Goal: Book appointment/travel/reservation

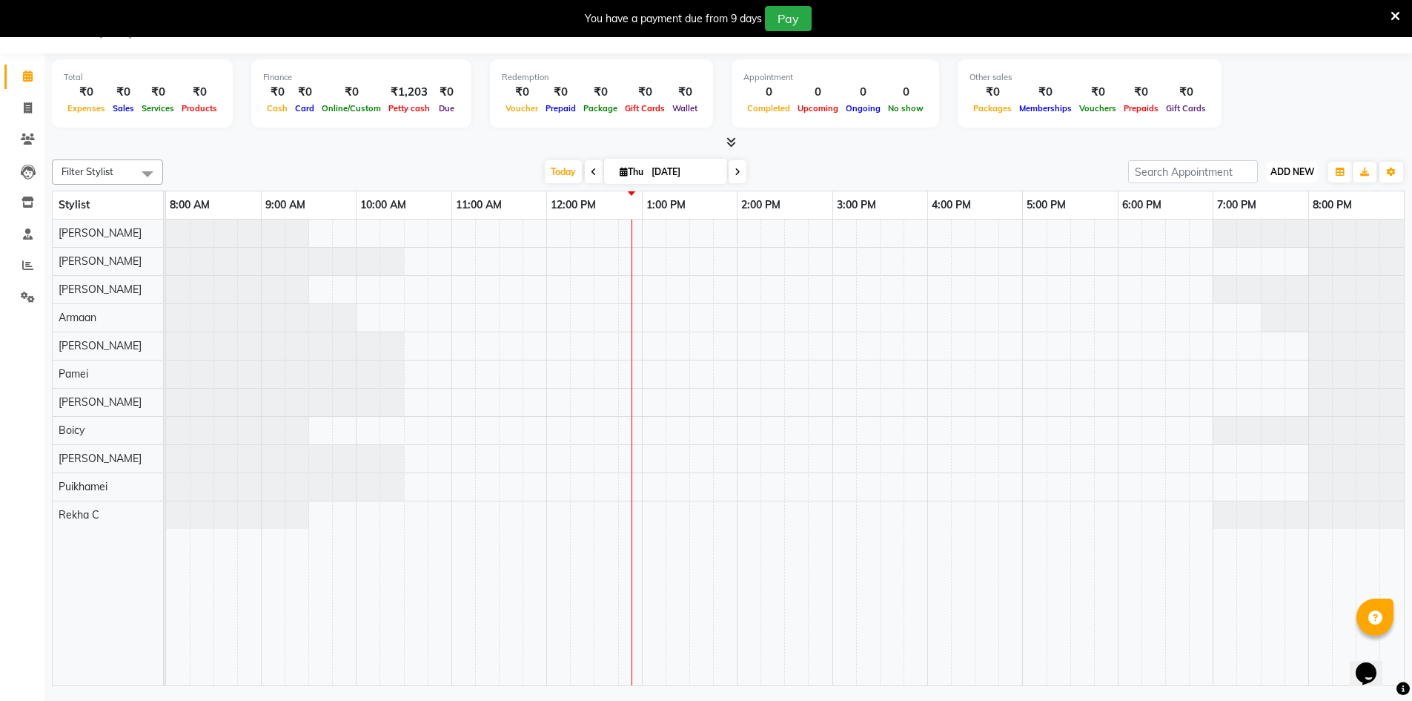
click at [1287, 166] on span "ADD NEW" at bounding box center [1293, 171] width 44 height 11
click at [1249, 222] on link "Add Invoice" at bounding box center [1258, 219] width 117 height 19
select select "service"
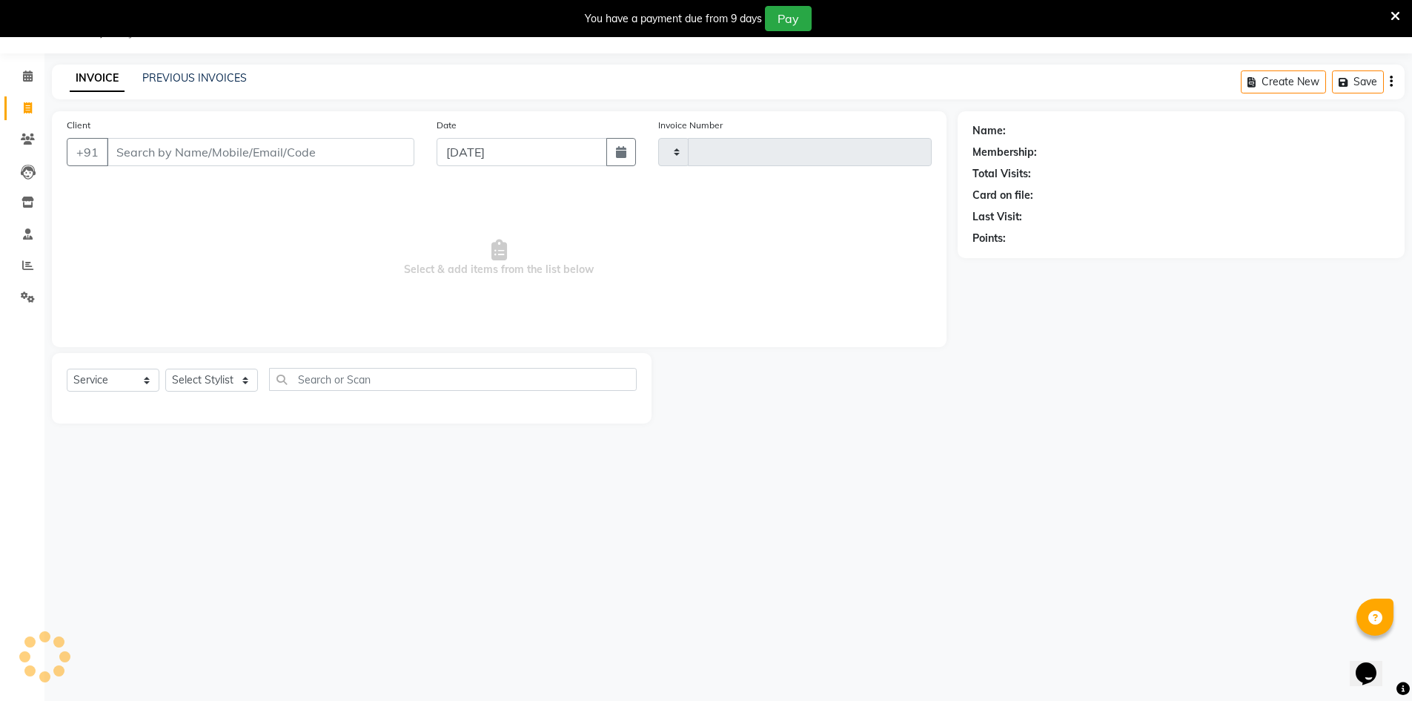
type input "0066"
select select "8631"
click at [163, 148] on input "Client" at bounding box center [261, 152] width 308 height 28
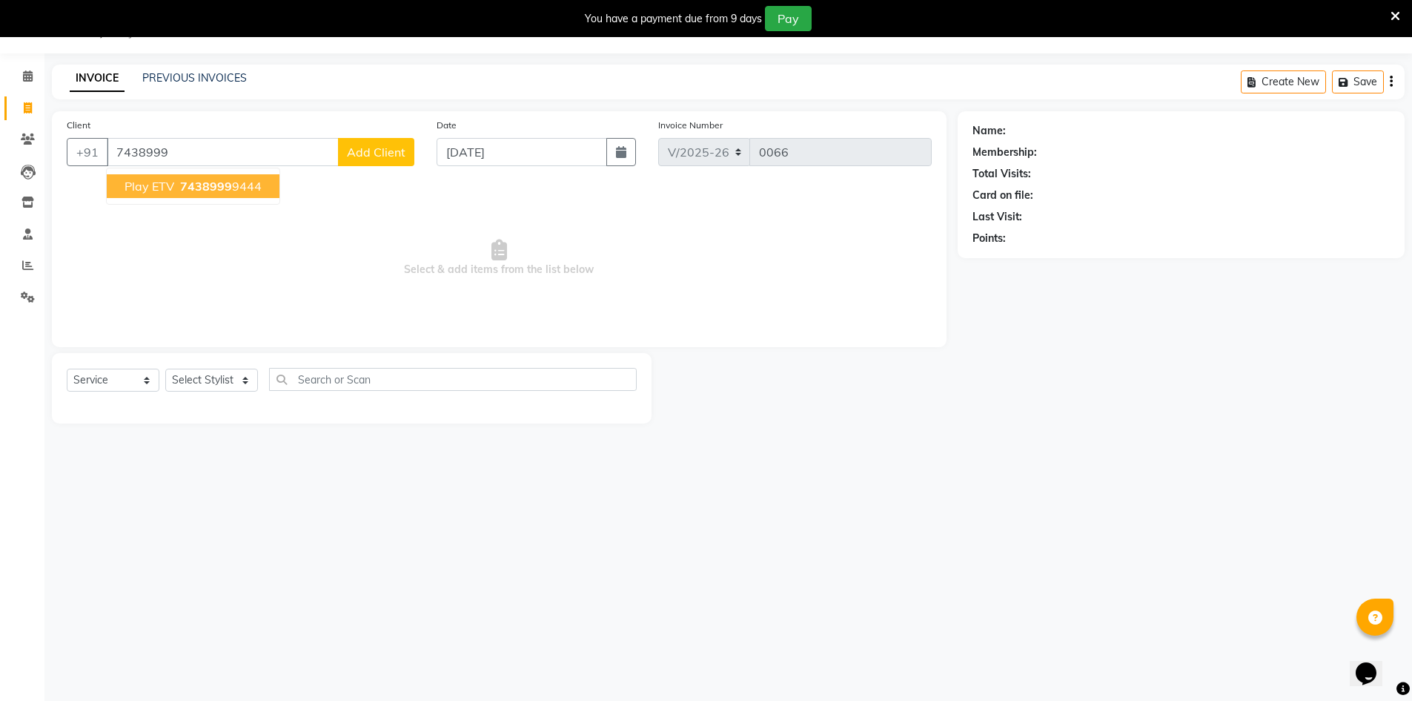
click at [189, 188] on span "7438999" at bounding box center [206, 186] width 52 height 15
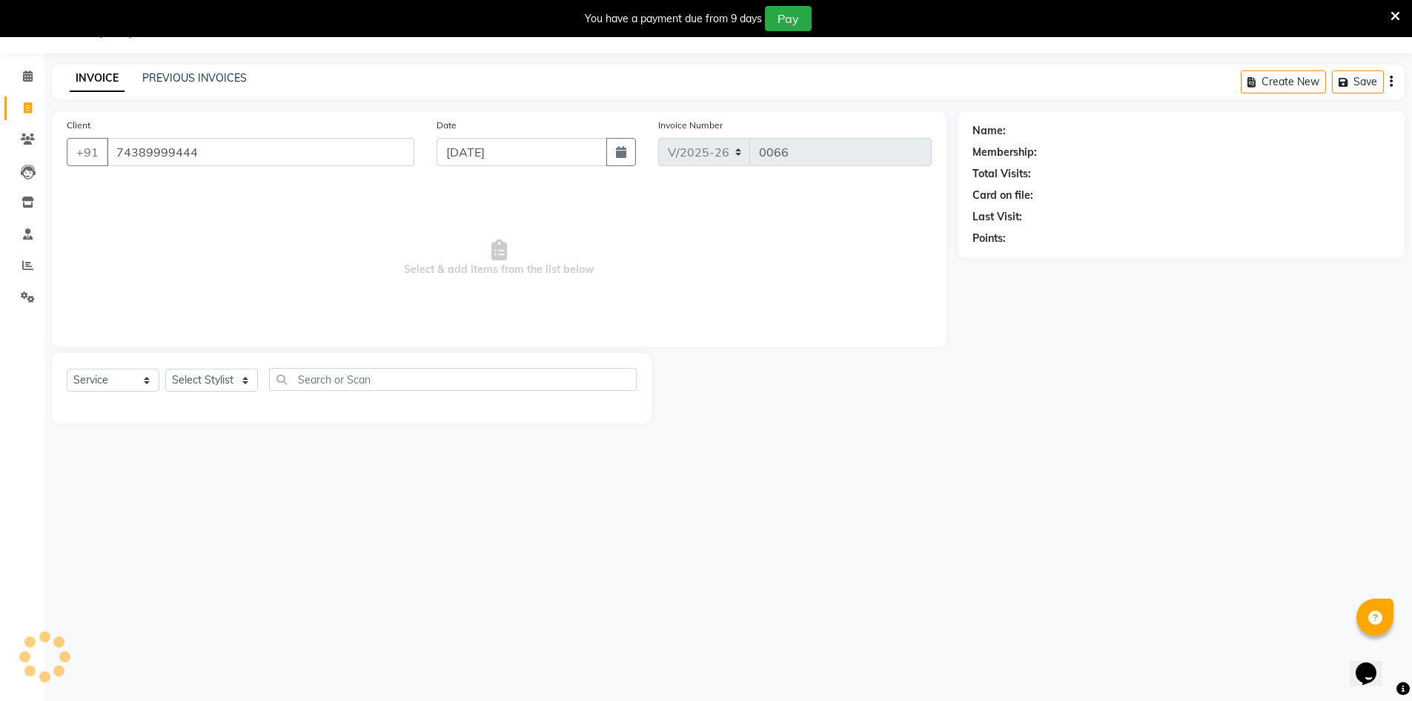
type input "74389999444"
click at [145, 377] on select "Select Service Product Membership Package Voucher Prepaid Gift Card" at bounding box center [113, 379] width 93 height 23
select select "product"
click at [67, 368] on select "Select Service Product Membership Package Voucher Prepaid Gift Card" at bounding box center [113, 379] width 93 height 23
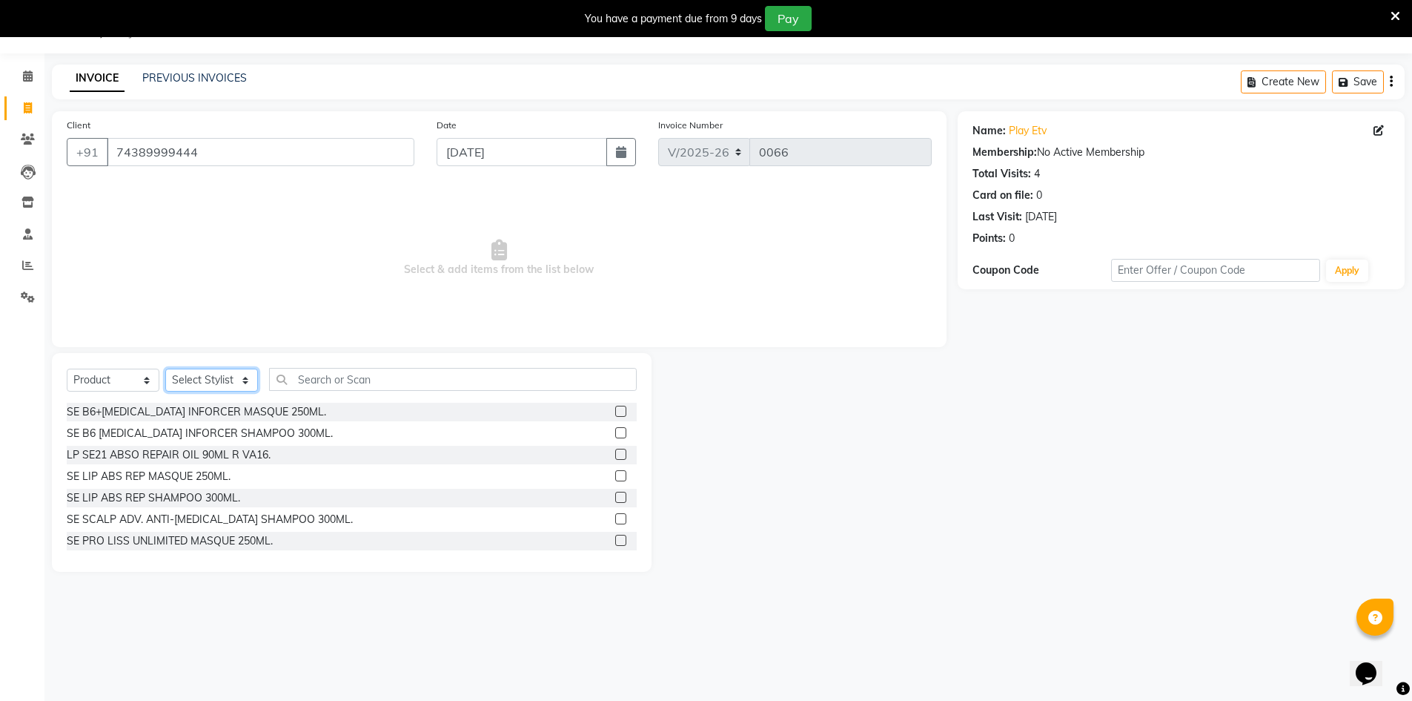
click at [226, 380] on select "Select Stylist Armaan [PERSON_NAME] Boicy Gaiphunliu Kamei Hauzel [PERSON_NAME]…" at bounding box center [211, 379] width 93 height 23
select select "88572"
click at [165, 368] on select "Select Stylist Armaan [PERSON_NAME] Boicy Gaiphunliu Kamei Hauzel [PERSON_NAME]…" at bounding box center [211, 379] width 93 height 23
click at [324, 382] on input "text" at bounding box center [453, 379] width 368 height 23
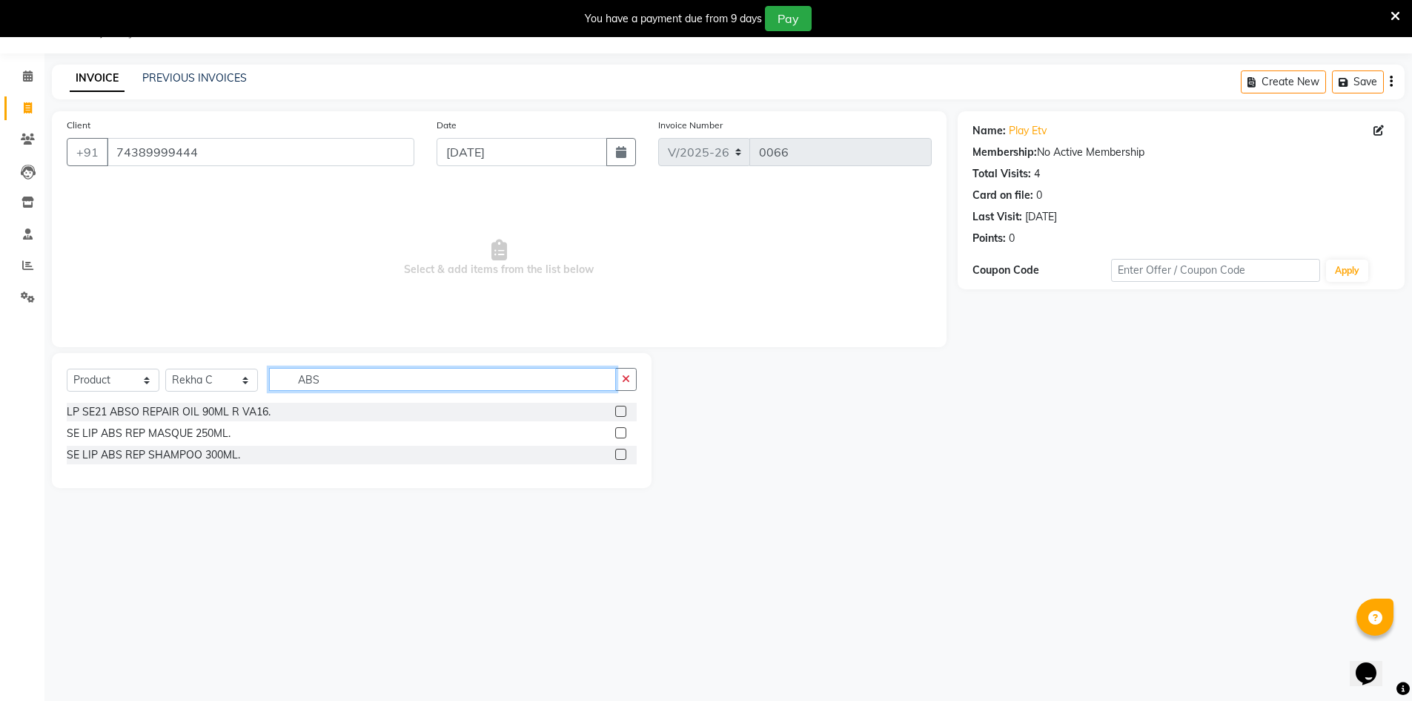
type input "ABS"
click at [188, 463] on div "SE LIP ABS REP SHAMPOO 300ML." at bounding box center [352, 455] width 570 height 19
click at [188, 457] on div "SE LIP ABS REP SHAMPOO 300ML." at bounding box center [153, 455] width 173 height 16
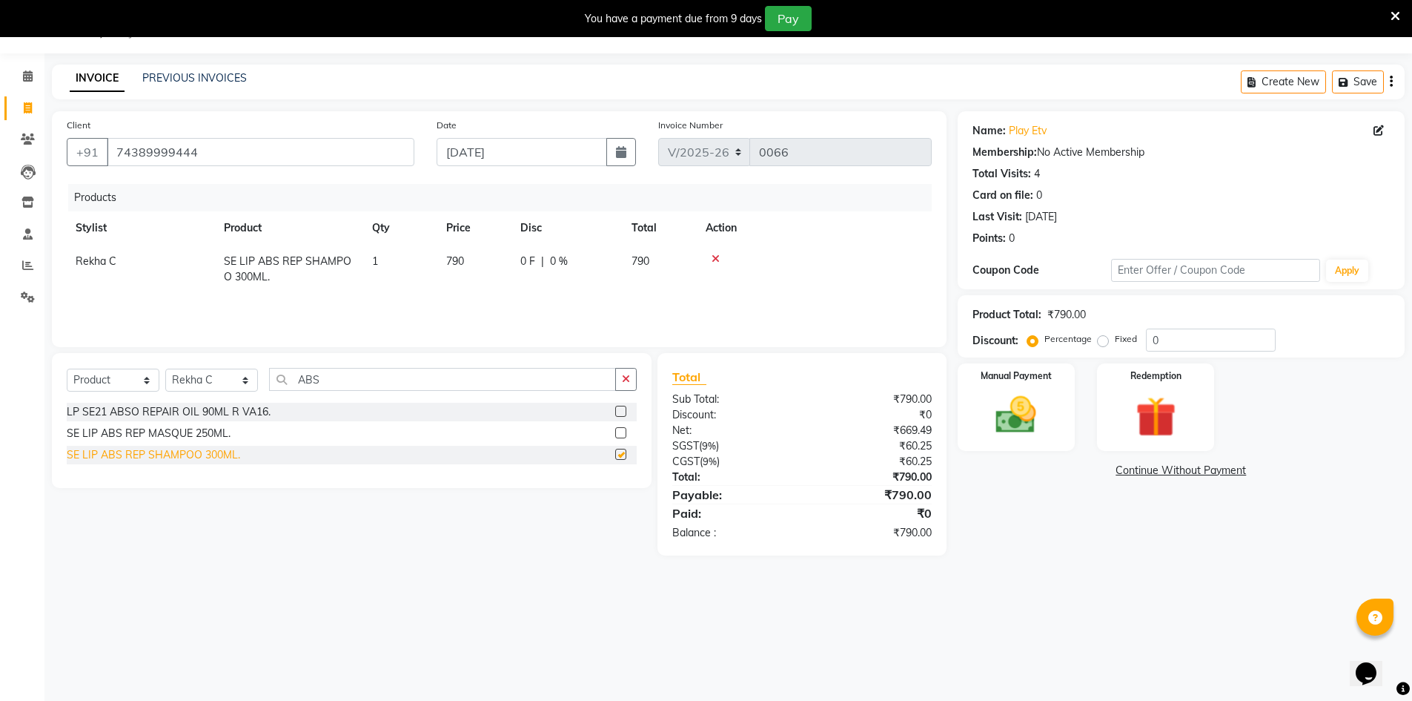
checkbox input "false"
click at [1016, 374] on label "Manual Payment" at bounding box center [1016, 375] width 74 height 14
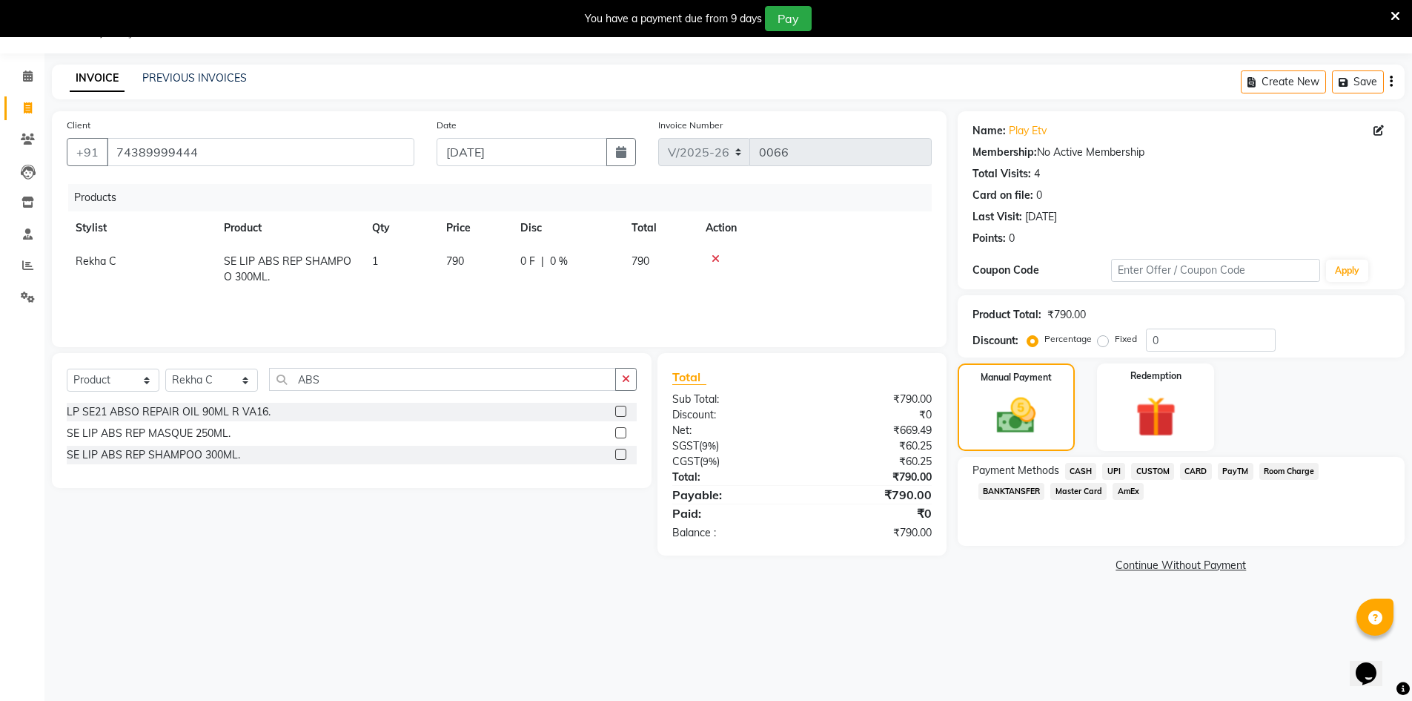
click at [1166, 466] on span "CUSTOM" at bounding box center [1152, 471] width 43 height 17
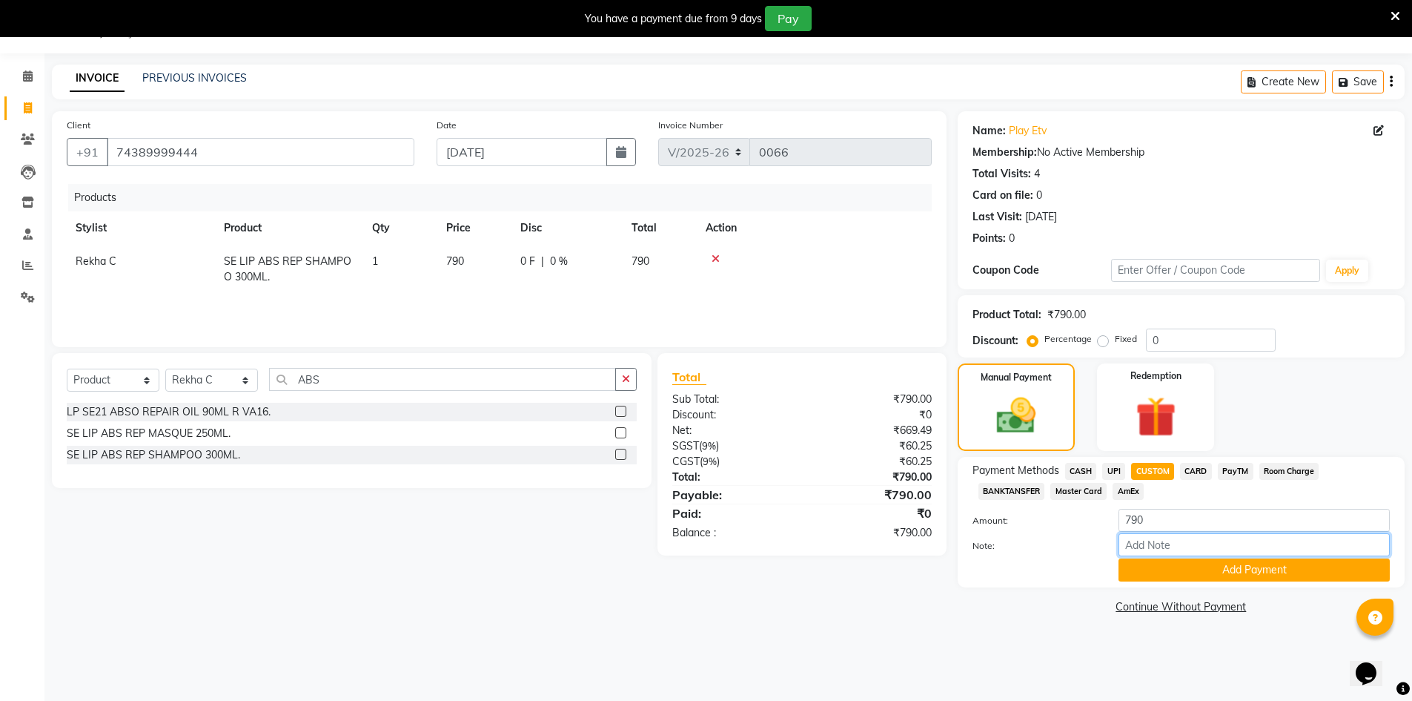
click at [1160, 550] on input "Note:" at bounding box center [1254, 544] width 271 height 23
type input "Upi"
click at [1231, 565] on button "Add Payment" at bounding box center [1254, 569] width 271 height 23
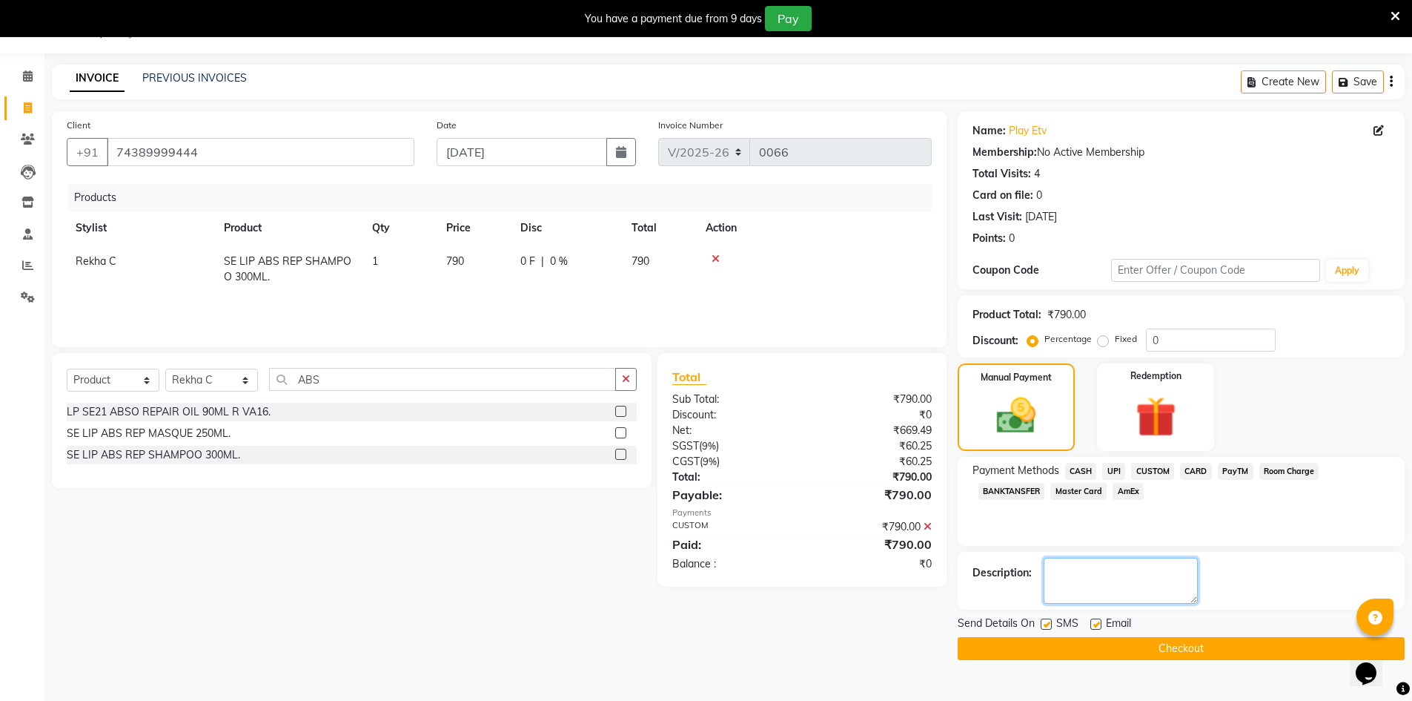
drag, startPoint x: 1205, startPoint y: 589, endPoint x: 1188, endPoint y: 603, distance: 22.1
click at [1192, 603] on textarea at bounding box center [1121, 581] width 154 height 46
click at [1171, 651] on button "Checkout" at bounding box center [1181, 648] width 447 height 23
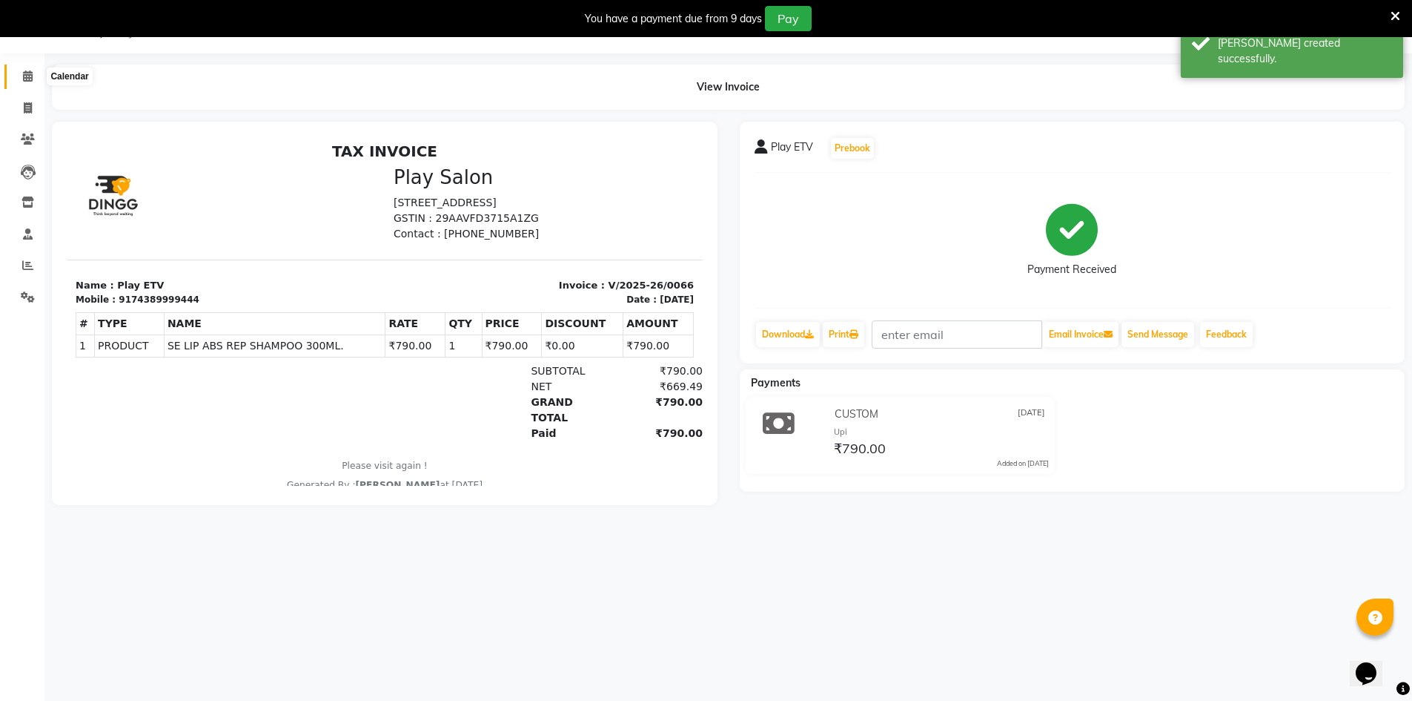
click at [29, 79] on icon at bounding box center [28, 75] width 10 height 11
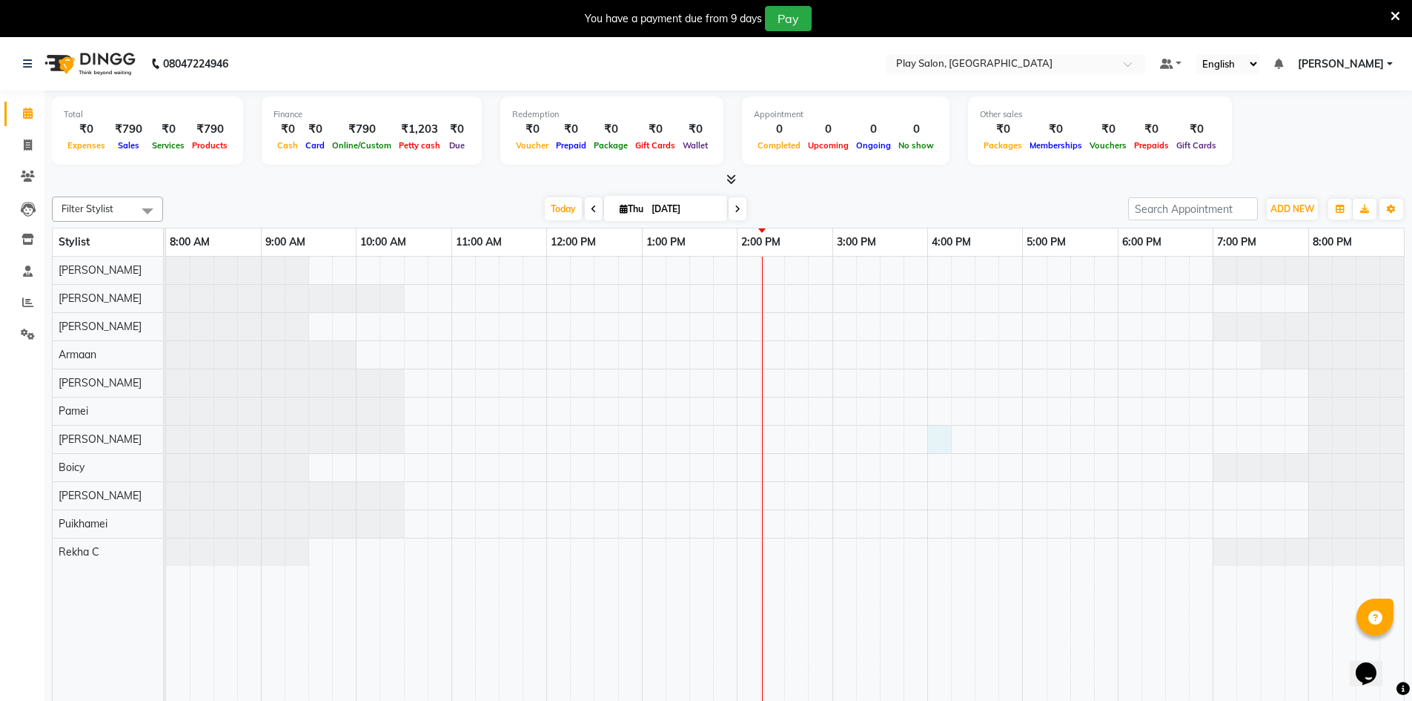
click at [945, 443] on div at bounding box center [785, 490] width 1238 height 466
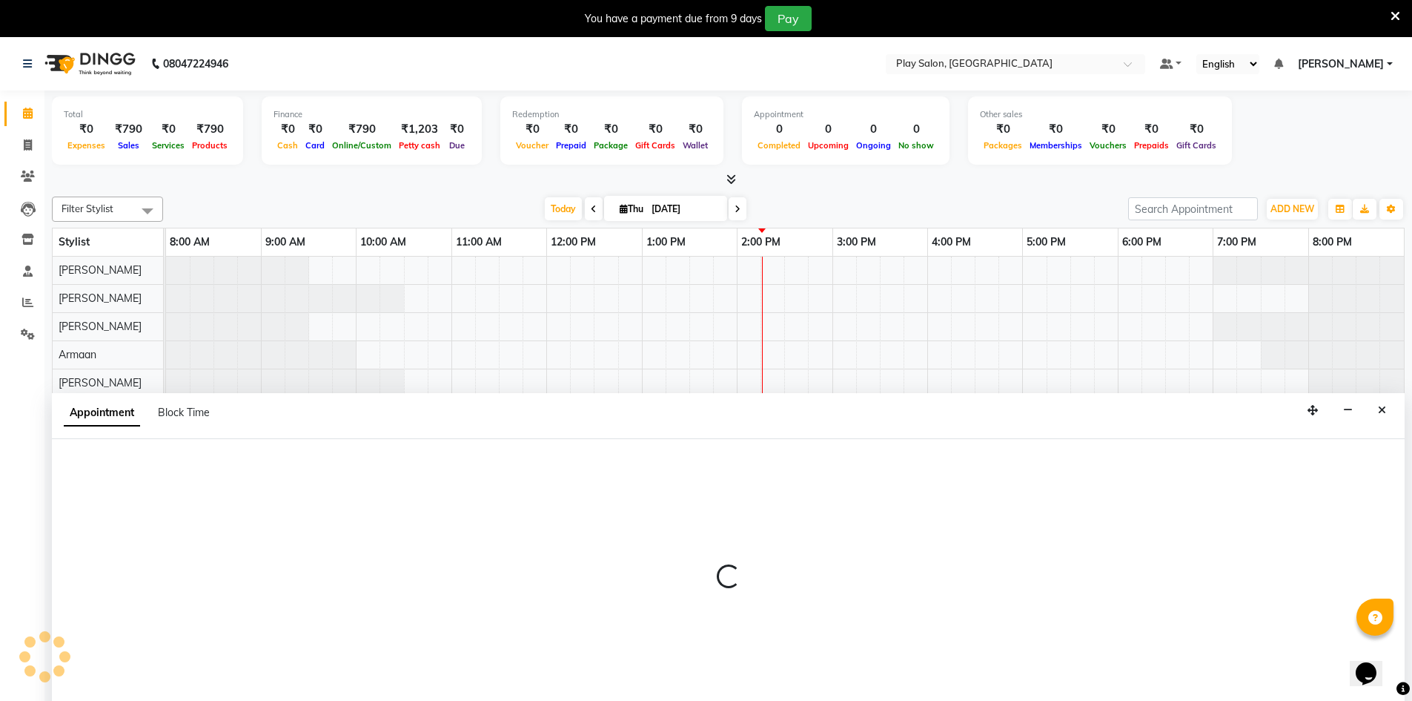
scroll to position [37, 0]
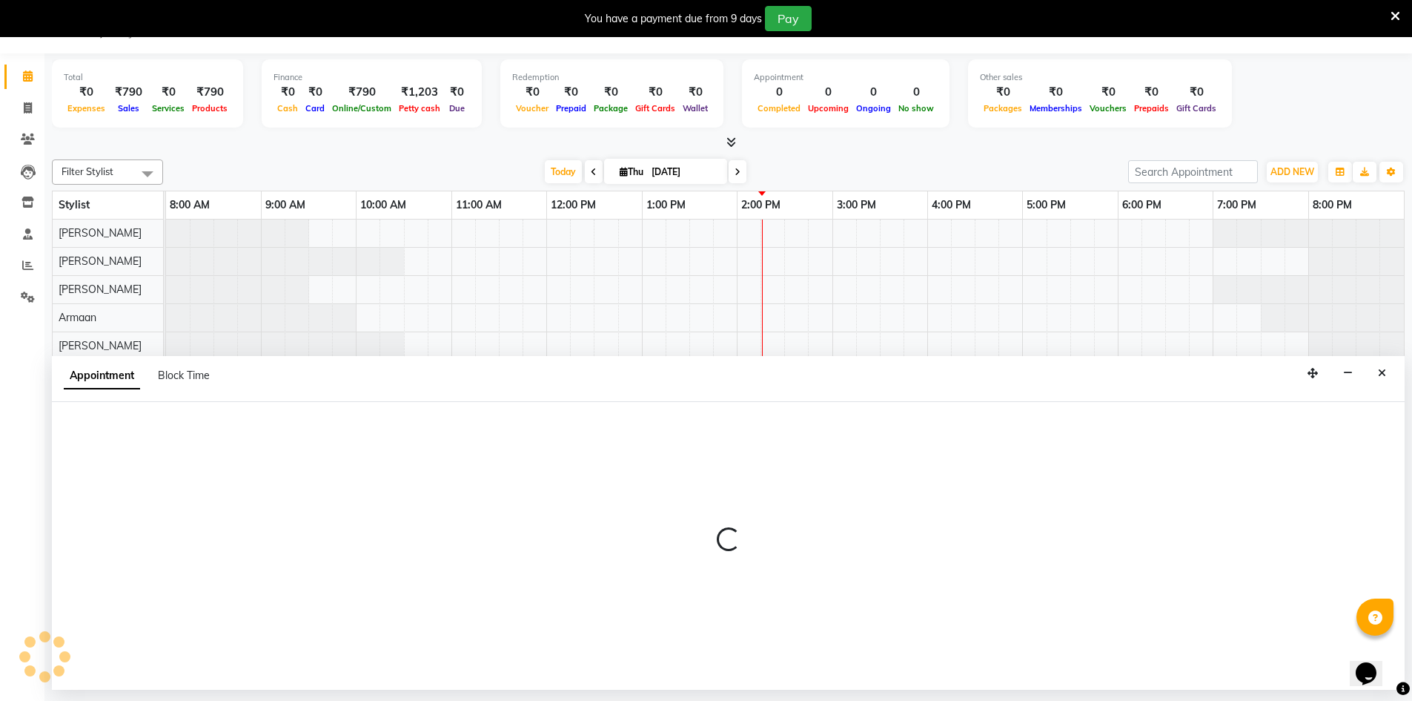
select select "88659"
select select "960"
select select "tentative"
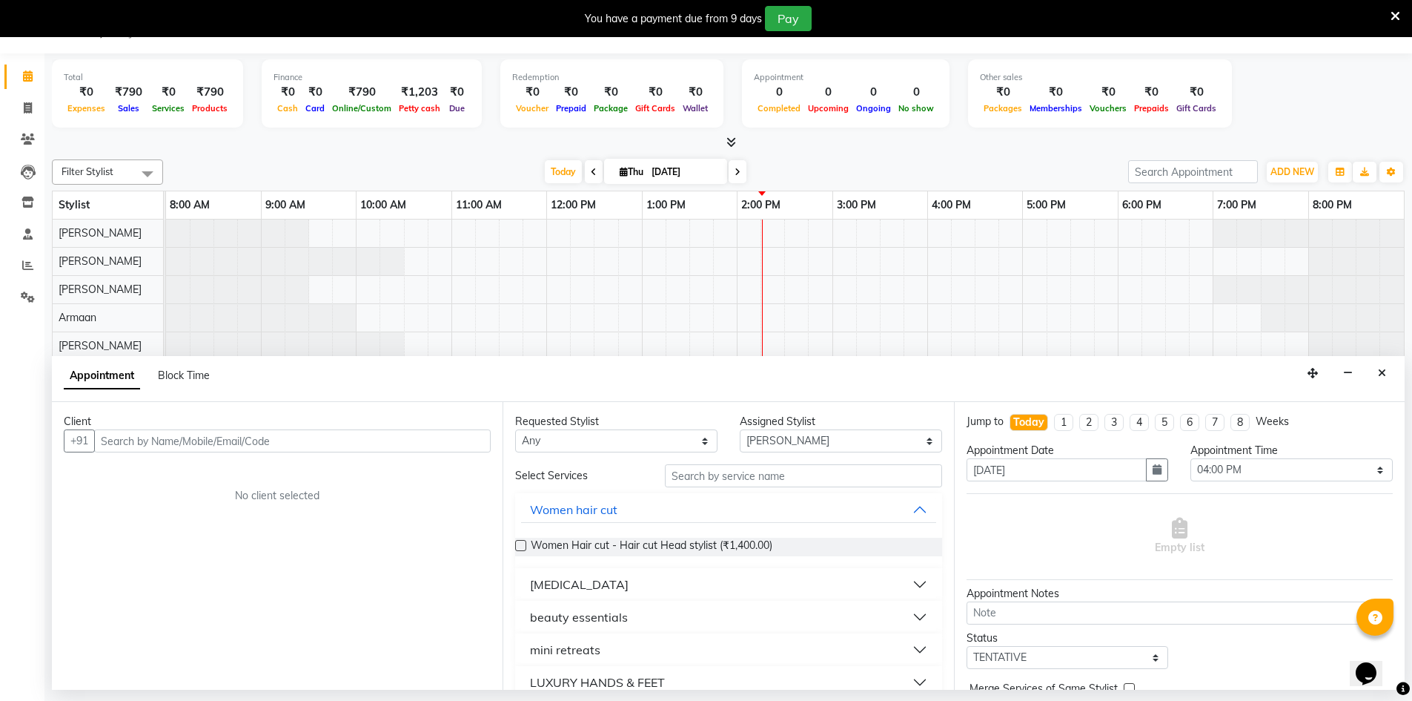
click at [256, 446] on input "text" at bounding box center [292, 440] width 397 height 23
click at [200, 444] on input "text" at bounding box center [292, 440] width 397 height 23
type input "9004486856"
click at [446, 443] on span "Add Client" at bounding box center [460, 440] width 50 height 13
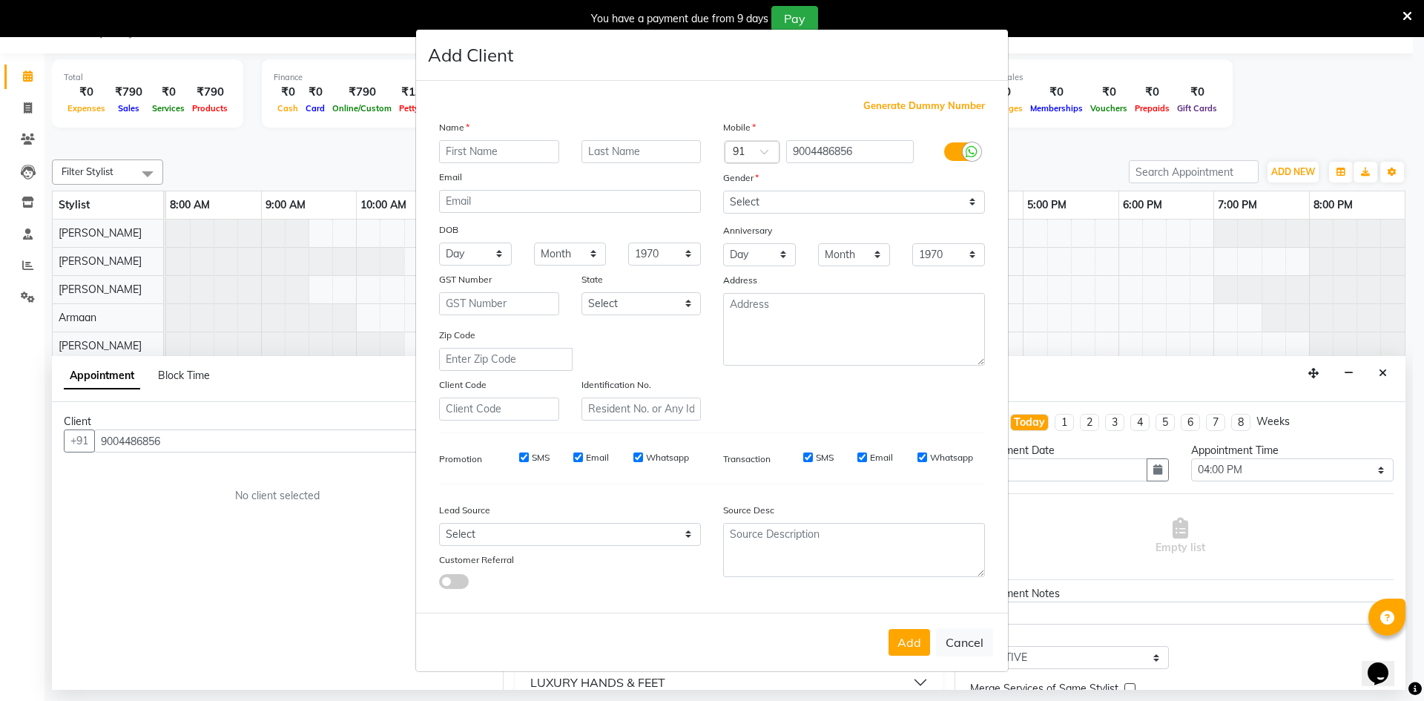
click at [495, 156] on input "text" at bounding box center [499, 151] width 120 height 23
type input "[PERSON_NAME]"
click at [593, 142] on input "text" at bounding box center [641, 151] width 120 height 23
type input "P"
click at [875, 200] on select "Select [DEMOGRAPHIC_DATA] [DEMOGRAPHIC_DATA] Other Prefer Not To Say" at bounding box center [854, 202] width 262 height 23
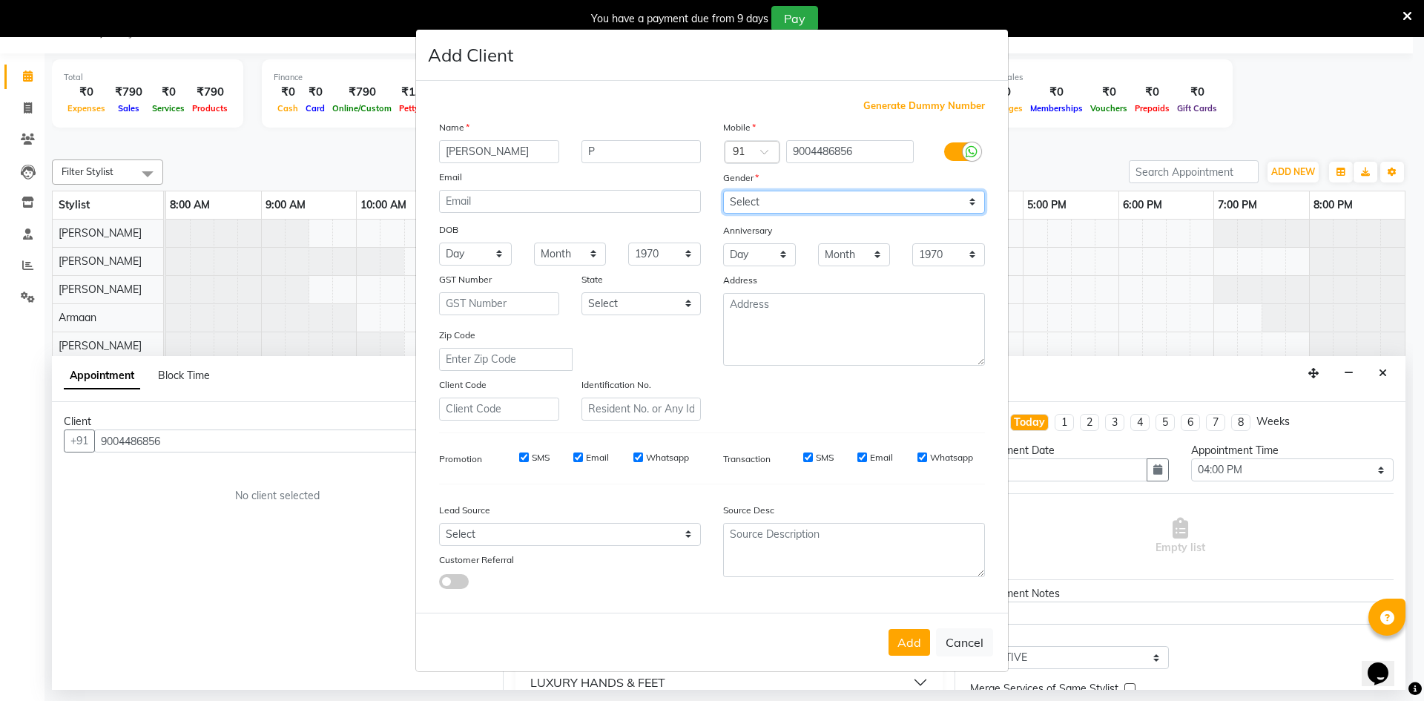
select select "[DEMOGRAPHIC_DATA]"
click at [723, 191] on select "Select [DEMOGRAPHIC_DATA] [DEMOGRAPHIC_DATA] Other Prefer Not To Say" at bounding box center [854, 202] width 262 height 23
click at [907, 652] on button "Add" at bounding box center [909, 642] width 42 height 27
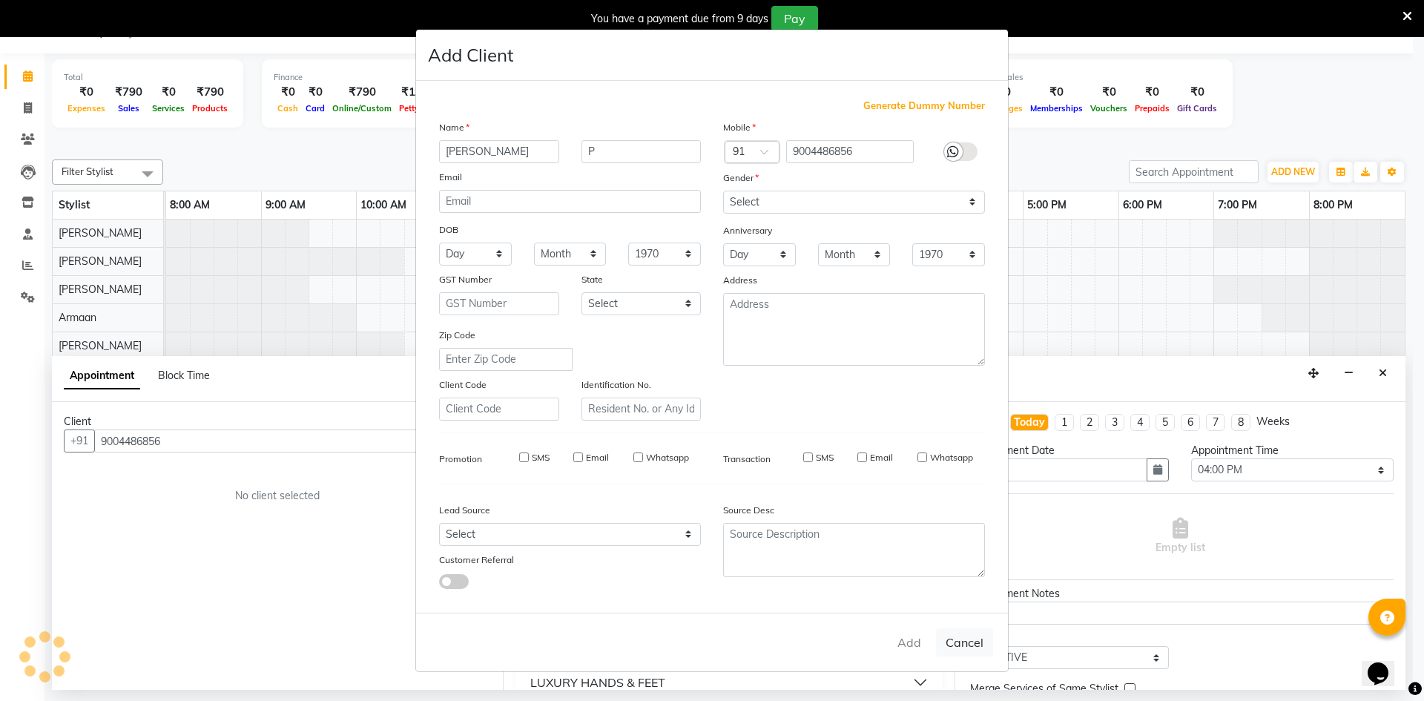
select select
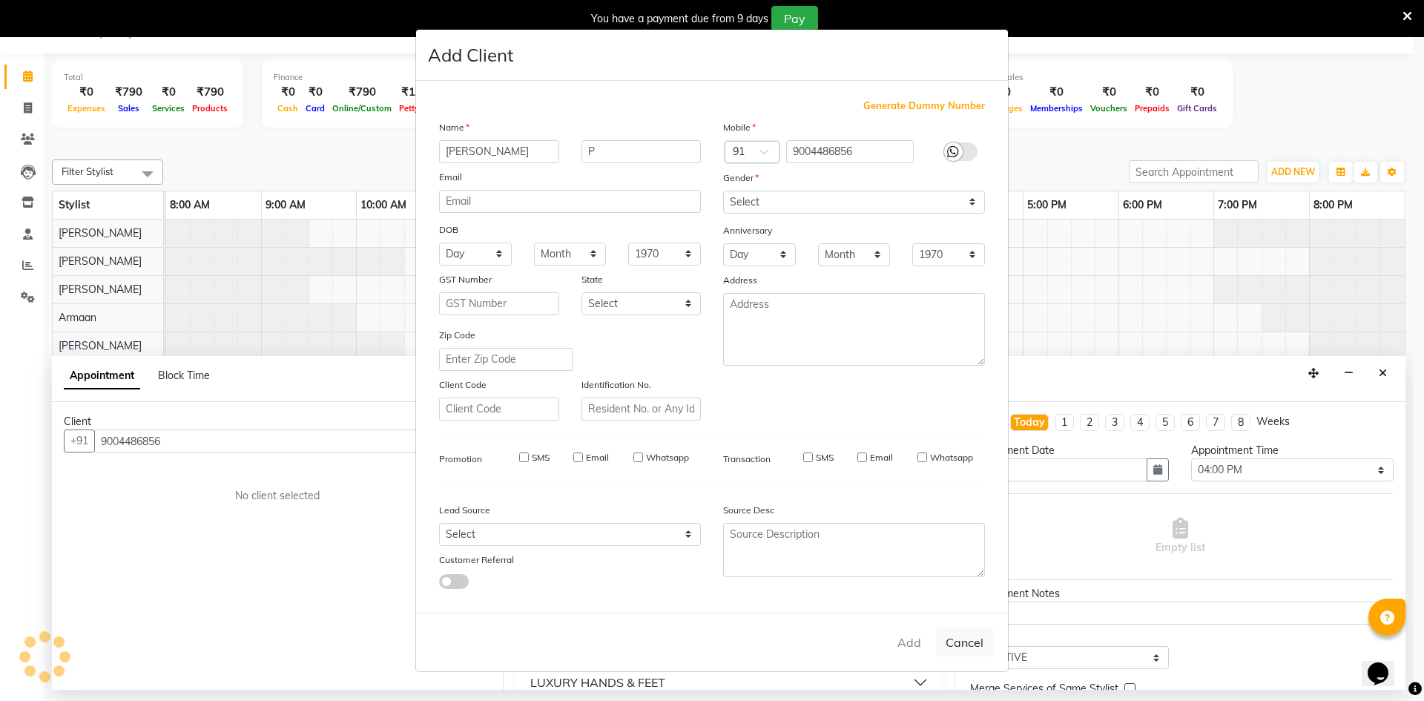
select select
checkbox input "false"
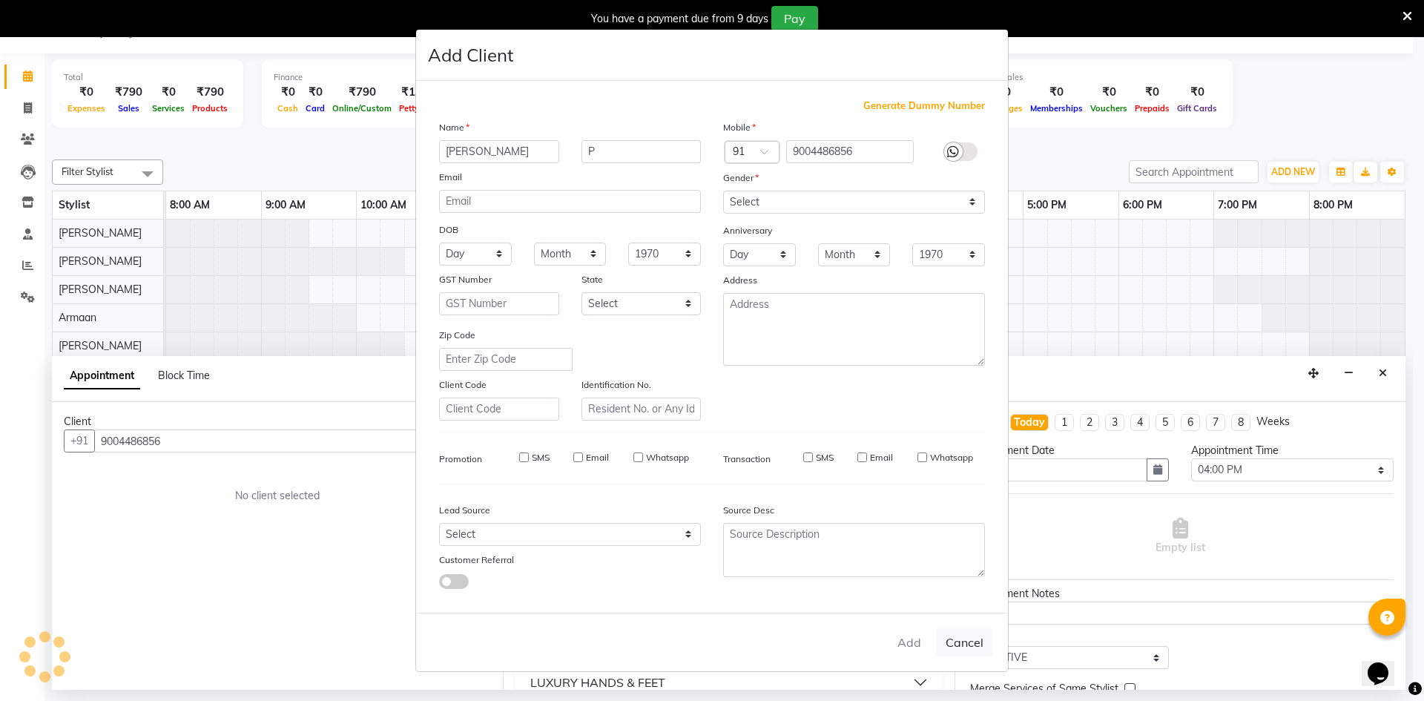
checkbox input "false"
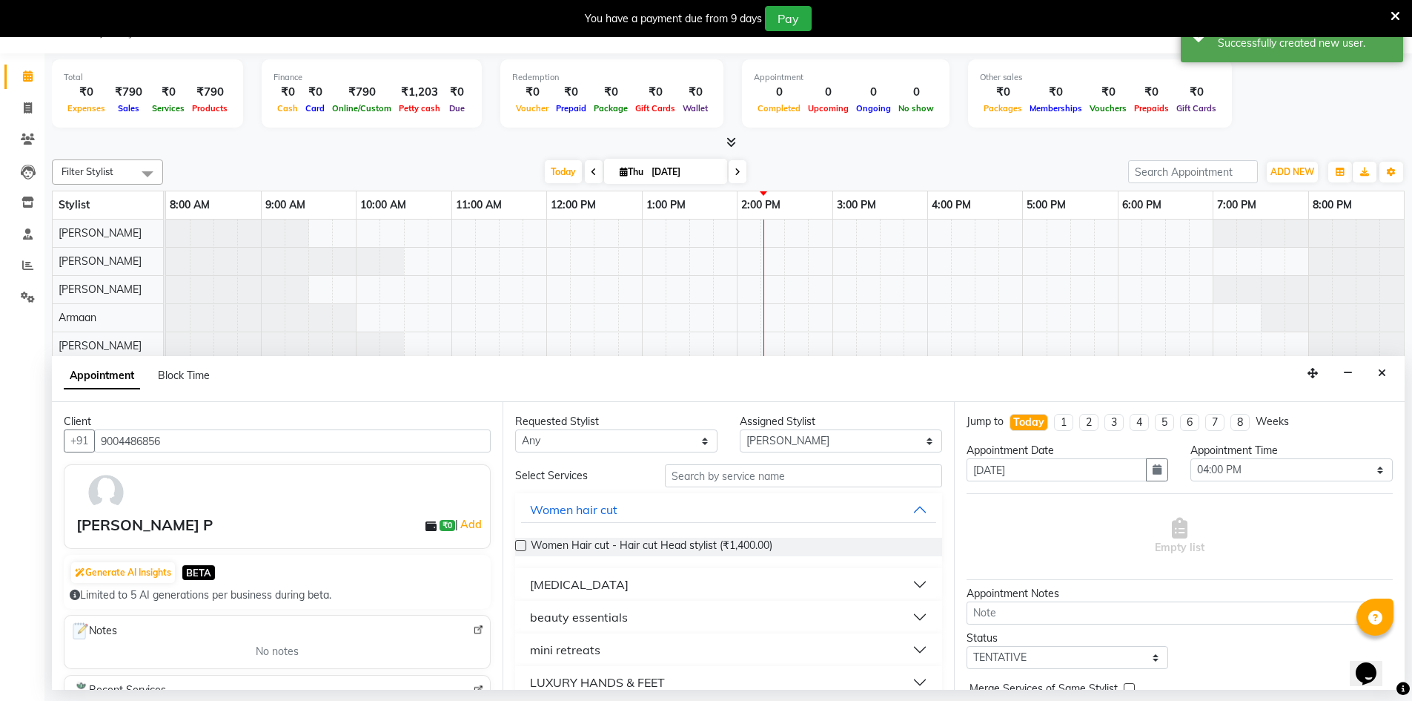
click at [675, 609] on button "beauty essentials" at bounding box center [728, 617] width 414 height 27
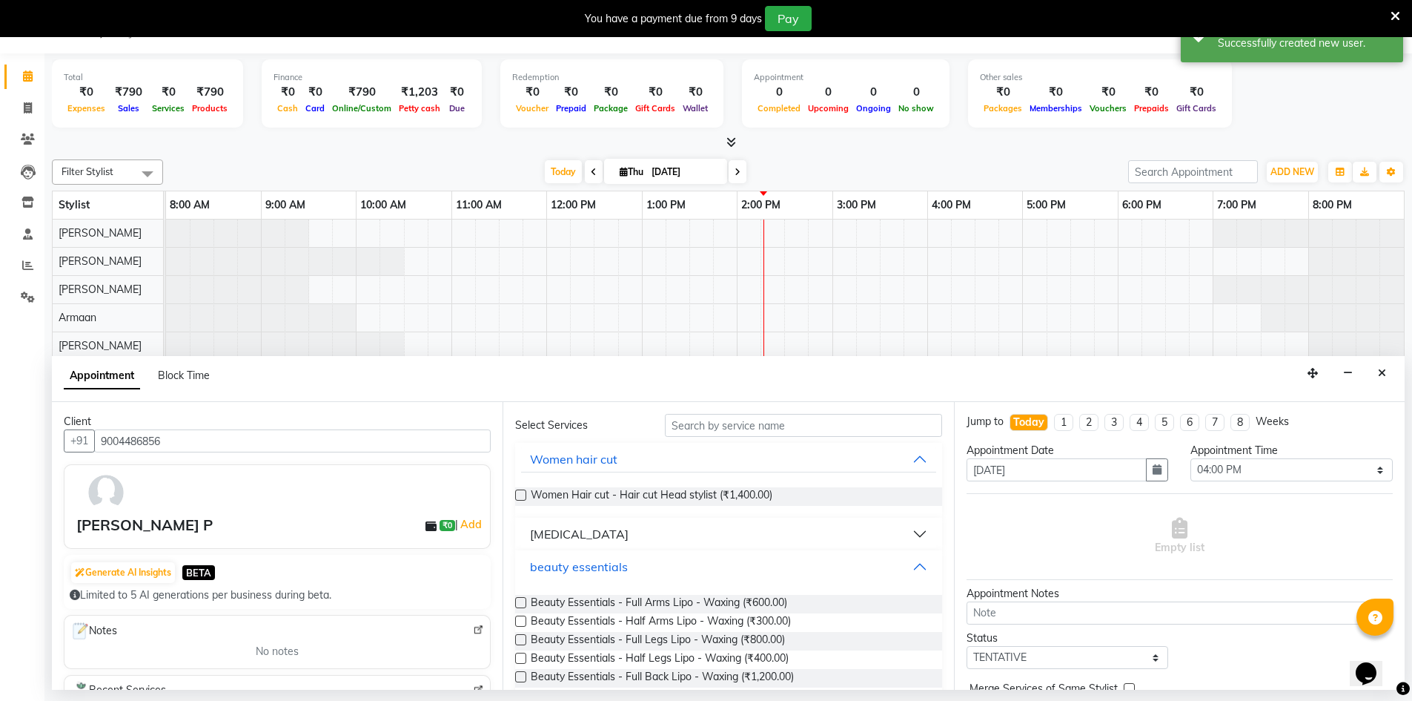
scroll to position [74, 0]
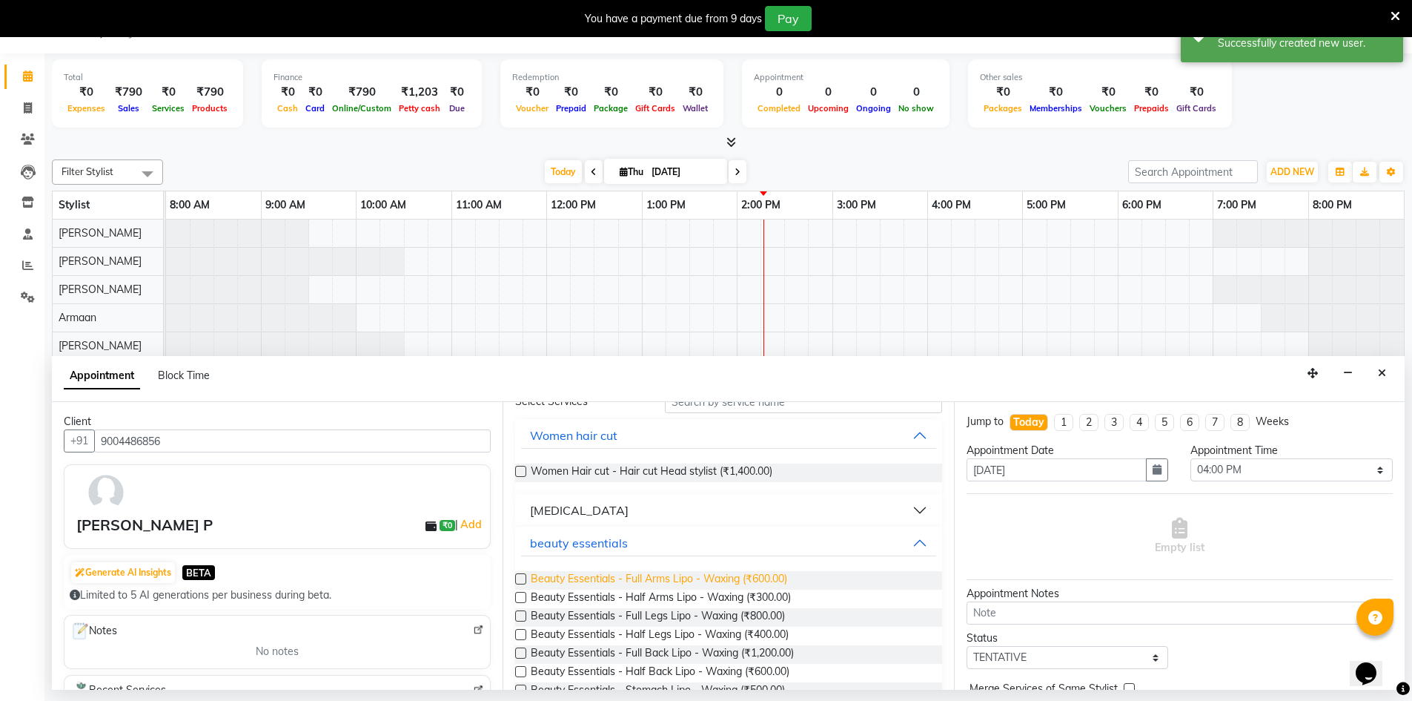
click at [627, 578] on span "Beauty Essentials - Full Arms Lipo - Waxing (₹600.00)" at bounding box center [659, 580] width 257 height 19
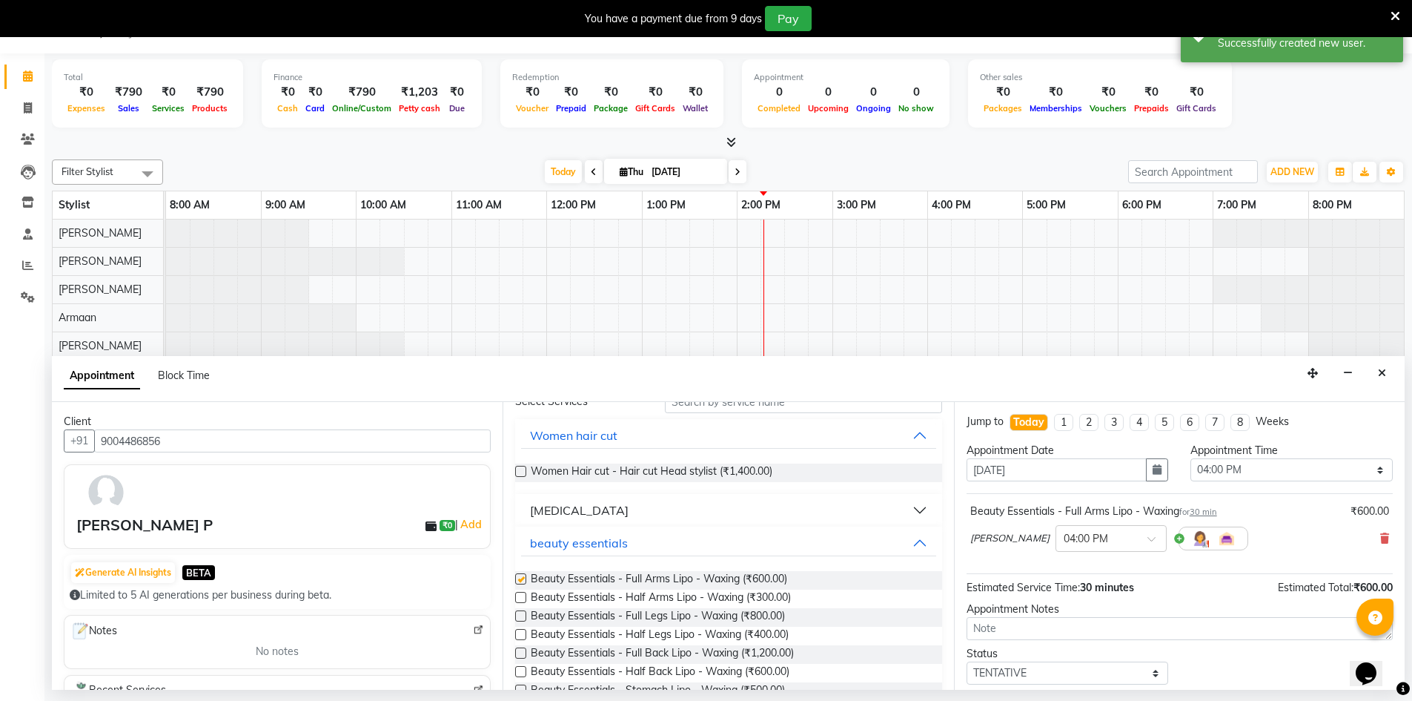
checkbox input "false"
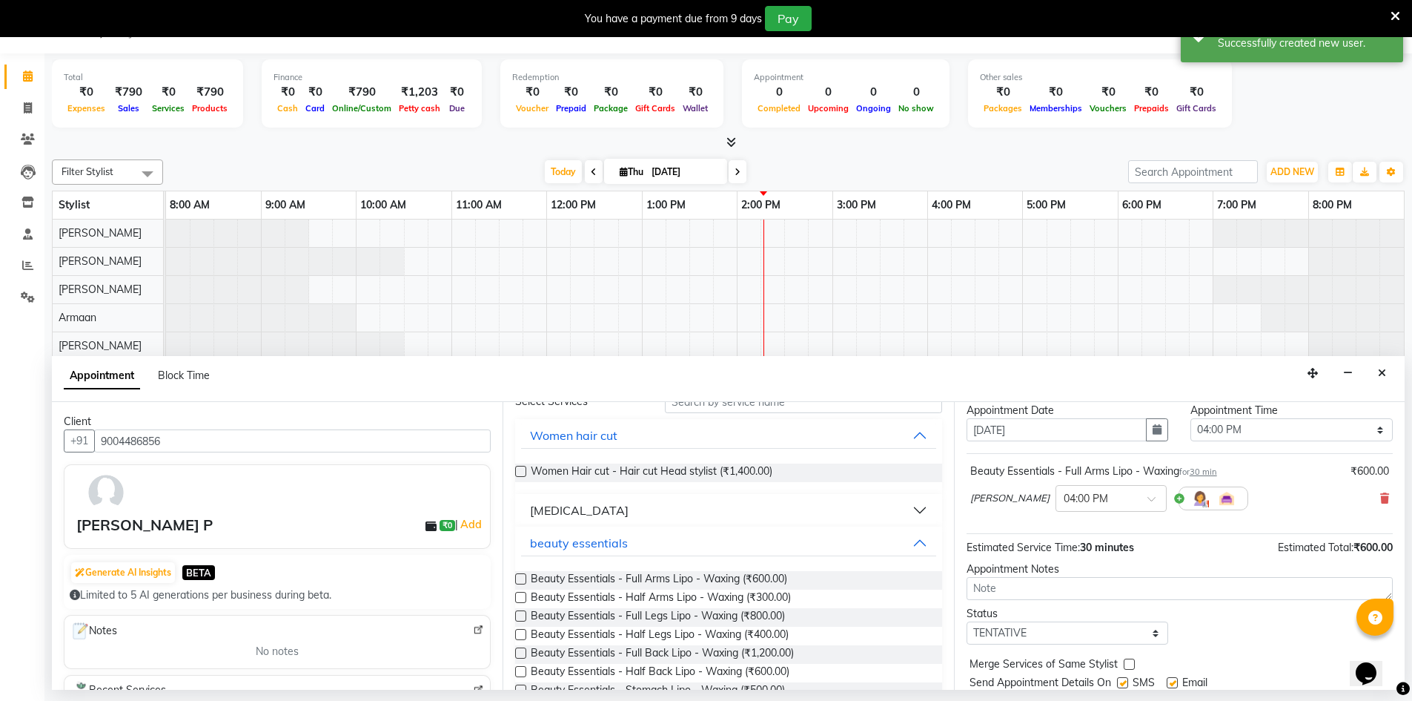
scroll to position [88, 0]
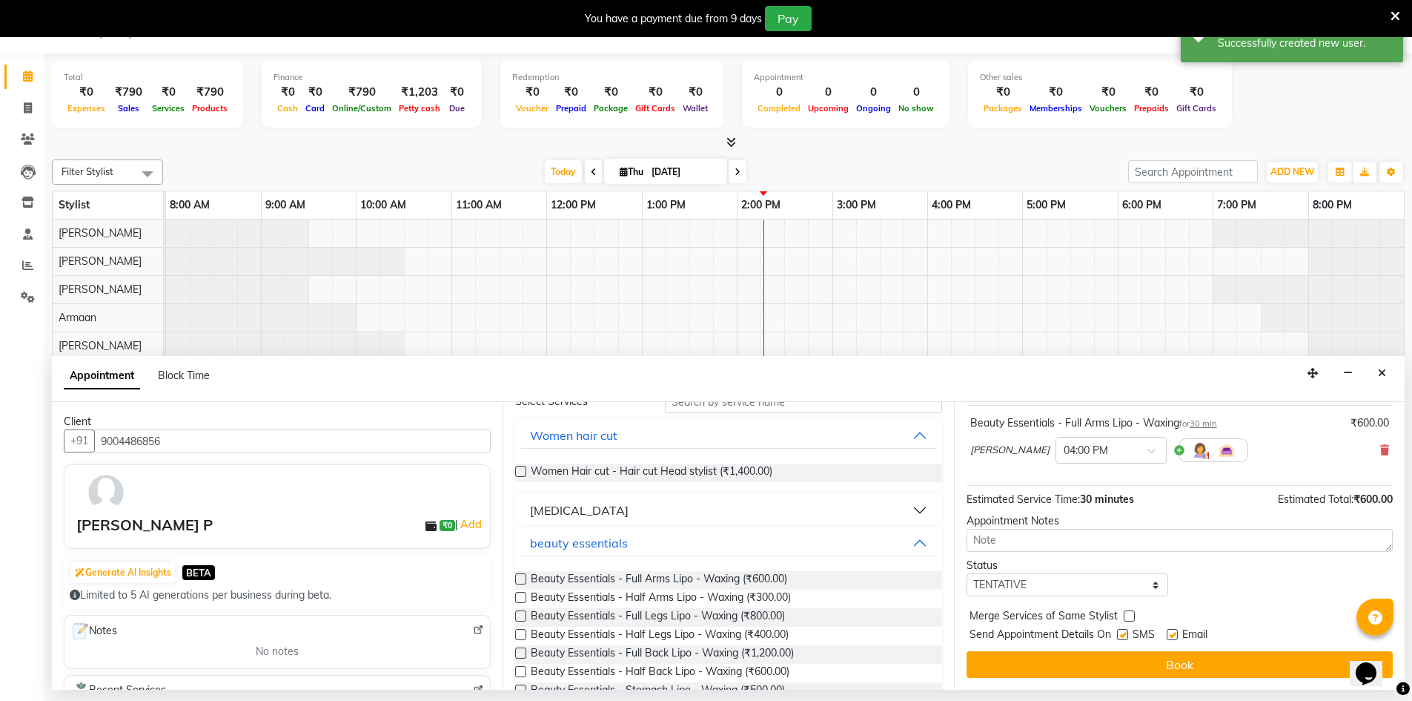
click at [1194, 646] on div "Jump to [DATE] 1 2 3 4 5 6 7 8 Weeks Appointment Date [DATE] Appointment Time S…" at bounding box center [1179, 546] width 451 height 288
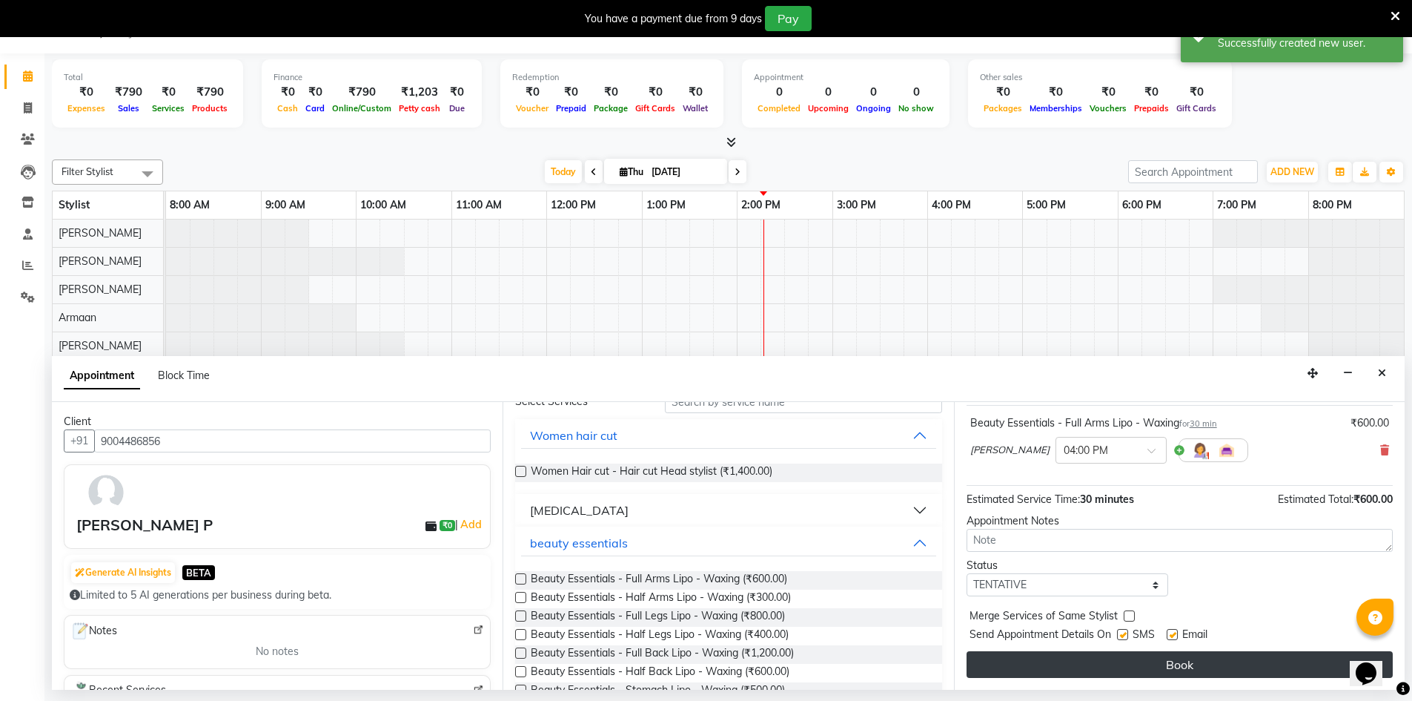
click at [1194, 663] on button "Book" at bounding box center [1180, 664] width 426 height 27
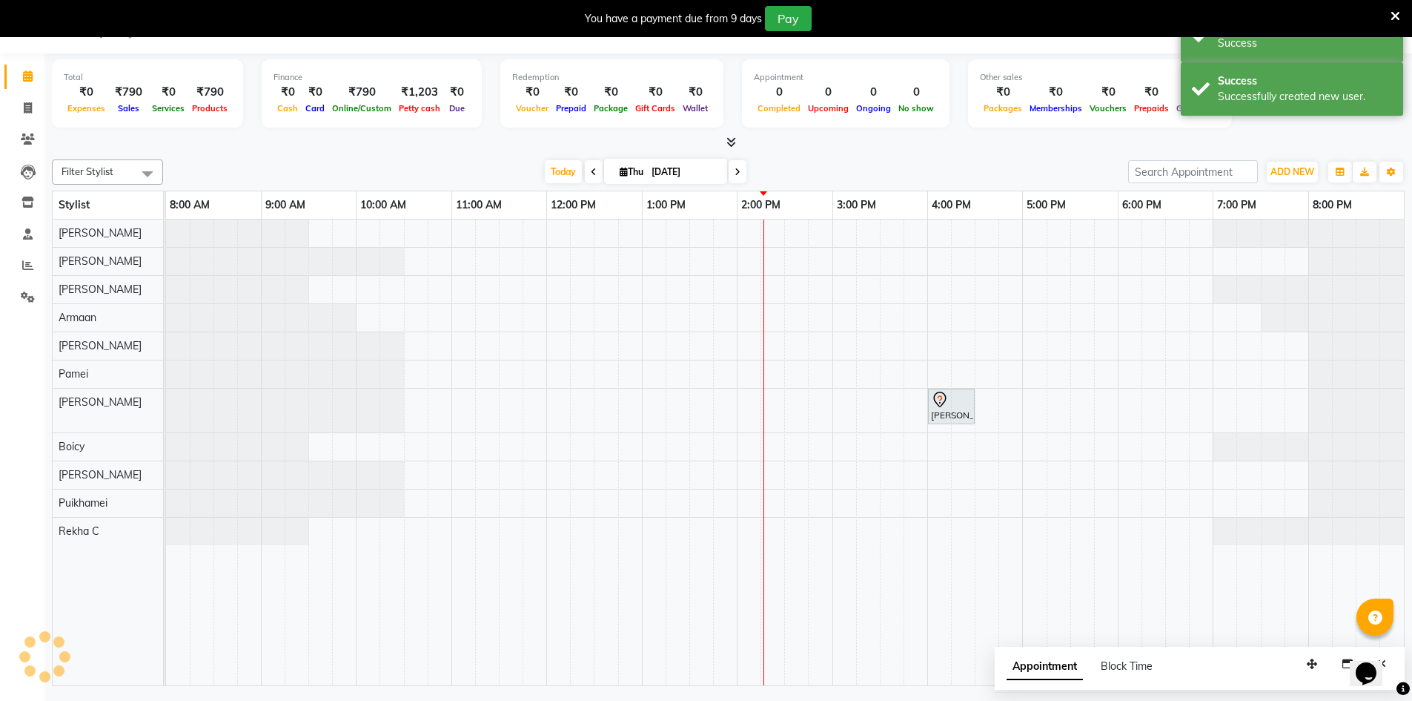
scroll to position [0, 0]
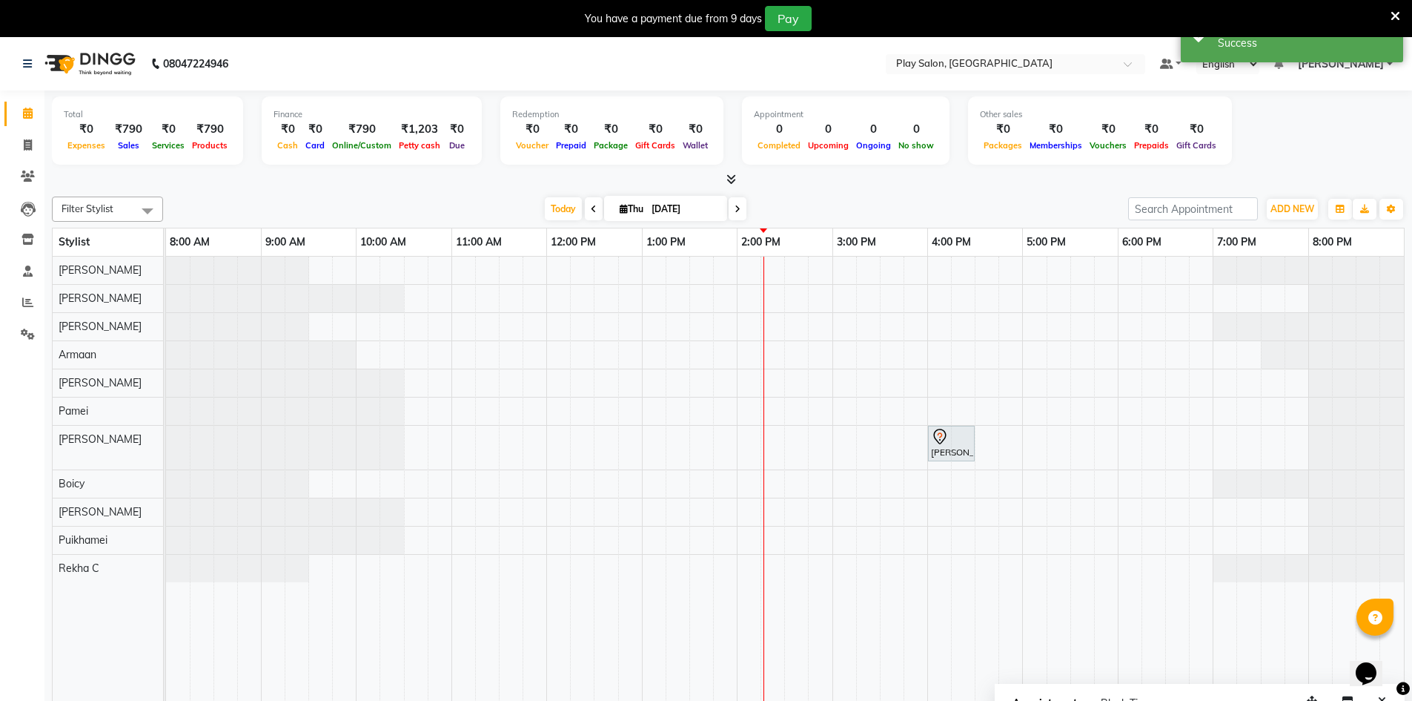
click at [592, 208] on icon at bounding box center [594, 209] width 6 height 9
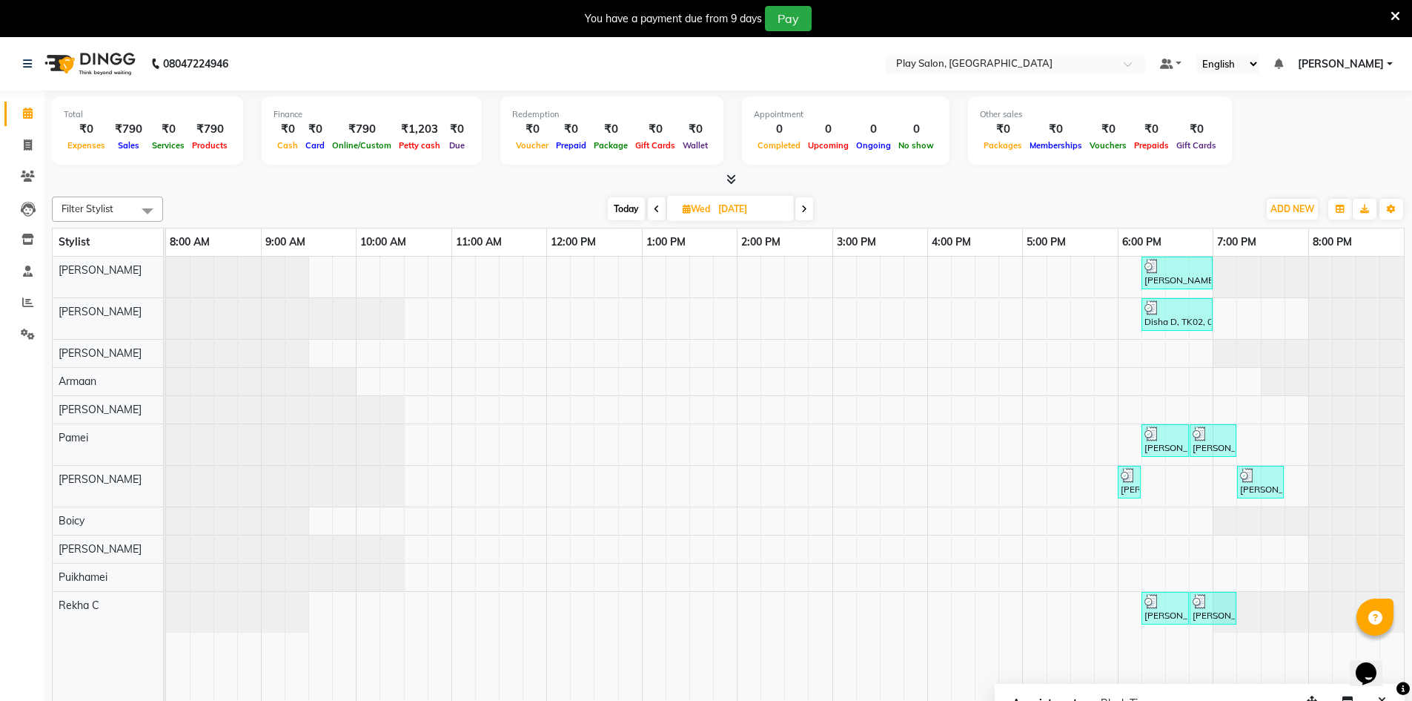
click at [800, 214] on span at bounding box center [805, 208] width 18 height 23
type input "[DATE]"
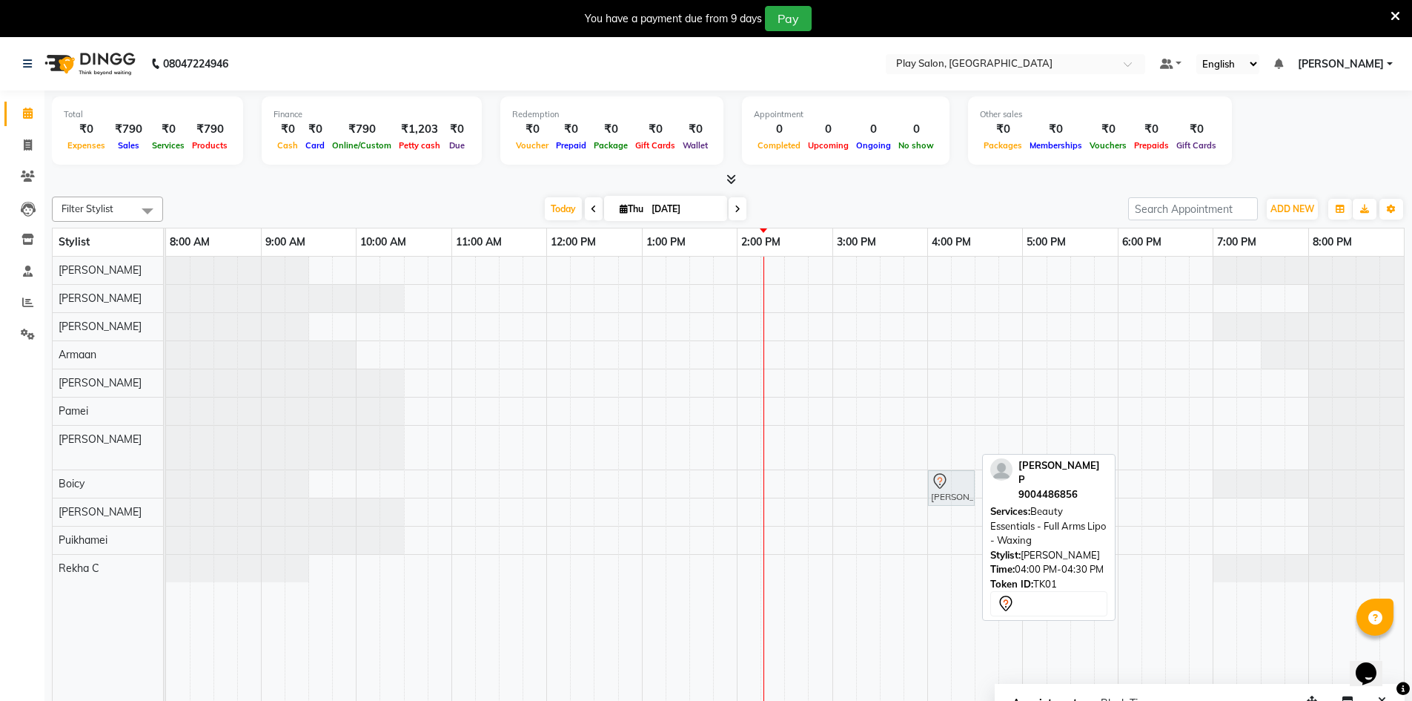
drag, startPoint x: 950, startPoint y: 434, endPoint x: 946, endPoint y: 480, distance: 45.4
click at [946, 480] on tbody "[PERSON_NAME] P, TK01, 04:00 PM-04:30 PM, Beauty Essentials - Full Arms Lipo - …" at bounding box center [785, 419] width 1238 height 325
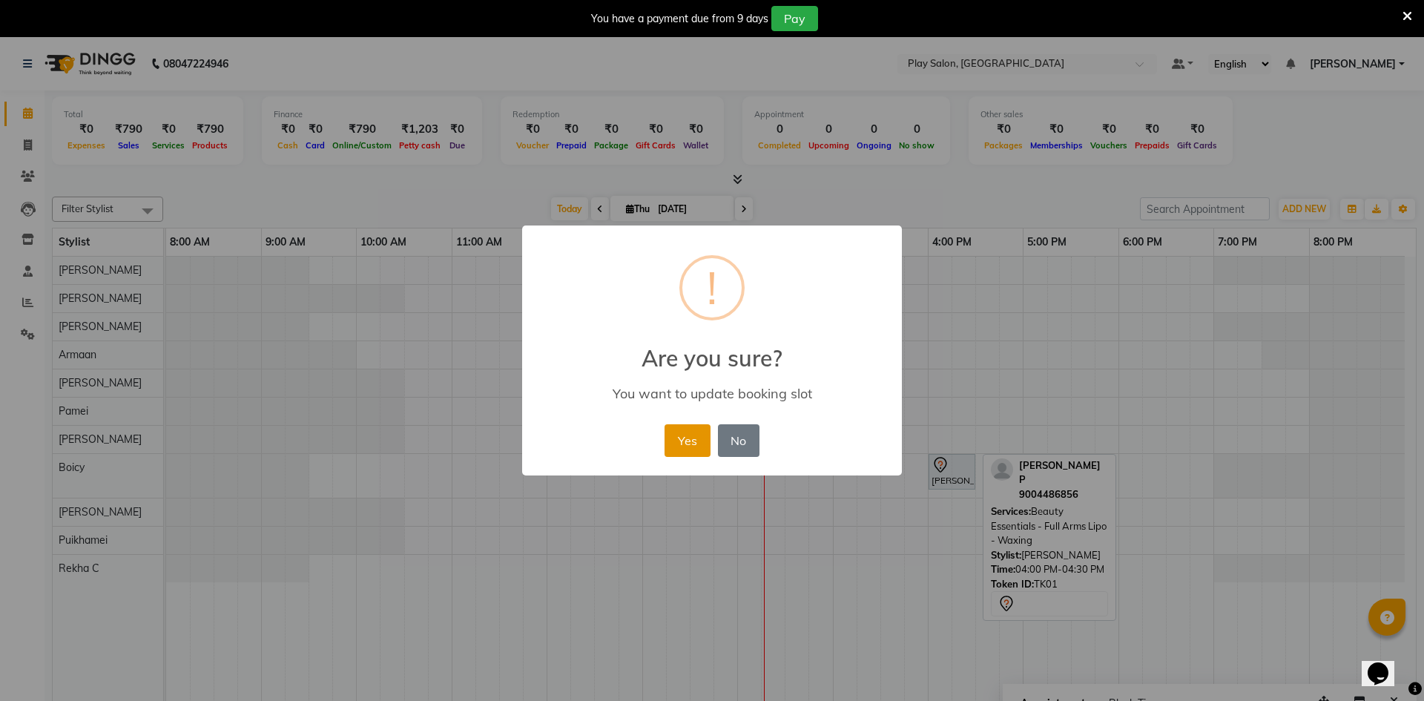
click at [701, 445] on button "Yes" at bounding box center [686, 440] width 45 height 33
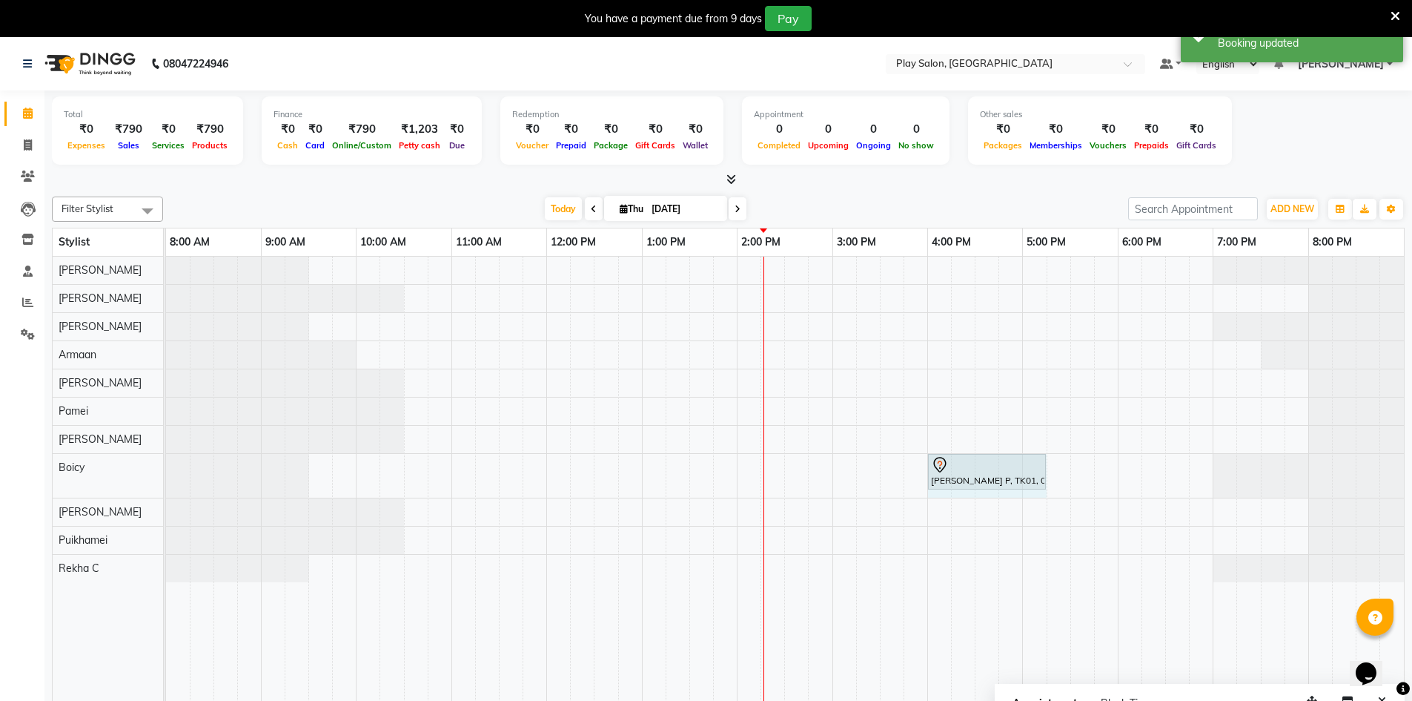
drag, startPoint x: 974, startPoint y: 466, endPoint x: 1037, endPoint y: 466, distance: 62.3
click at [166, 466] on div "[PERSON_NAME] P, TK01, 04:00 PM-04:30 PM, Beauty Essentials - Full Arms Lipo - …" at bounding box center [166, 476] width 0 height 44
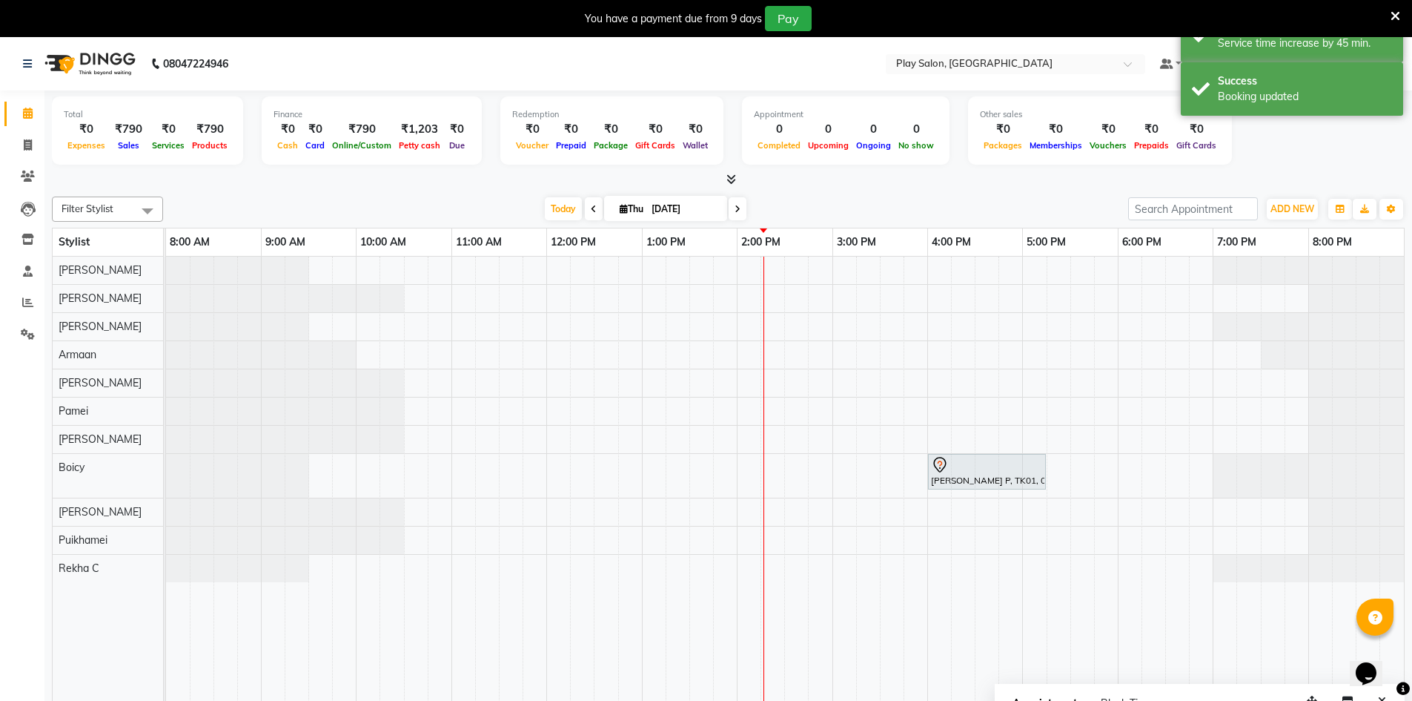
click at [679, 219] on input "[DATE]" at bounding box center [684, 209] width 74 height 22
select select "9"
select select "2025"
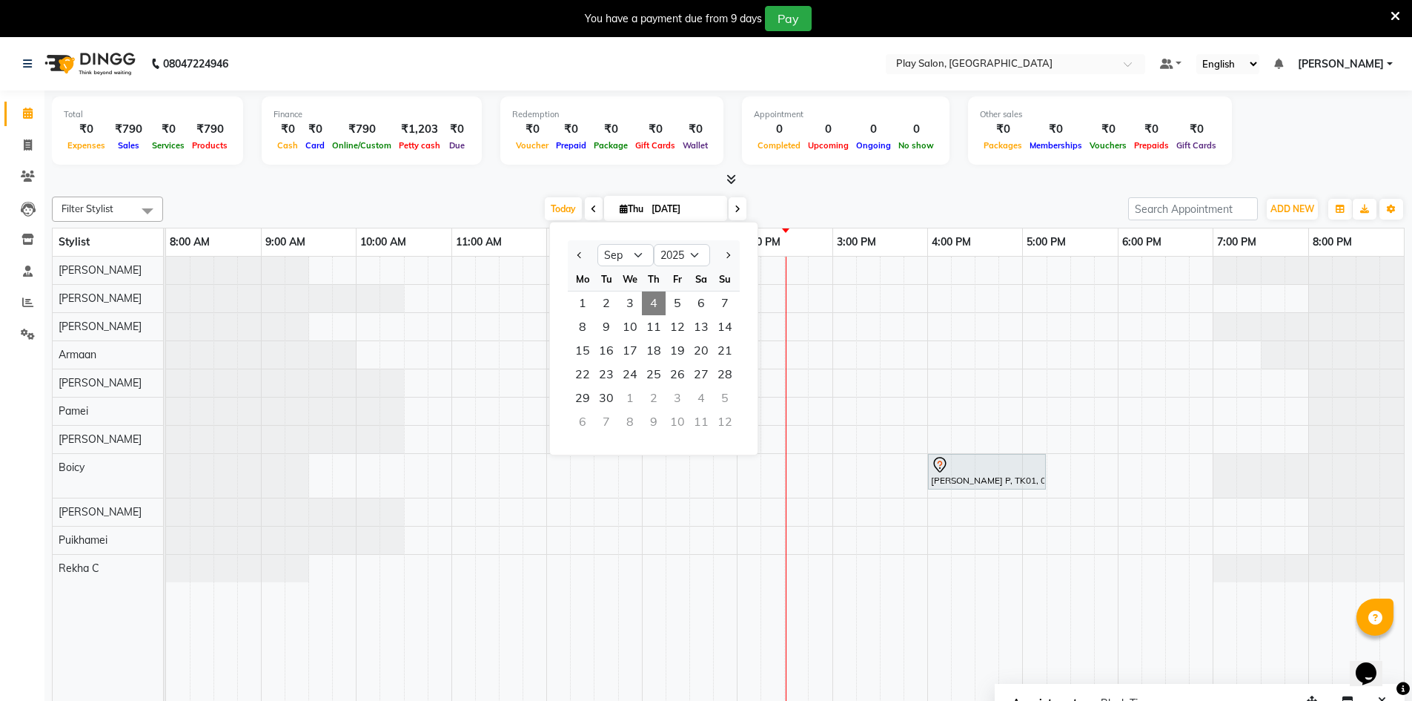
click at [824, 278] on div "[PERSON_NAME] P, TK01, 04:00 PM-05:15 PM, Beauty Essentials - Full Arms Lipo - …" at bounding box center [785, 490] width 1238 height 466
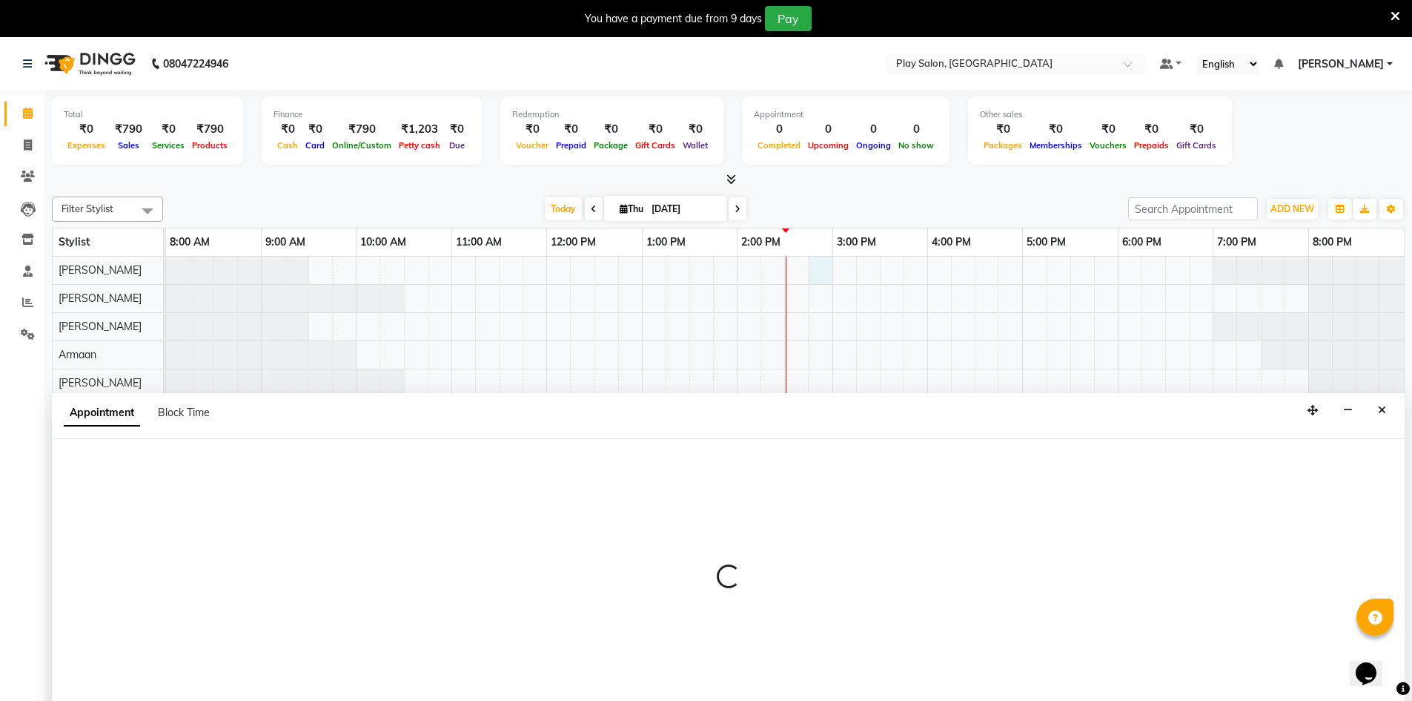
scroll to position [37, 0]
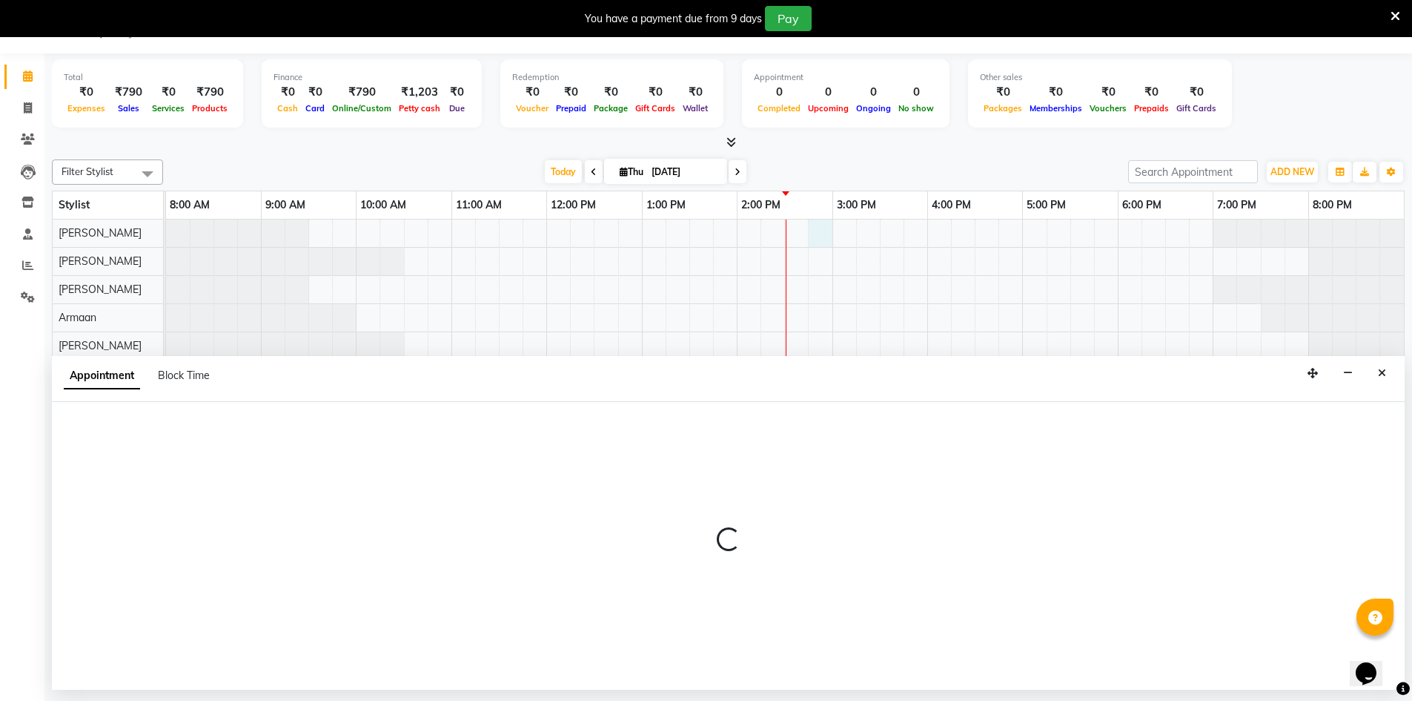
select select "88831"
select select "tentative"
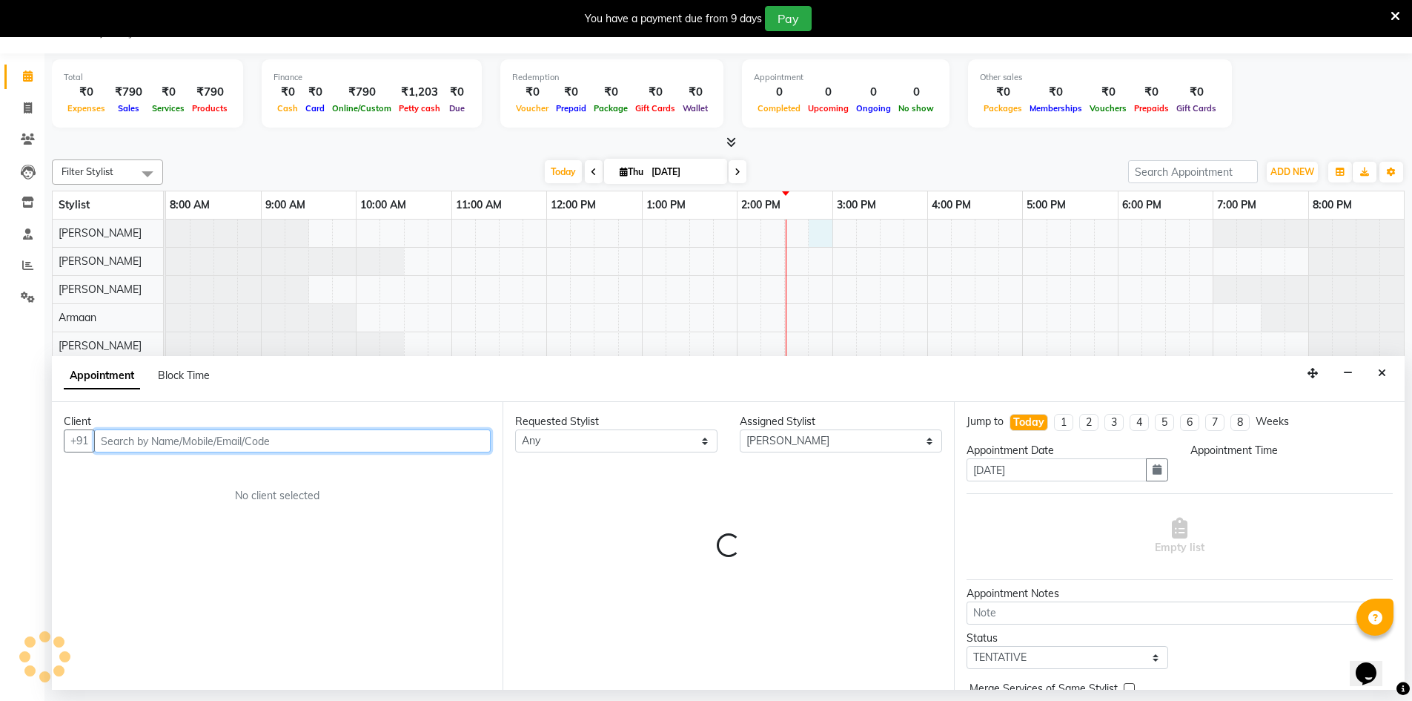
select select "885"
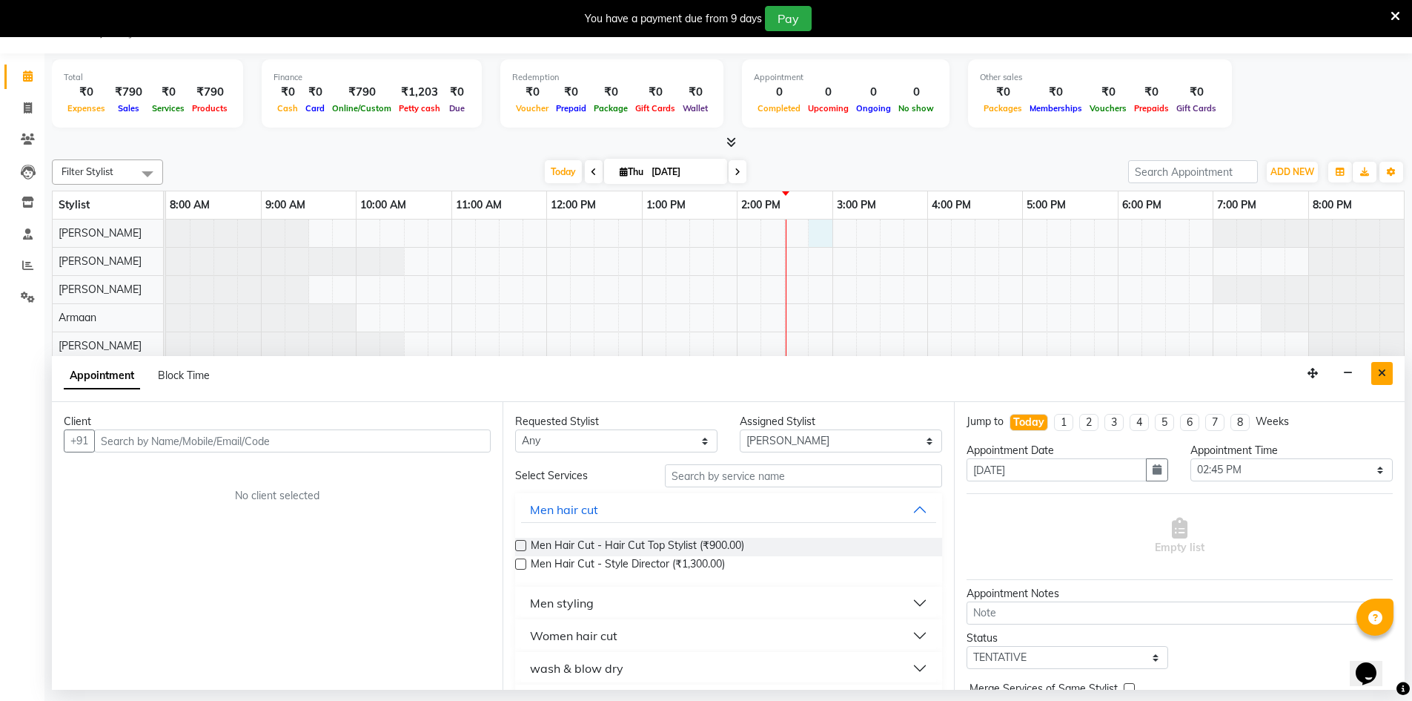
click at [1378, 377] on button "Close" at bounding box center [1383, 373] width 22 height 23
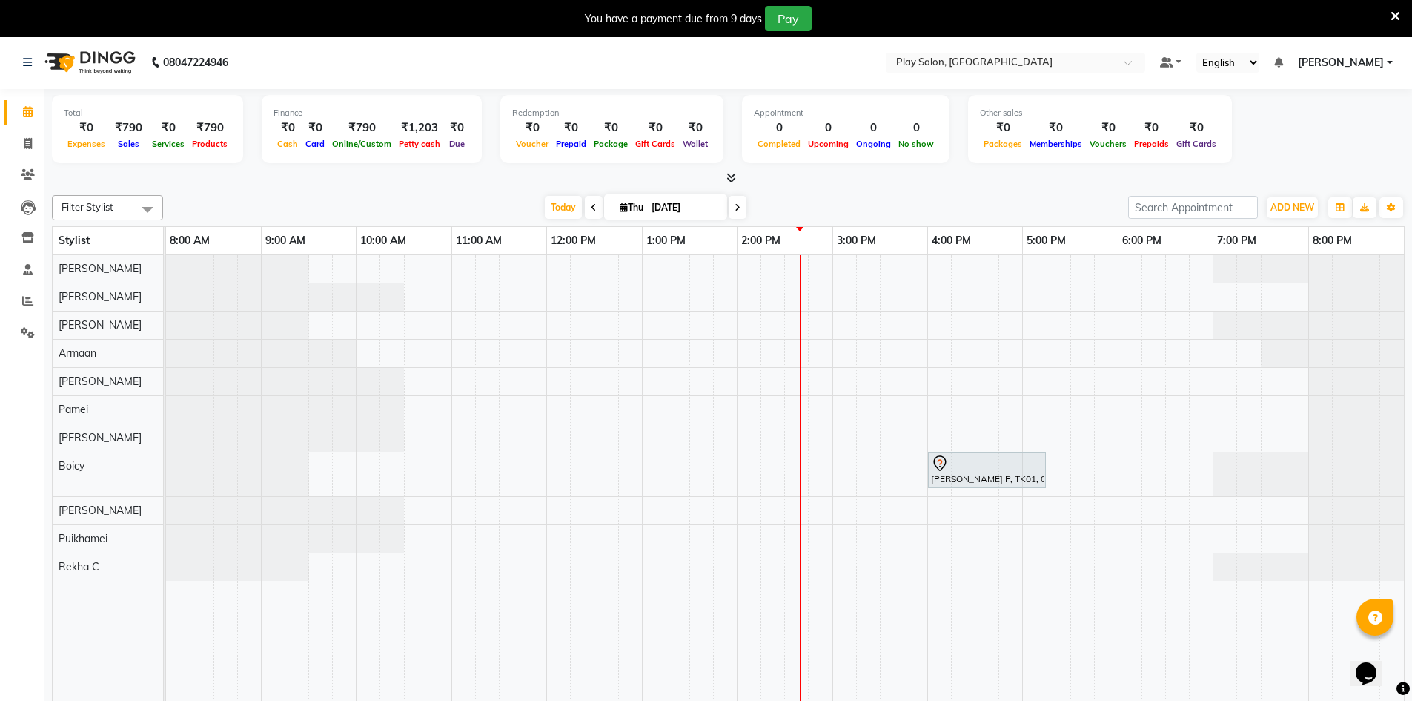
scroll to position [0, 0]
click at [844, 271] on div "[PERSON_NAME] P, TK01, 04:00 PM-05:15 PM, Beauty Essentials - Full Arms Lipo - …" at bounding box center [785, 490] width 1238 height 466
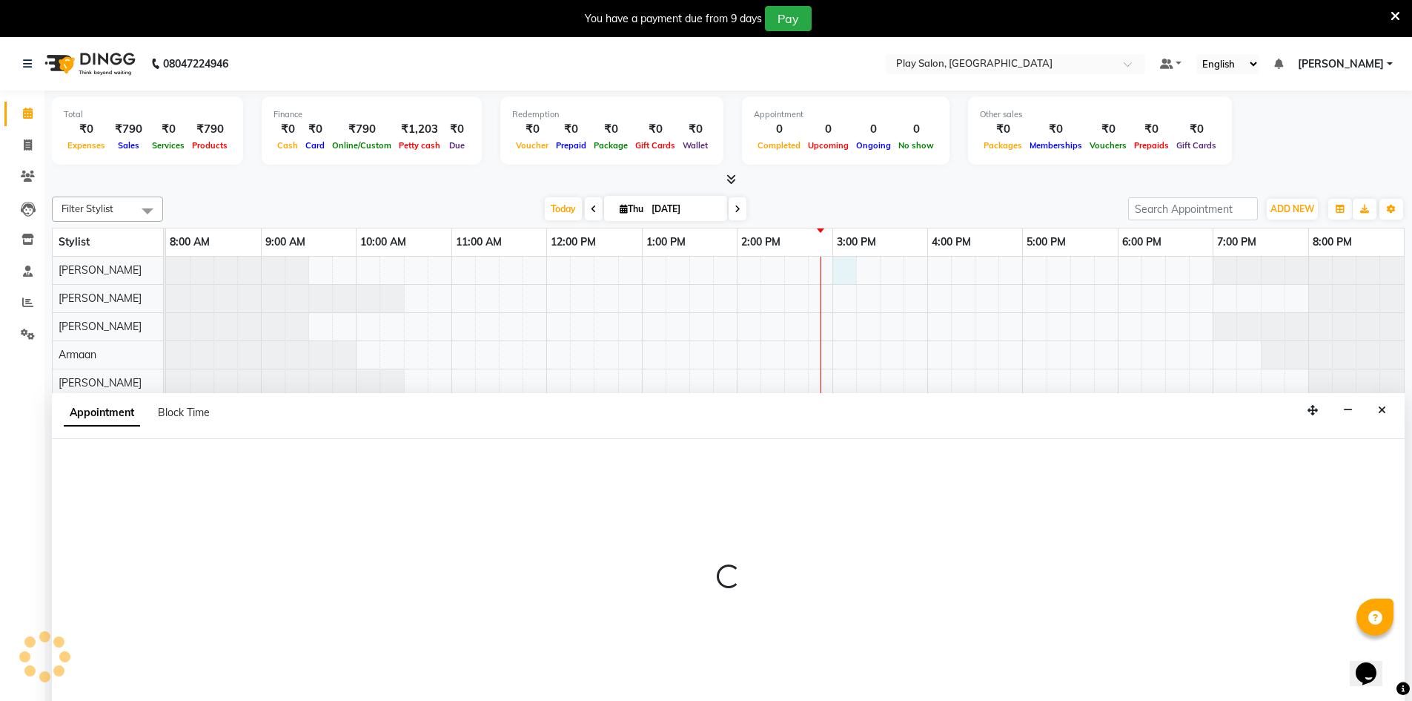
scroll to position [37, 0]
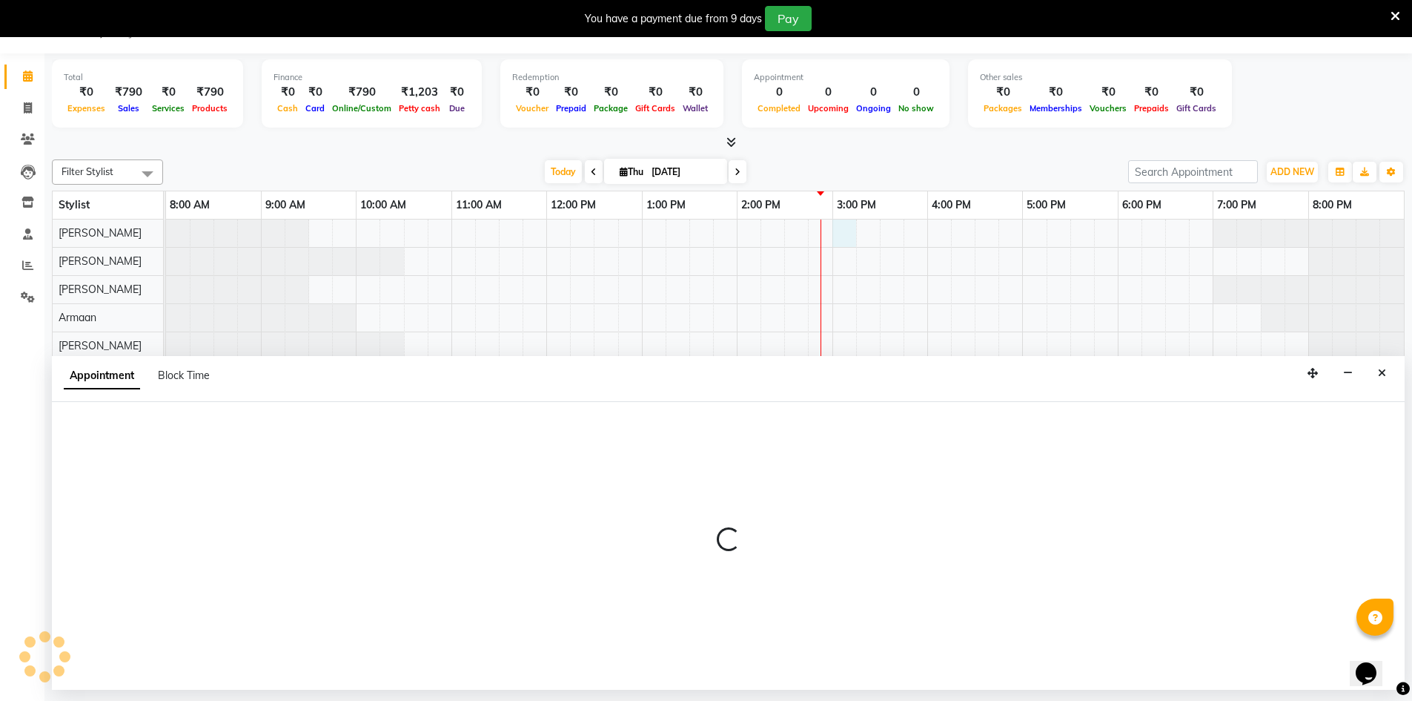
select select "88831"
select select "900"
select select "tentative"
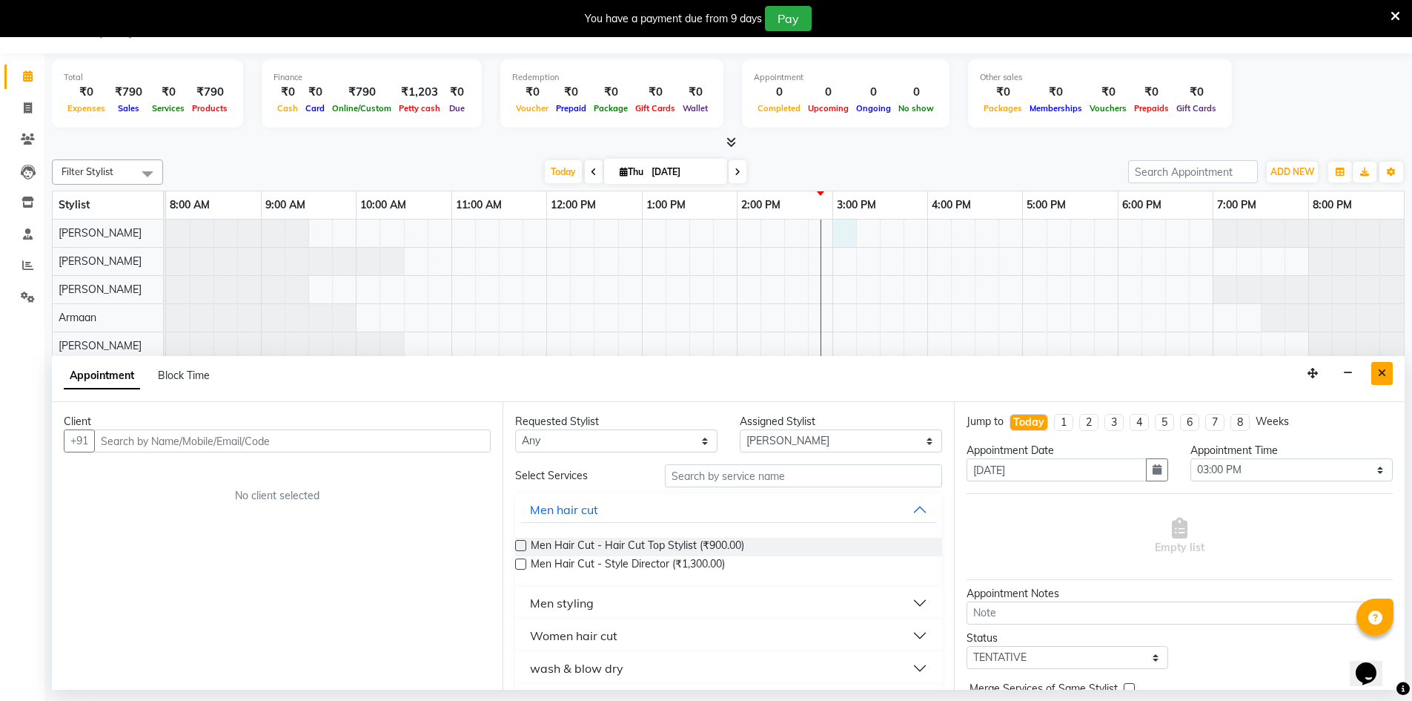
click at [1382, 378] on button "Close" at bounding box center [1383, 373] width 22 height 23
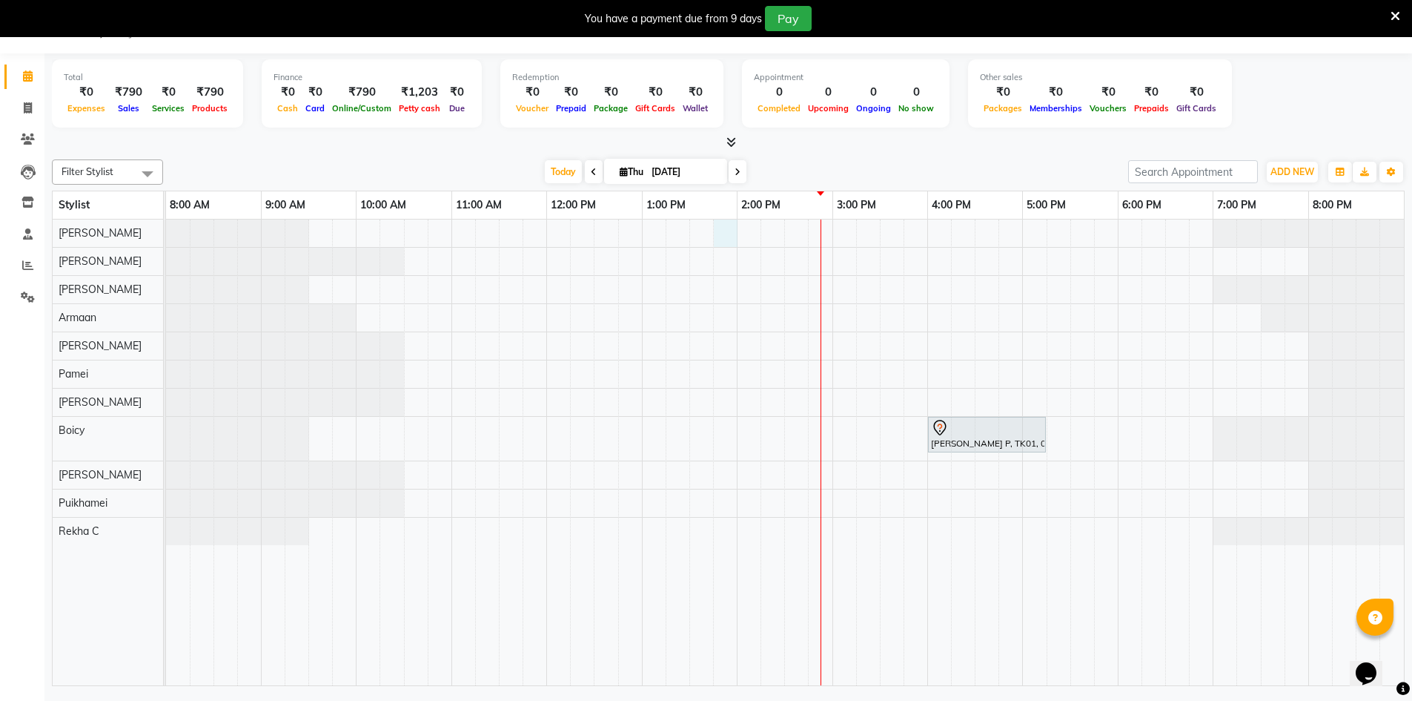
click at [716, 230] on div "[PERSON_NAME] P, TK01, 04:00 PM-05:15 PM, Beauty Essentials - Full Arms Lipo - …" at bounding box center [785, 452] width 1238 height 466
select select "88831"
select select "825"
select select "tentative"
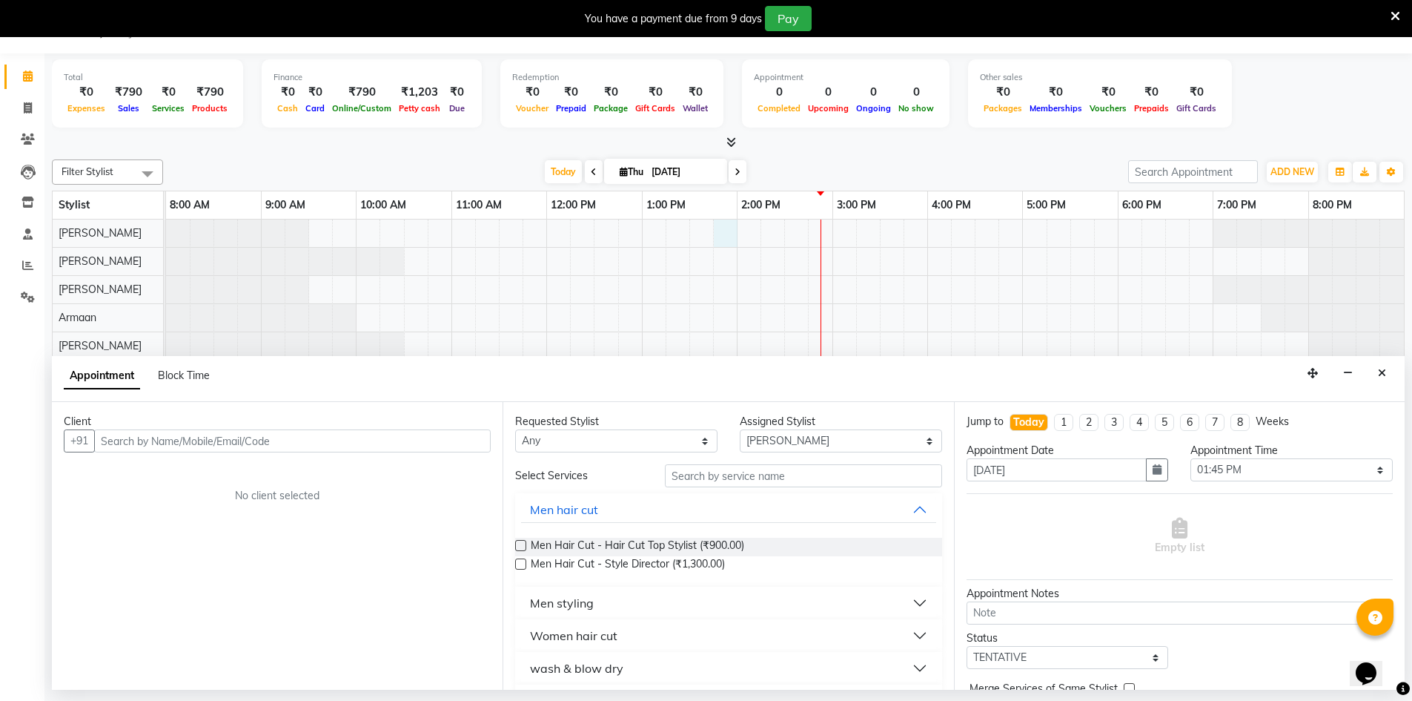
click at [320, 442] on input "text" at bounding box center [292, 440] width 397 height 23
type input "8299182028"
click at [479, 448] on button "Add Client" at bounding box center [460, 440] width 62 height 23
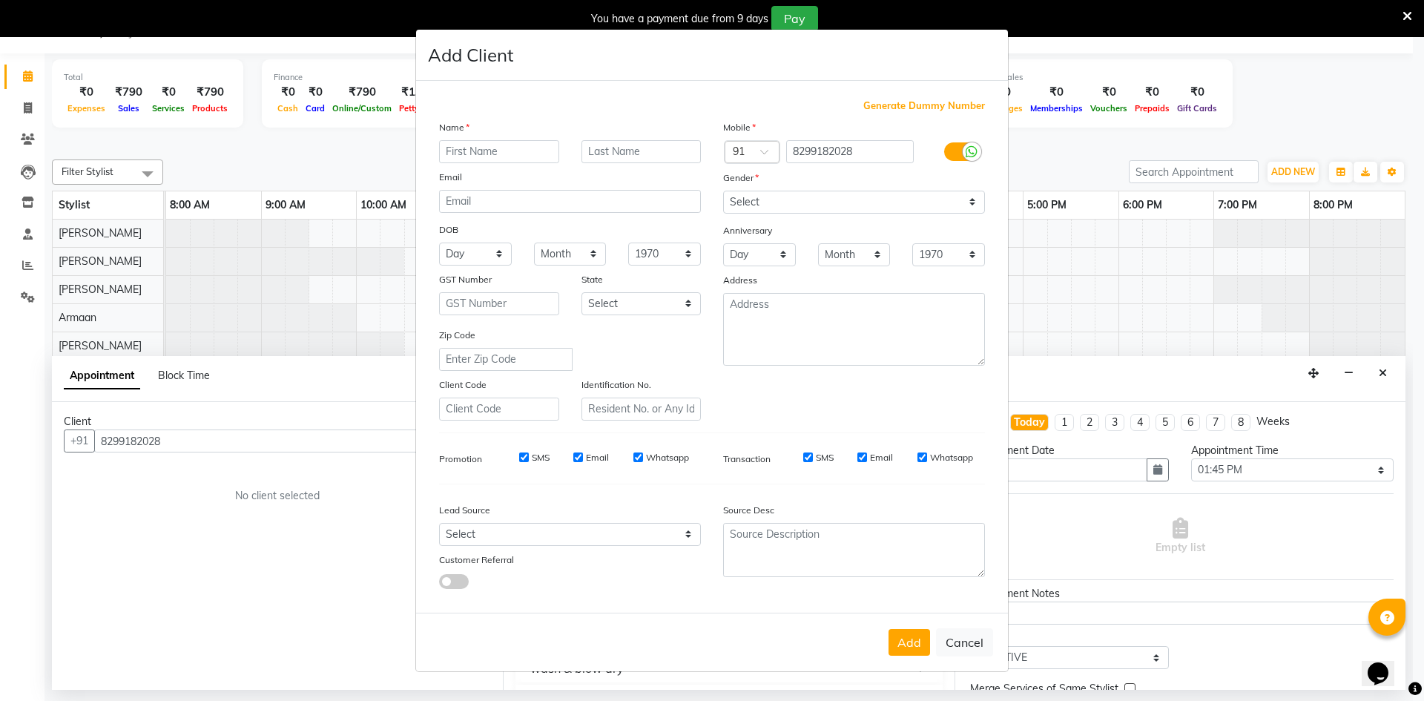
click at [541, 152] on input "text" at bounding box center [499, 151] width 120 height 23
type input "[PERSON_NAME]"
click at [649, 150] on input "text" at bounding box center [641, 151] width 120 height 23
type input "S"
click at [757, 185] on div "Gender" at bounding box center [735, 180] width 47 height 21
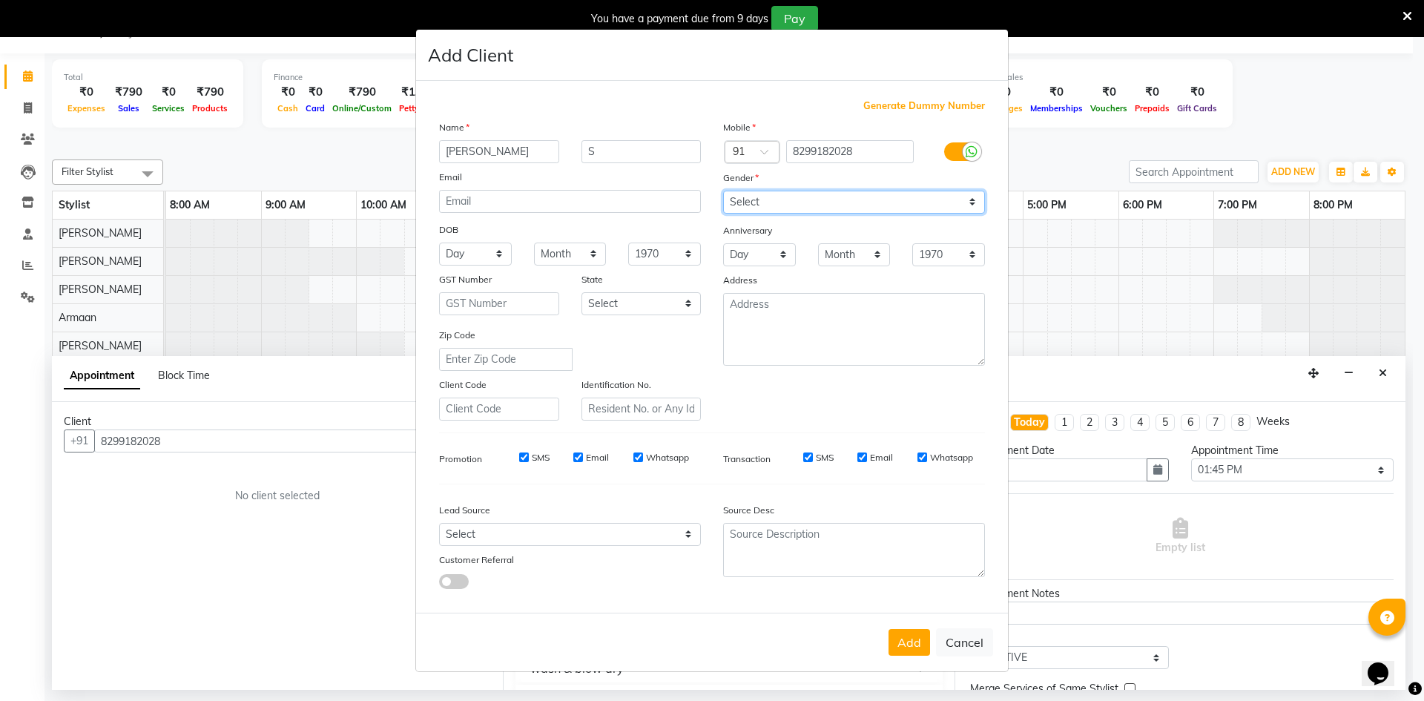
click at [761, 208] on select "Select [DEMOGRAPHIC_DATA] [DEMOGRAPHIC_DATA] Other Prefer Not To Say" at bounding box center [854, 202] width 262 height 23
select select "[DEMOGRAPHIC_DATA]"
click at [723, 191] on select "Select [DEMOGRAPHIC_DATA] [DEMOGRAPHIC_DATA] Other Prefer Not To Say" at bounding box center [854, 202] width 262 height 23
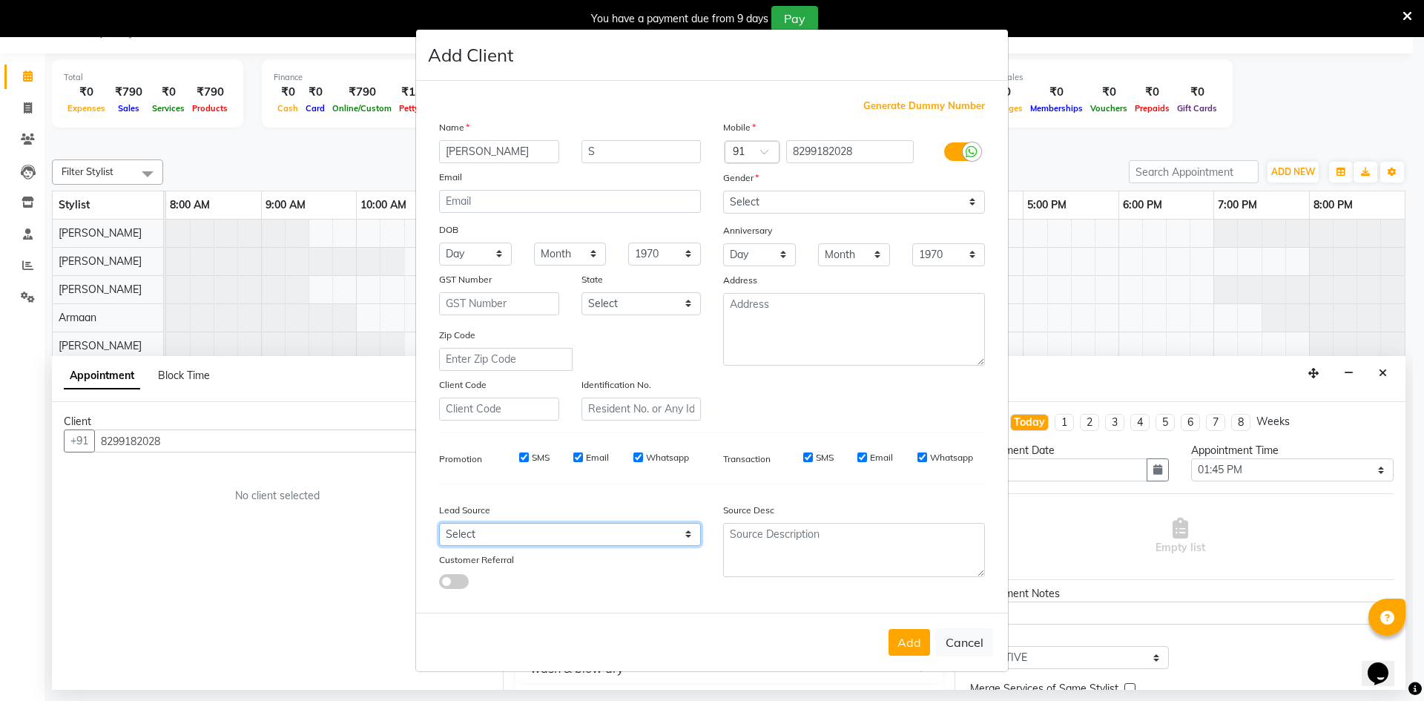
click at [609, 535] on select "Select Walk-in Internet Friend Word of Mouth Advertisement Facebook JustDial Go…" at bounding box center [570, 534] width 262 height 23
drag, startPoint x: 577, startPoint y: 513, endPoint x: 577, endPoint y: 538, distance: 25.2
click at [577, 532] on div "Lead Source Select Walk-in Internet Friend Word of Mouth Advertisement Facebook…" at bounding box center [570, 542] width 284 height 93
click at [575, 544] on select "Select Walk-in Internet Friend Word of Mouth Advertisement Facebook JustDial Go…" at bounding box center [570, 534] width 262 height 23
select select "56178"
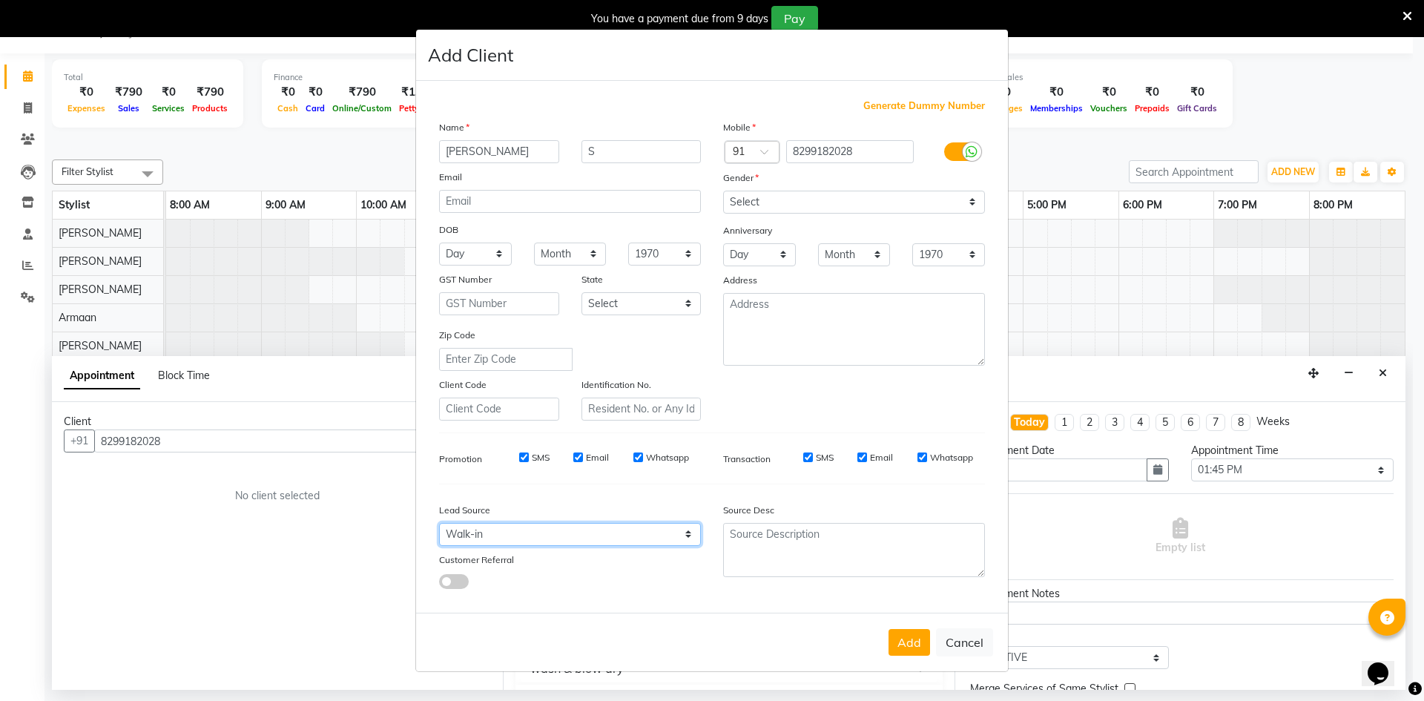
click at [439, 523] on select "Select Walk-in Internet Friend Word of Mouth Advertisement Facebook JustDial Go…" at bounding box center [570, 534] width 262 height 23
click at [892, 653] on button "Add" at bounding box center [909, 642] width 42 height 27
select select
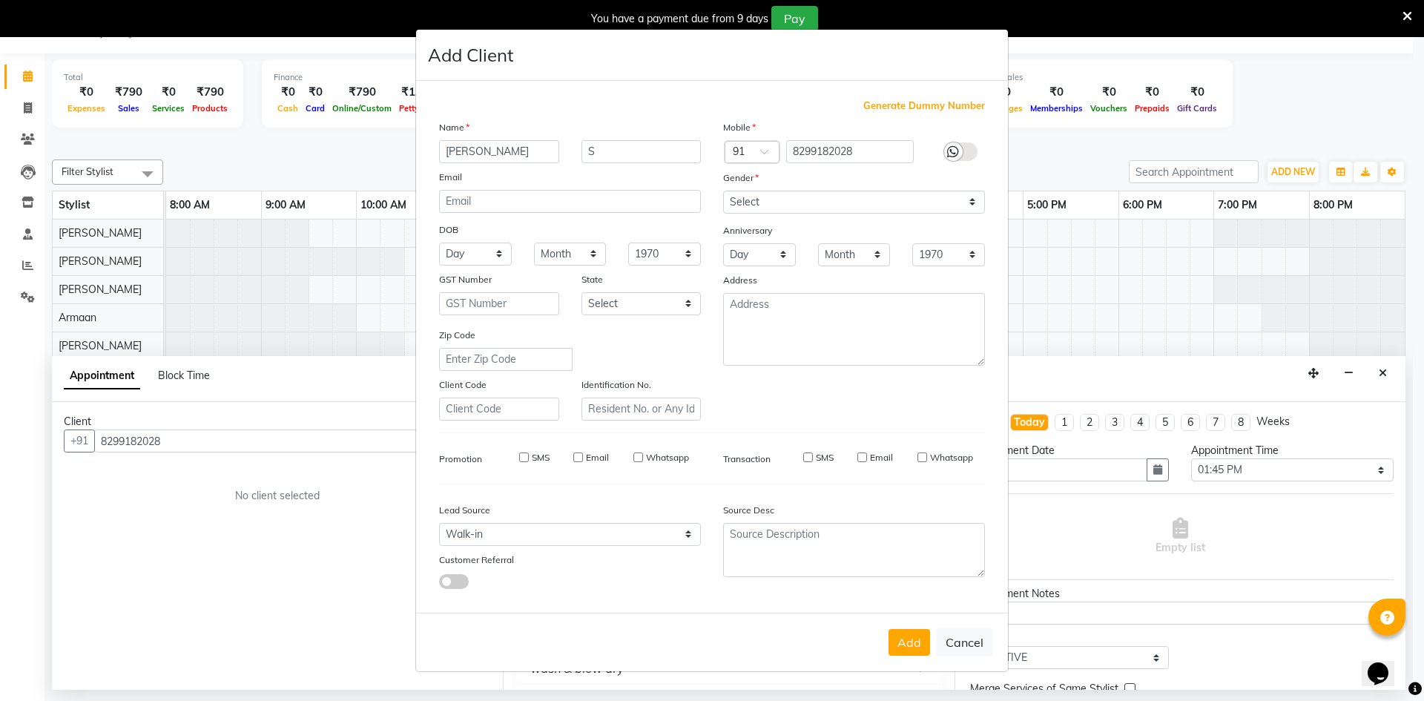
select select
checkbox input "false"
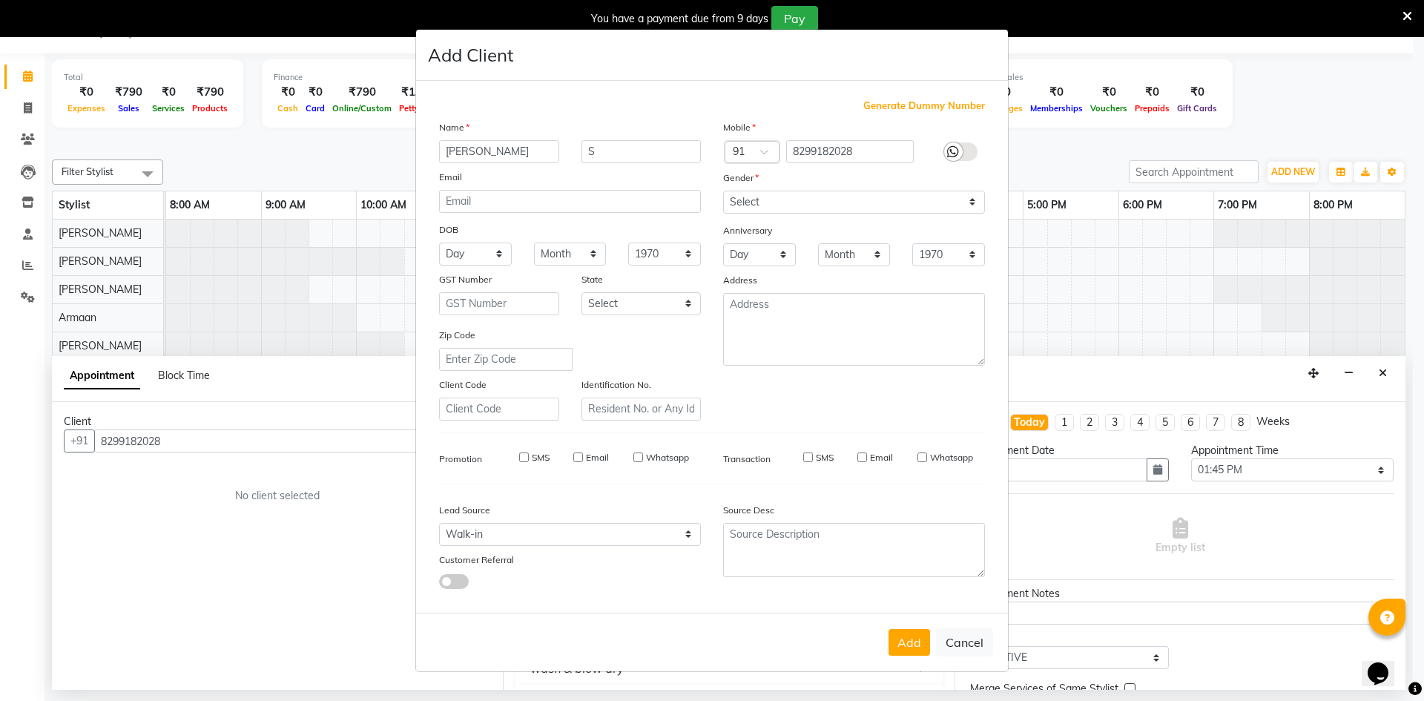
checkbox input "false"
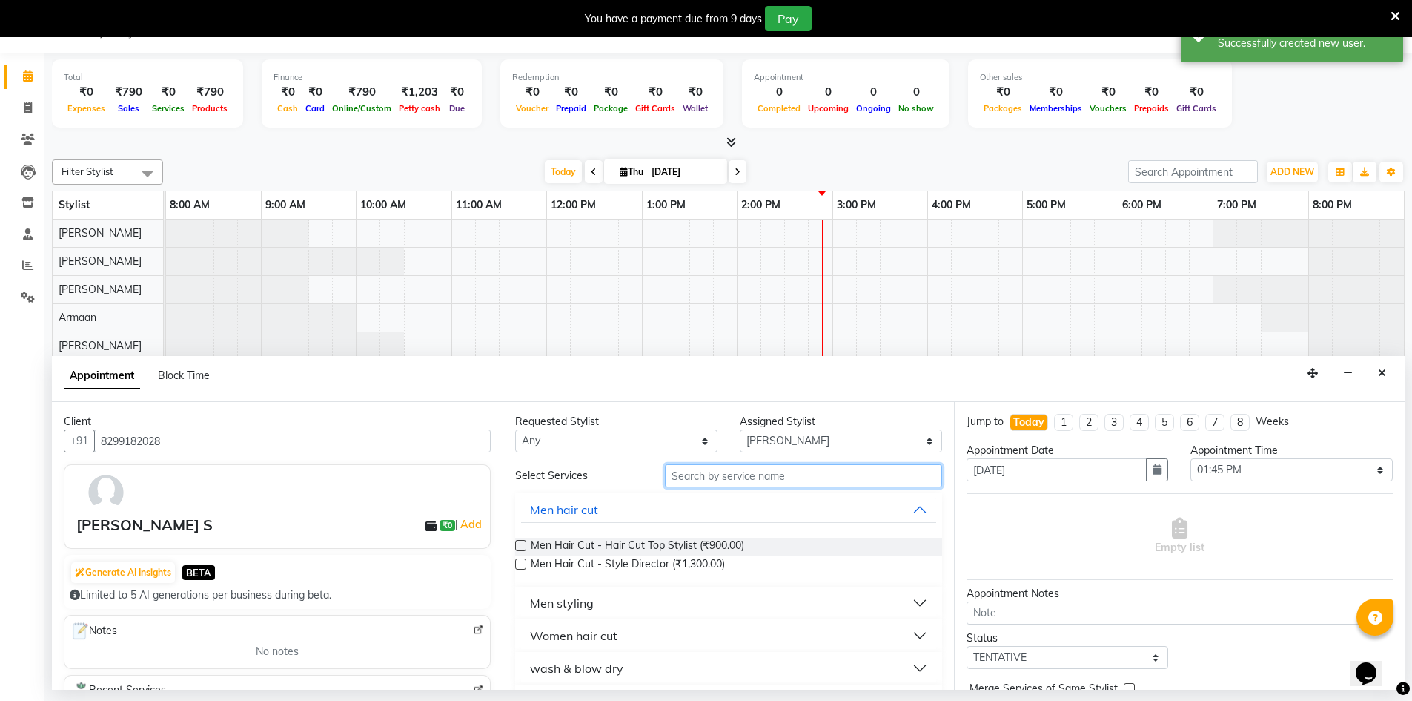
click at [704, 477] on input "text" at bounding box center [803, 475] width 277 height 23
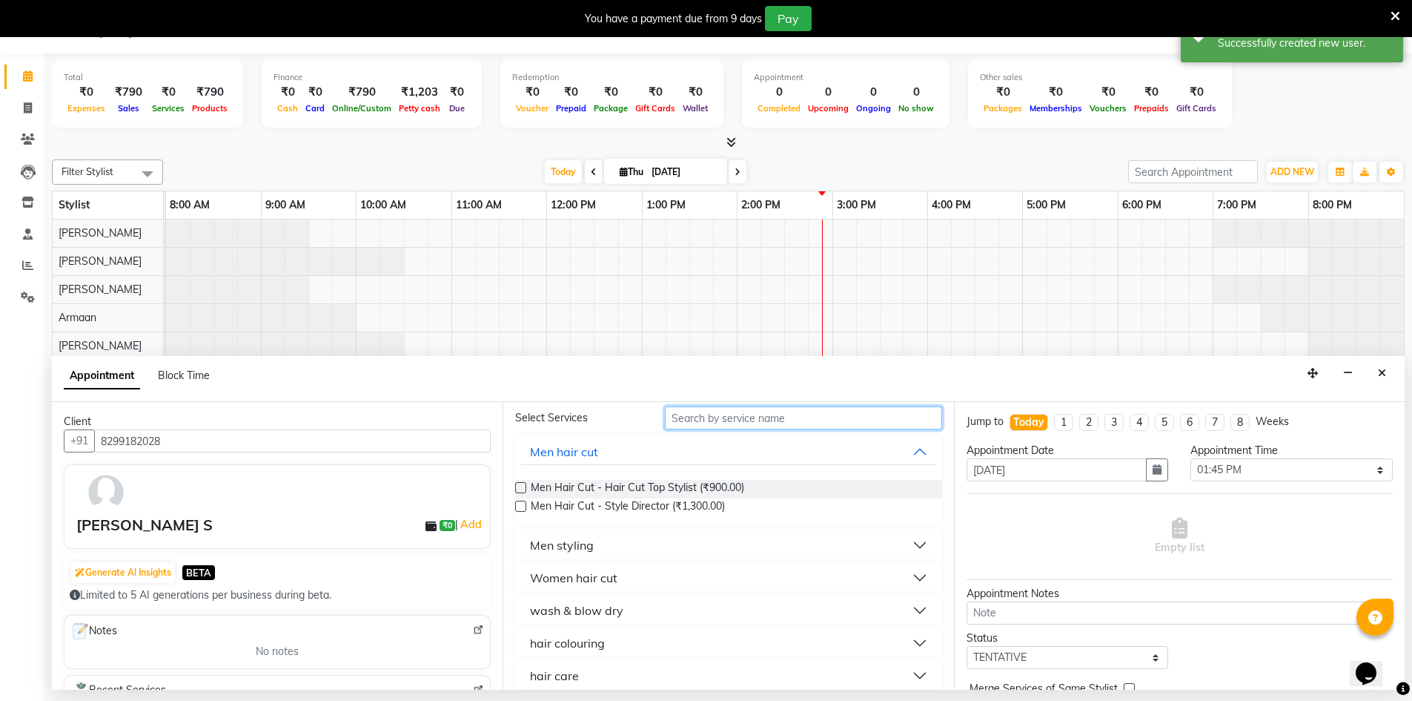
scroll to position [74, 0]
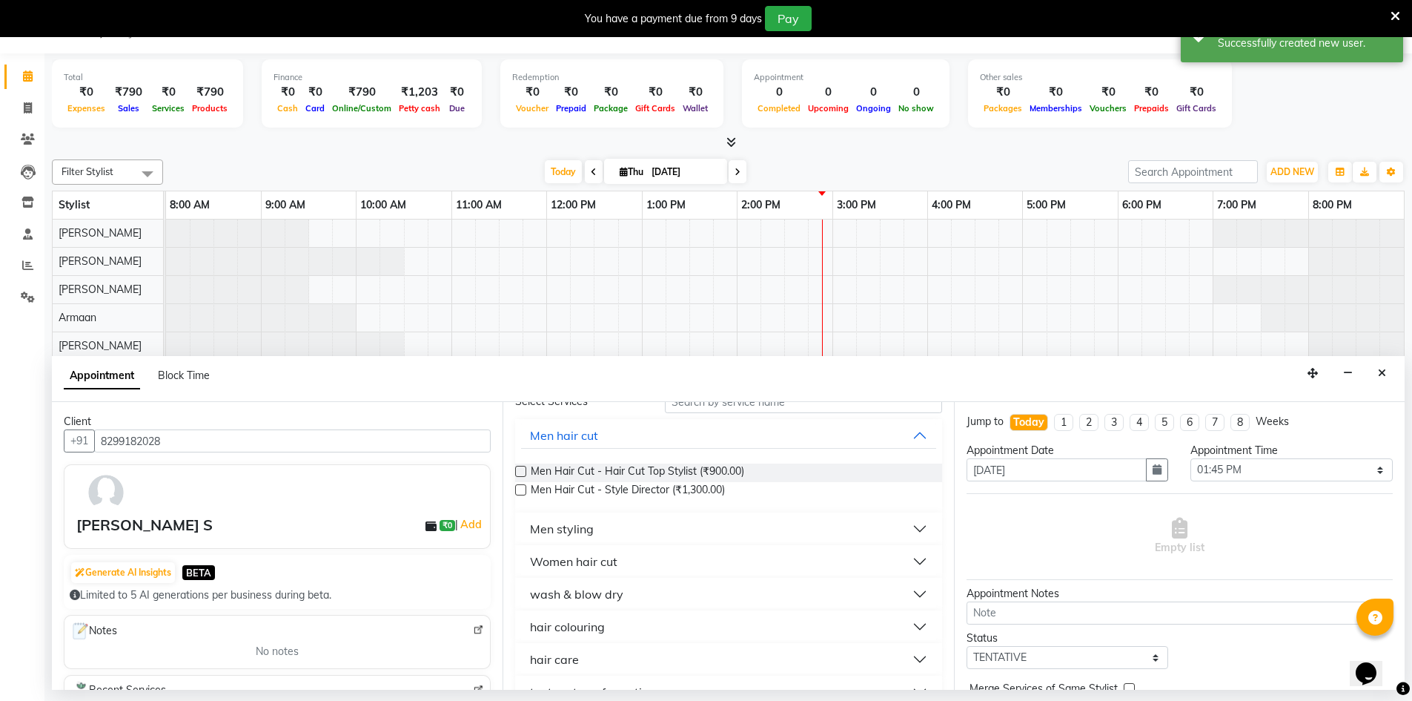
click at [638, 602] on button "wash & blow dry" at bounding box center [728, 594] width 414 height 27
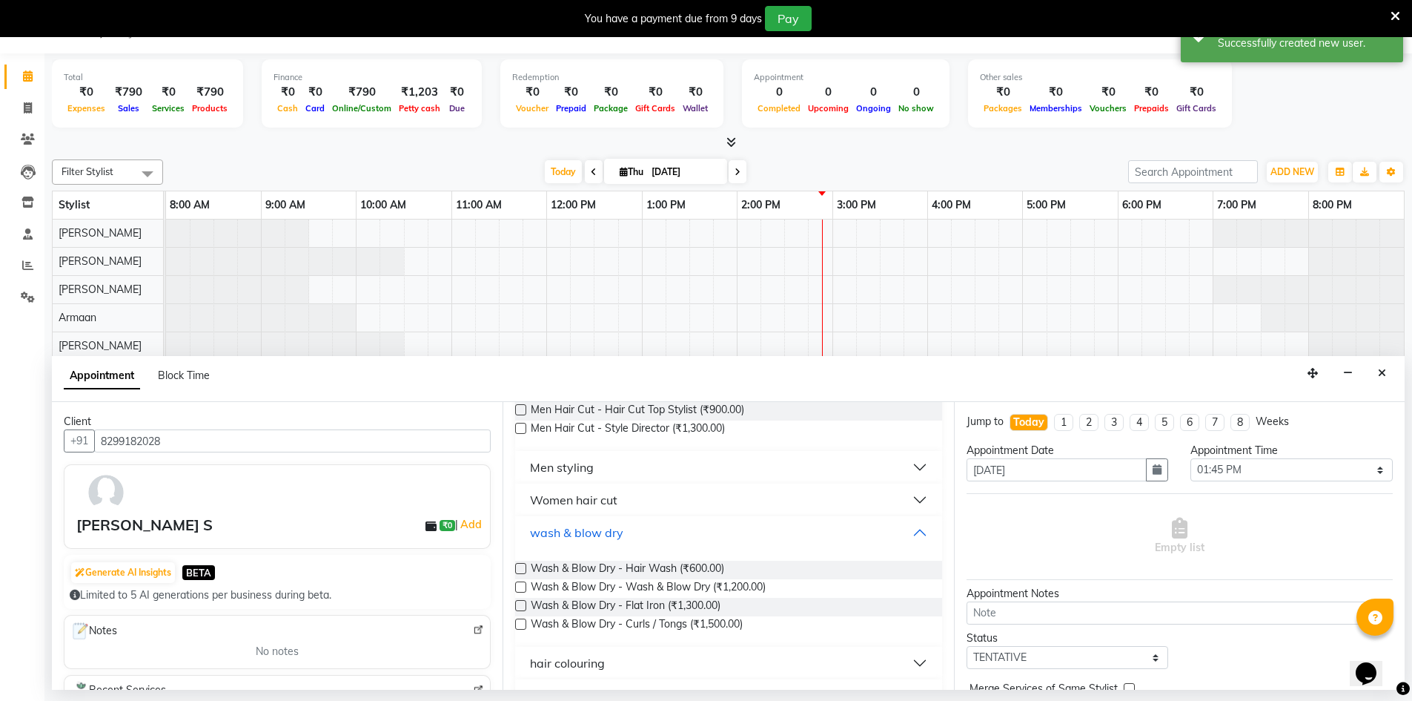
scroll to position [148, 0]
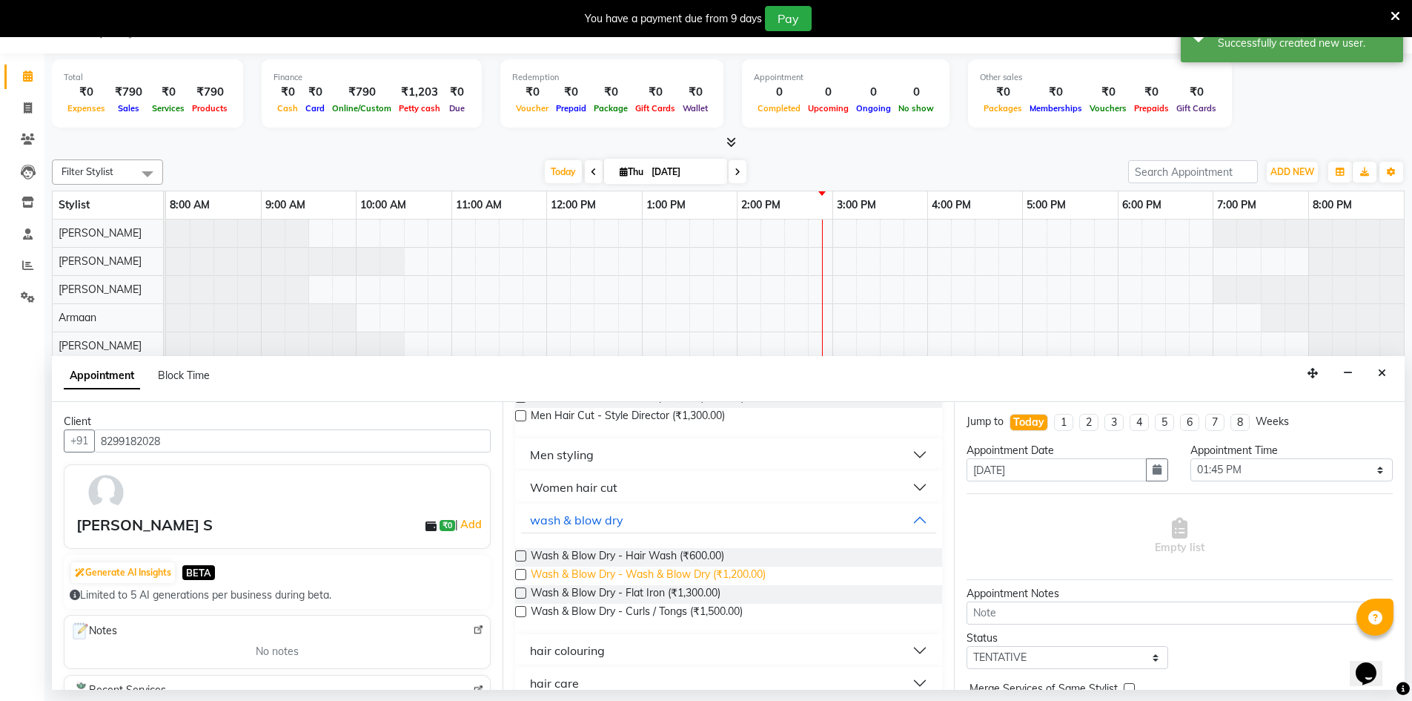
click at [703, 572] on span "Wash & Blow Dry - Wash & Blow Dry (₹1,200.00)" at bounding box center [648, 575] width 235 height 19
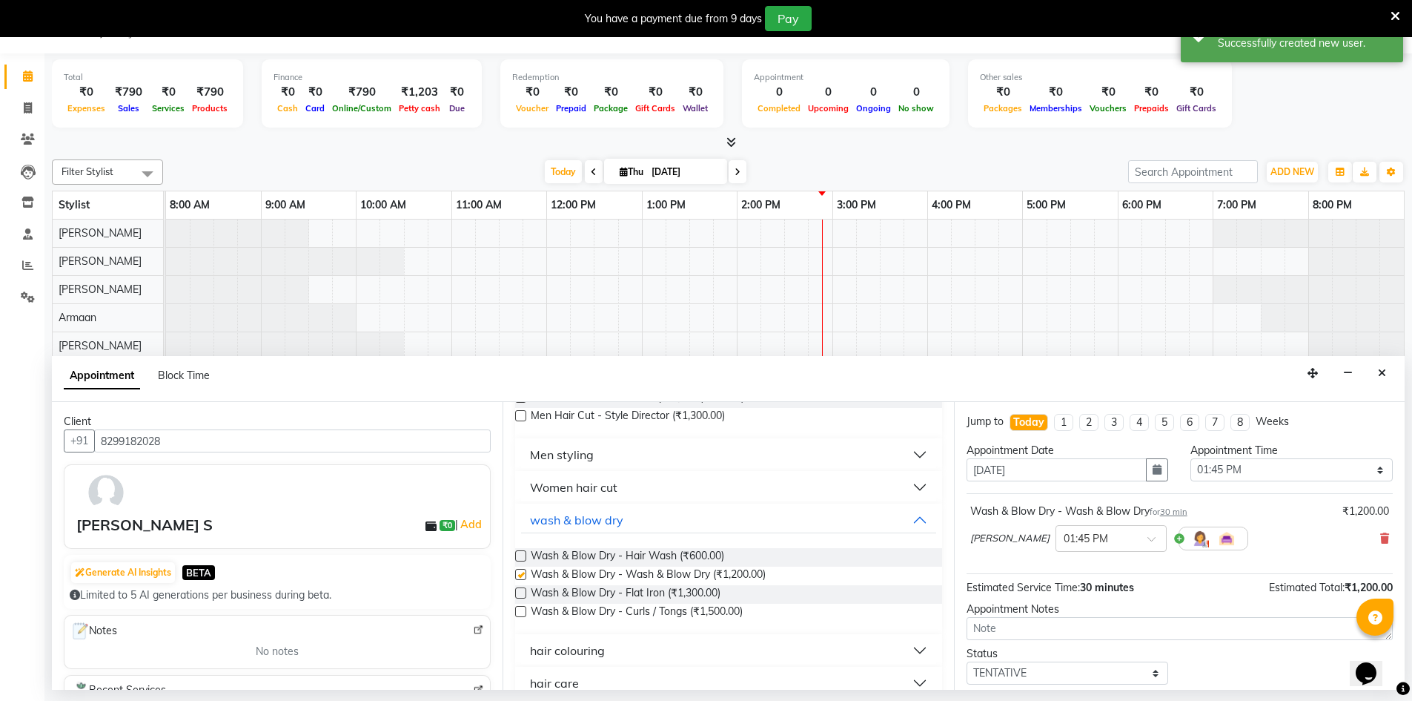
checkbox input "false"
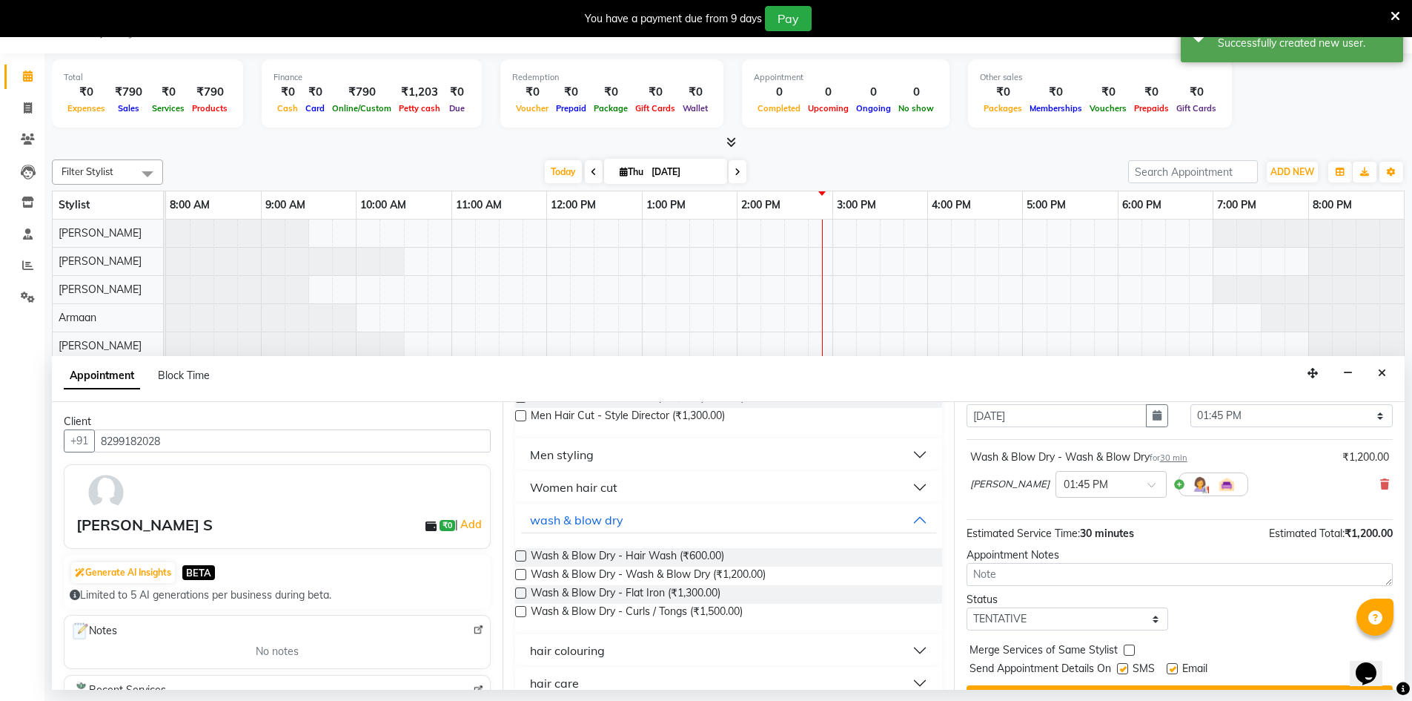
scroll to position [88, 0]
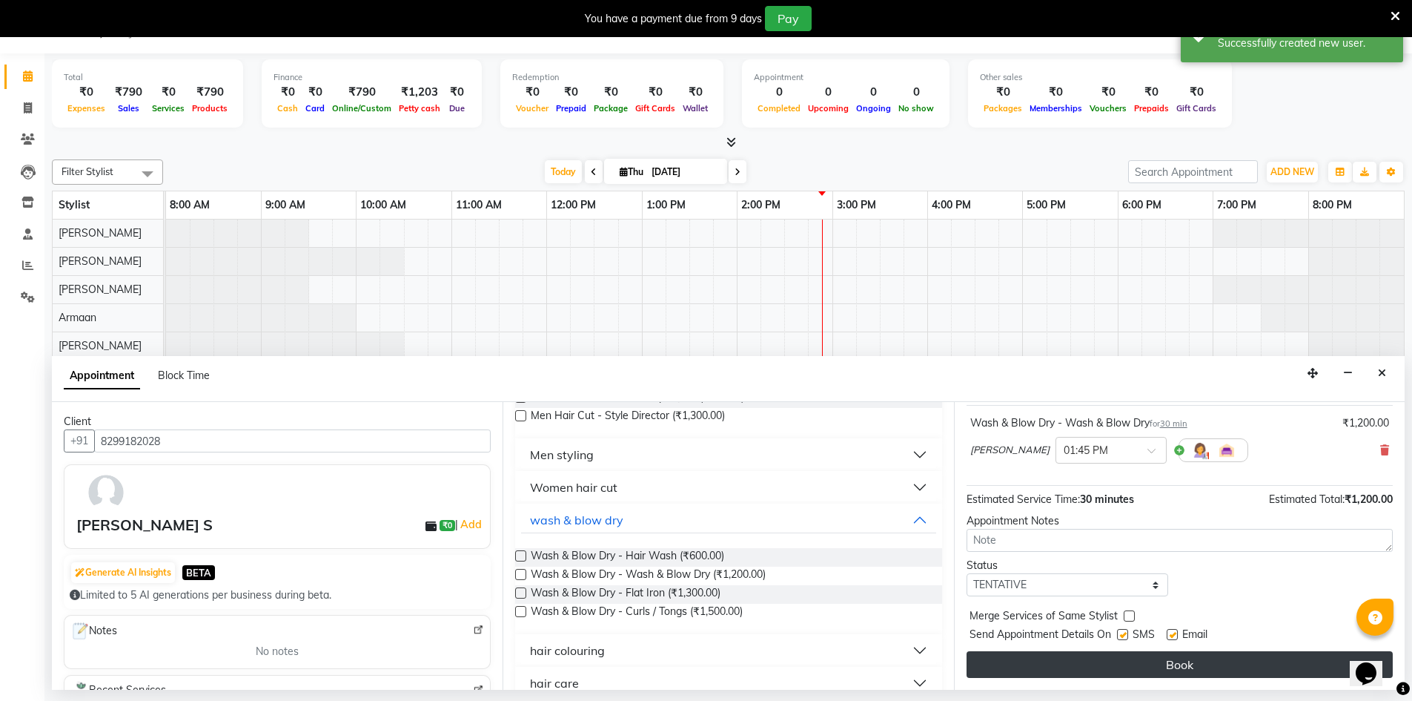
click at [1063, 675] on button "Book" at bounding box center [1180, 664] width 426 height 27
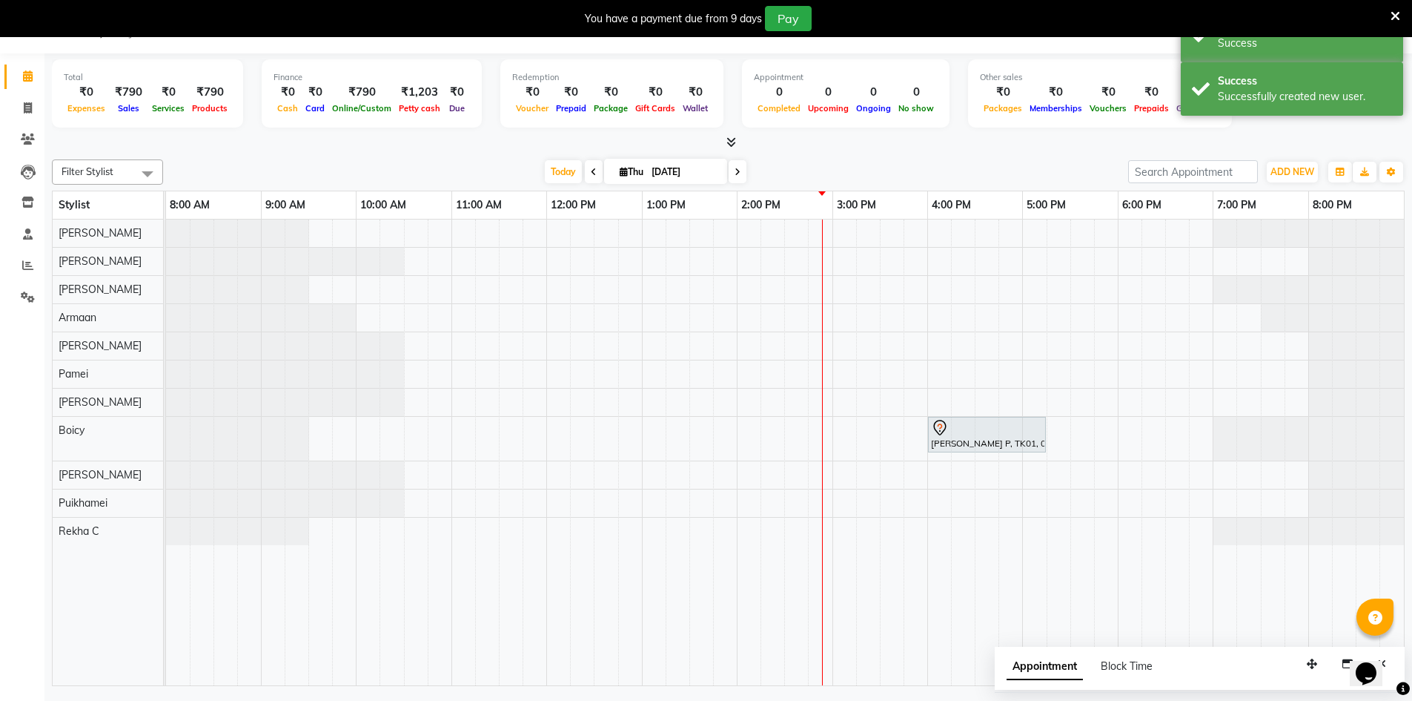
scroll to position [0, 0]
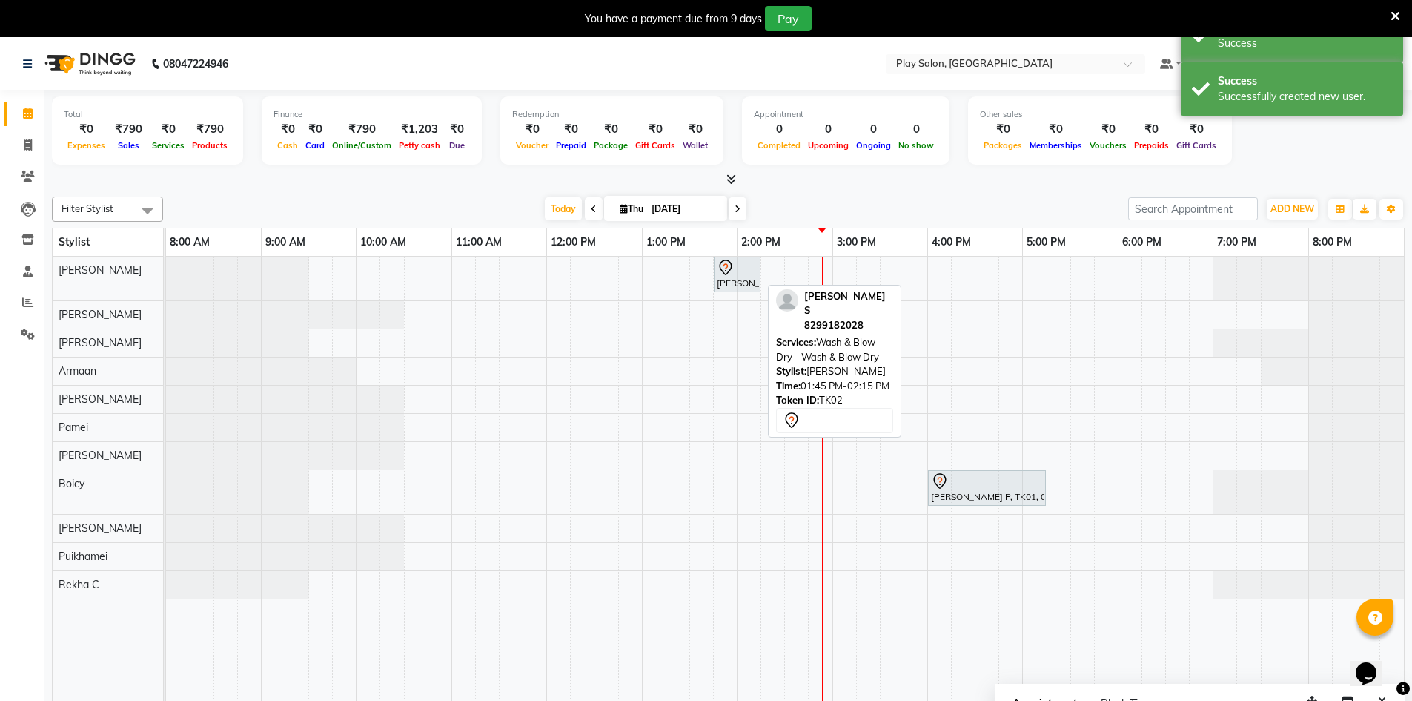
click at [724, 277] on div "[PERSON_NAME] S, TK02, 01:45 PM-02:15 PM, Wash & Blow Dry - Wash & Blow Dry" at bounding box center [737, 274] width 44 height 31
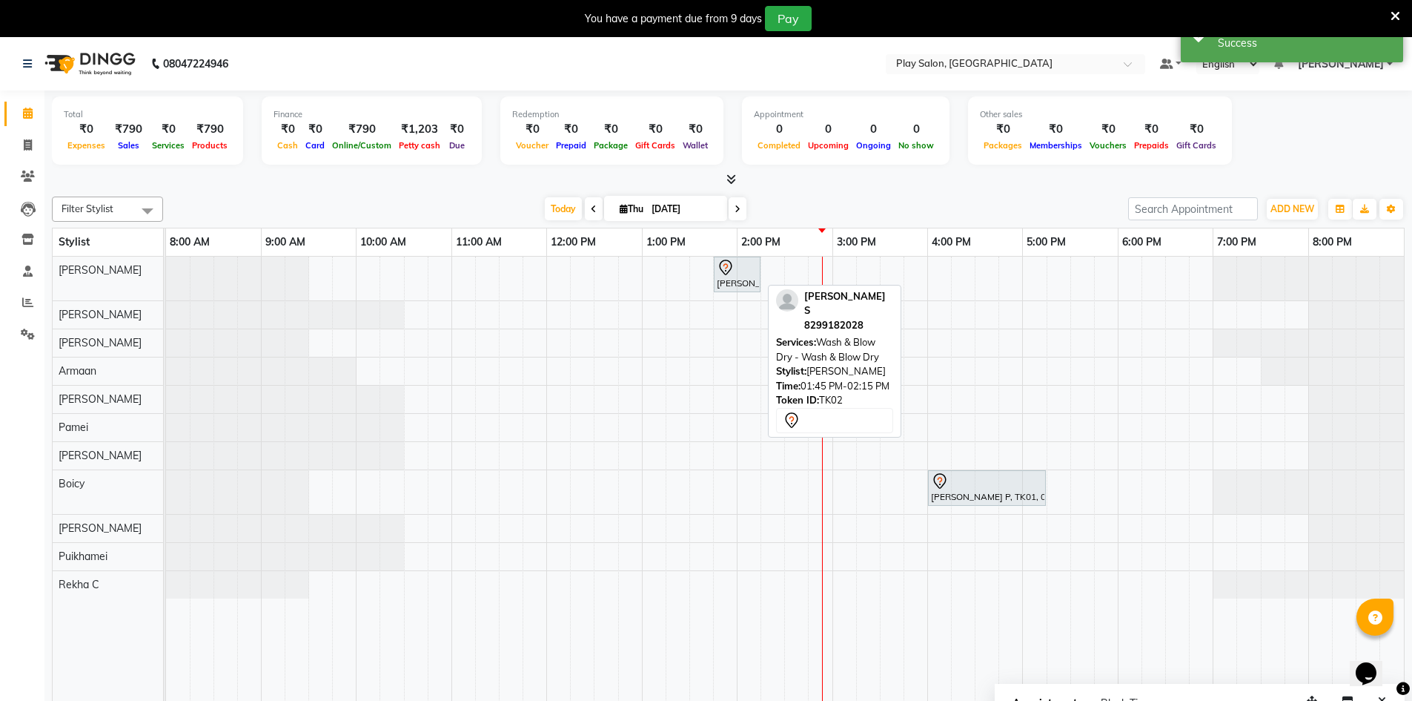
click at [730, 271] on icon at bounding box center [726, 268] width 18 height 18
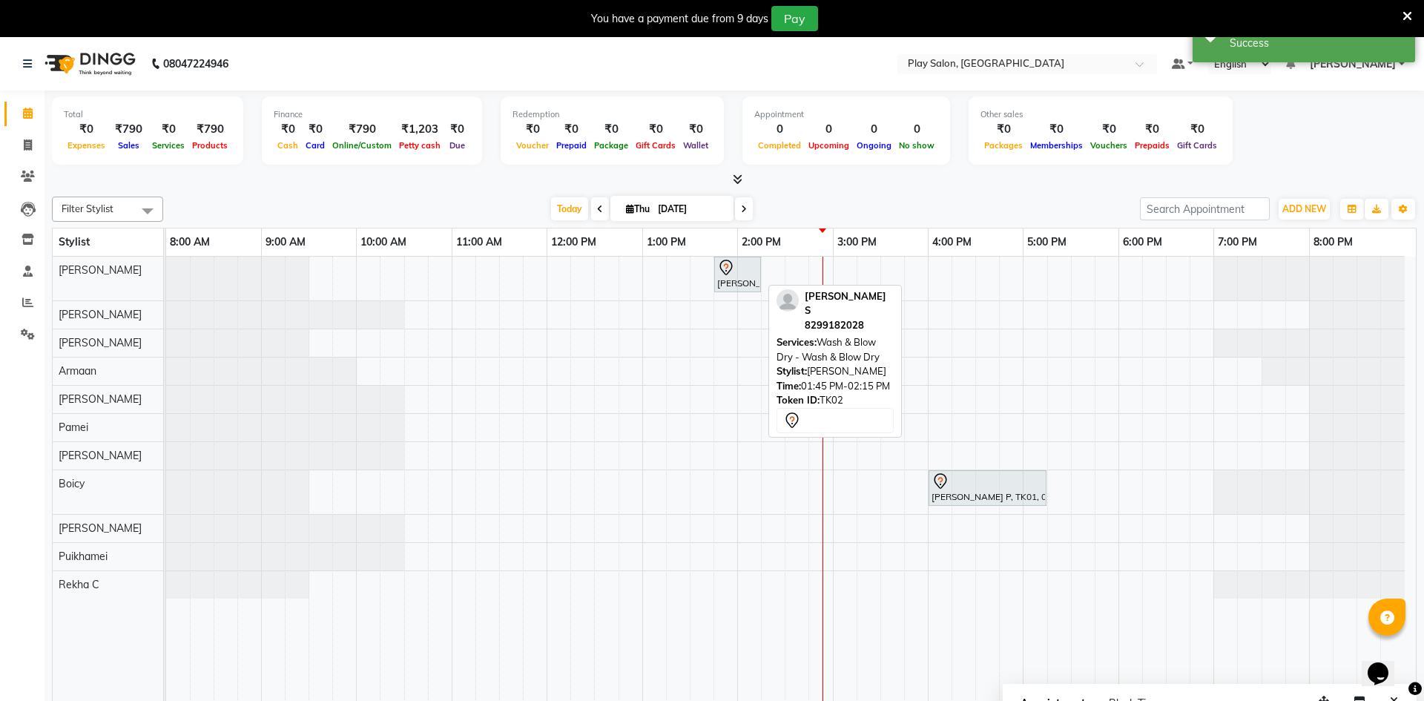
select select "7"
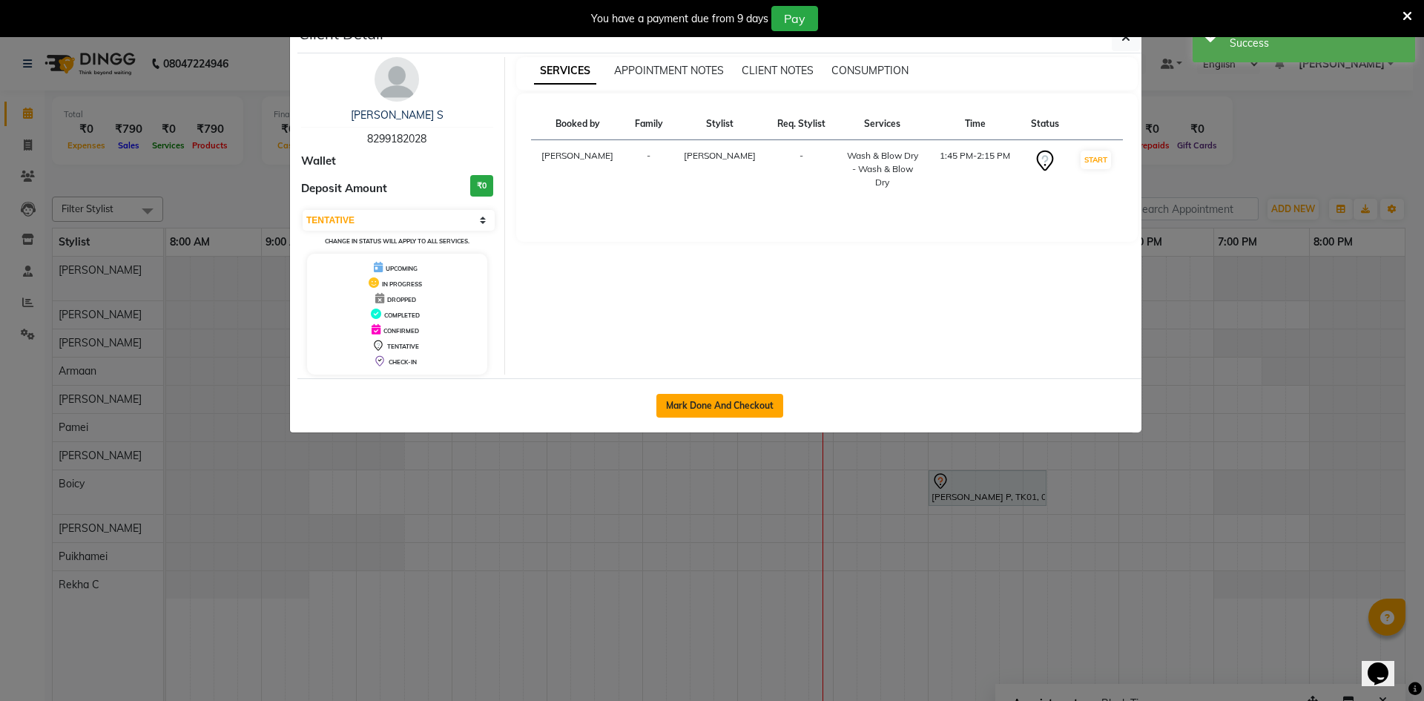
drag, startPoint x: 730, startPoint y: 271, endPoint x: 693, endPoint y: 411, distance: 144.9
click at [693, 411] on button "Mark Done And Checkout" at bounding box center [719, 406] width 127 height 24
select select "service"
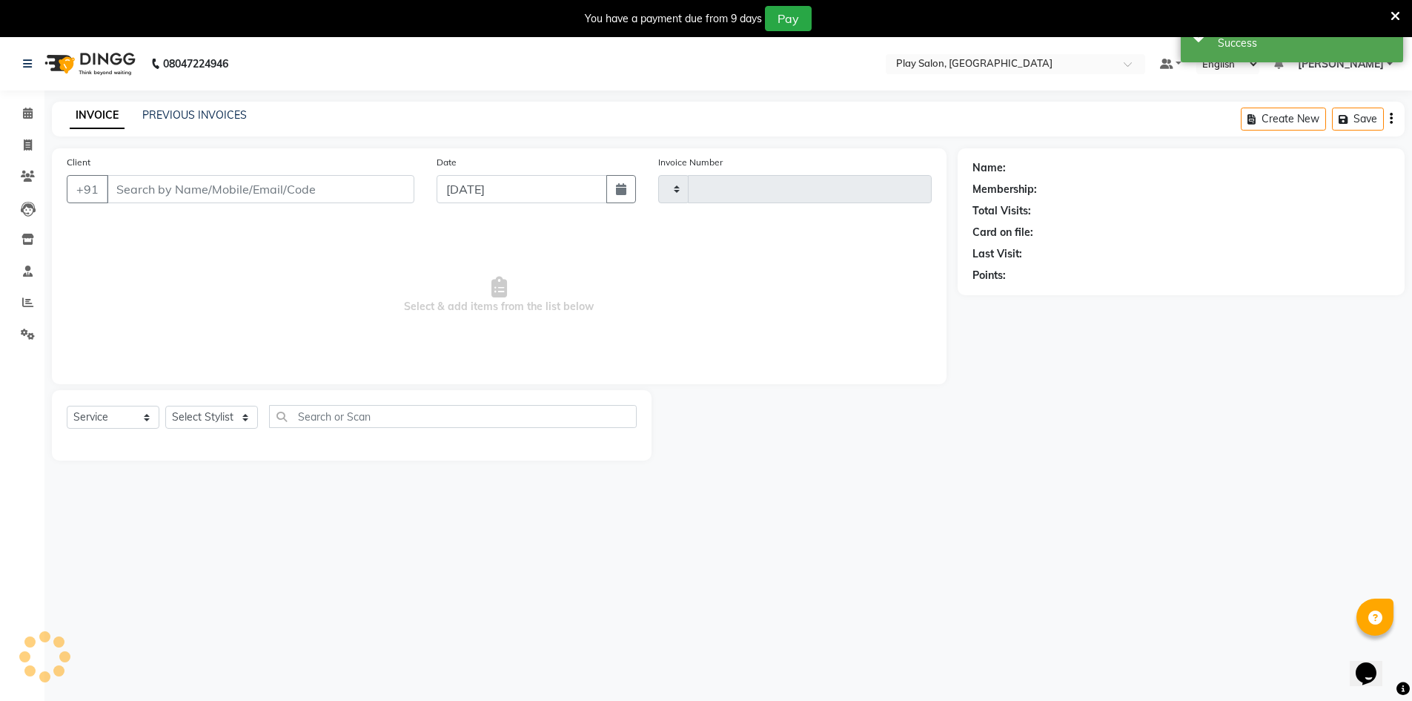
type input "0067"
select select "8631"
type input "8299182028"
select select "88831"
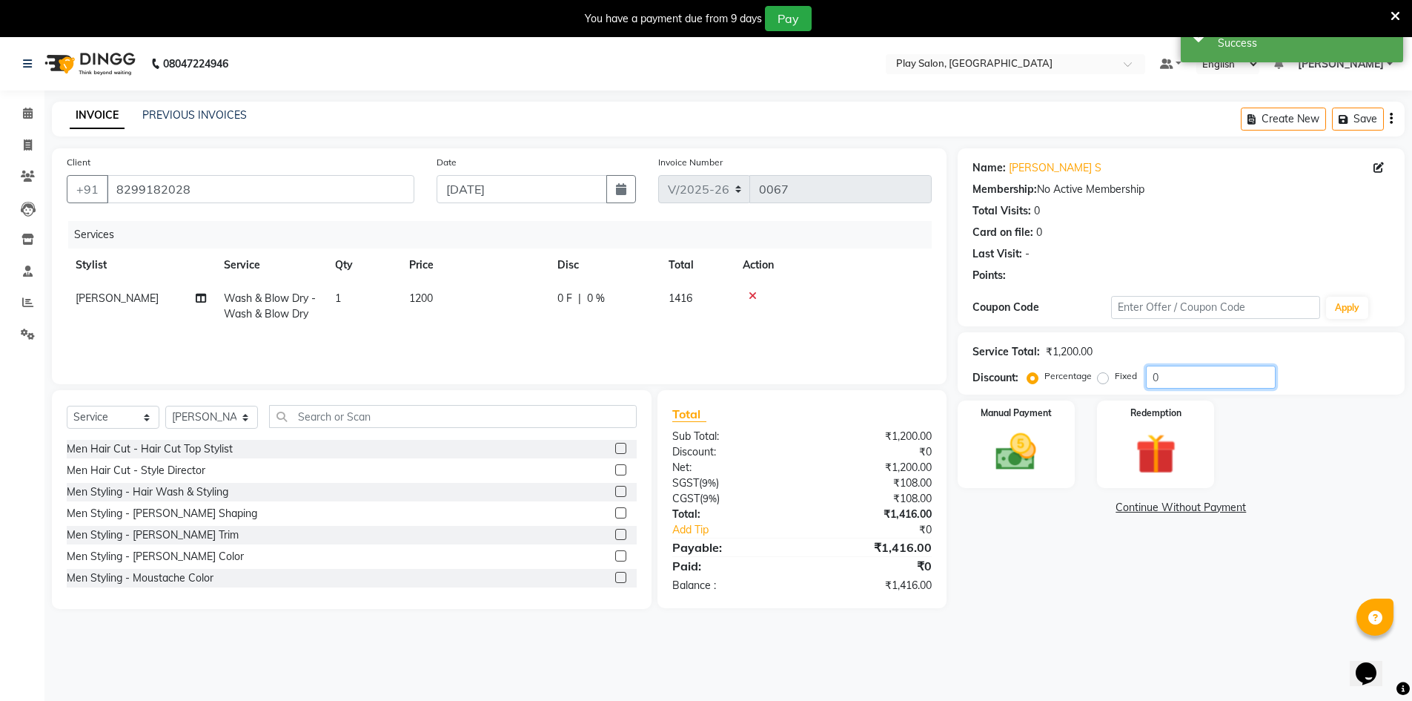
click at [1166, 376] on input "0" at bounding box center [1211, 377] width 130 height 23
type input "10"
click at [1071, 515] on link "Continue Without Payment" at bounding box center [1181, 508] width 441 height 16
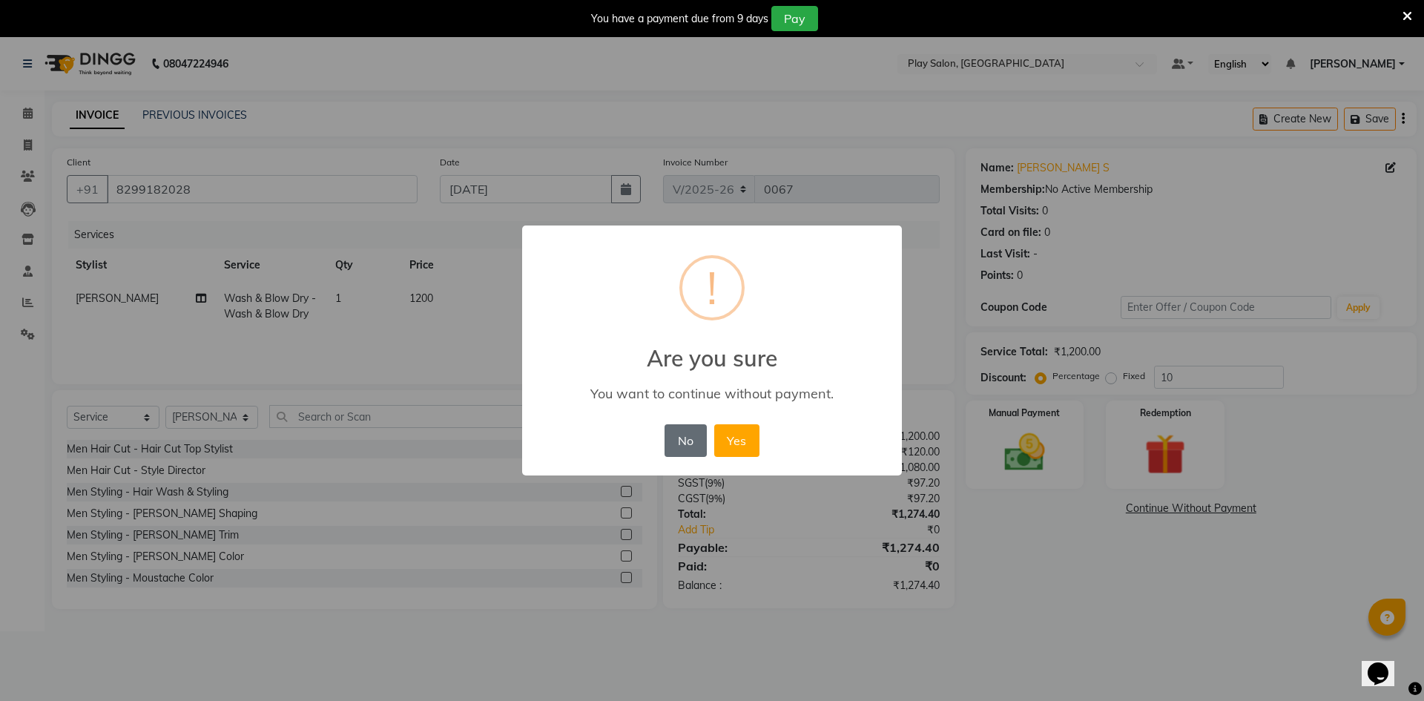
click at [678, 446] on button "No" at bounding box center [685, 440] width 42 height 33
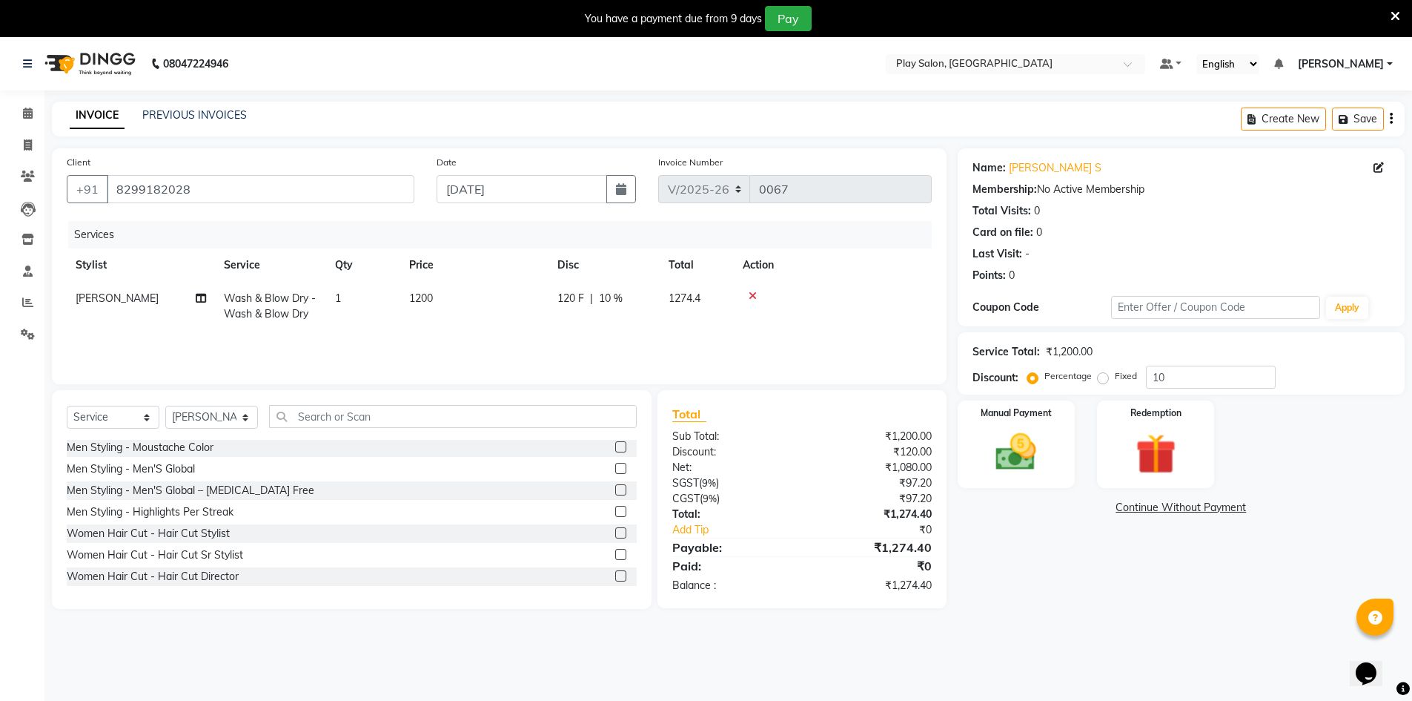
scroll to position [148, 0]
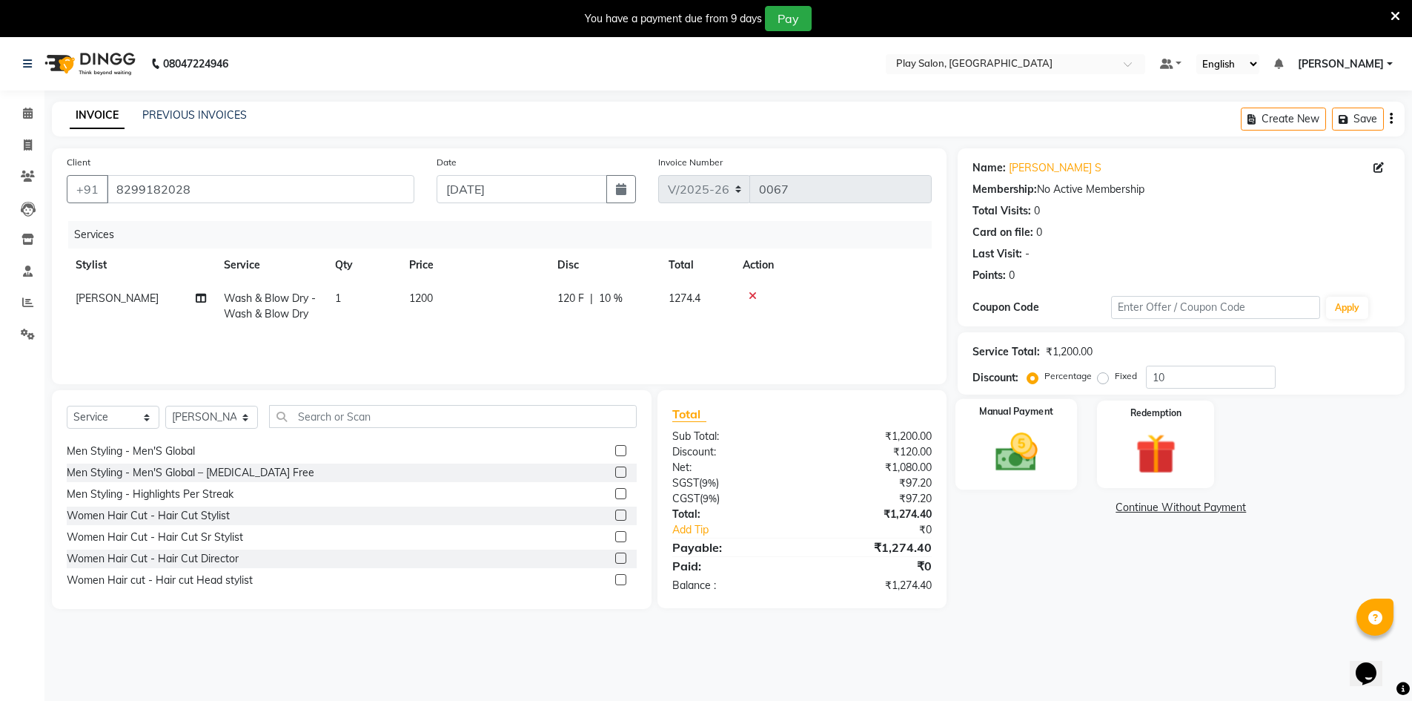
click at [1019, 478] on div "Manual Payment" at bounding box center [1016, 444] width 122 height 91
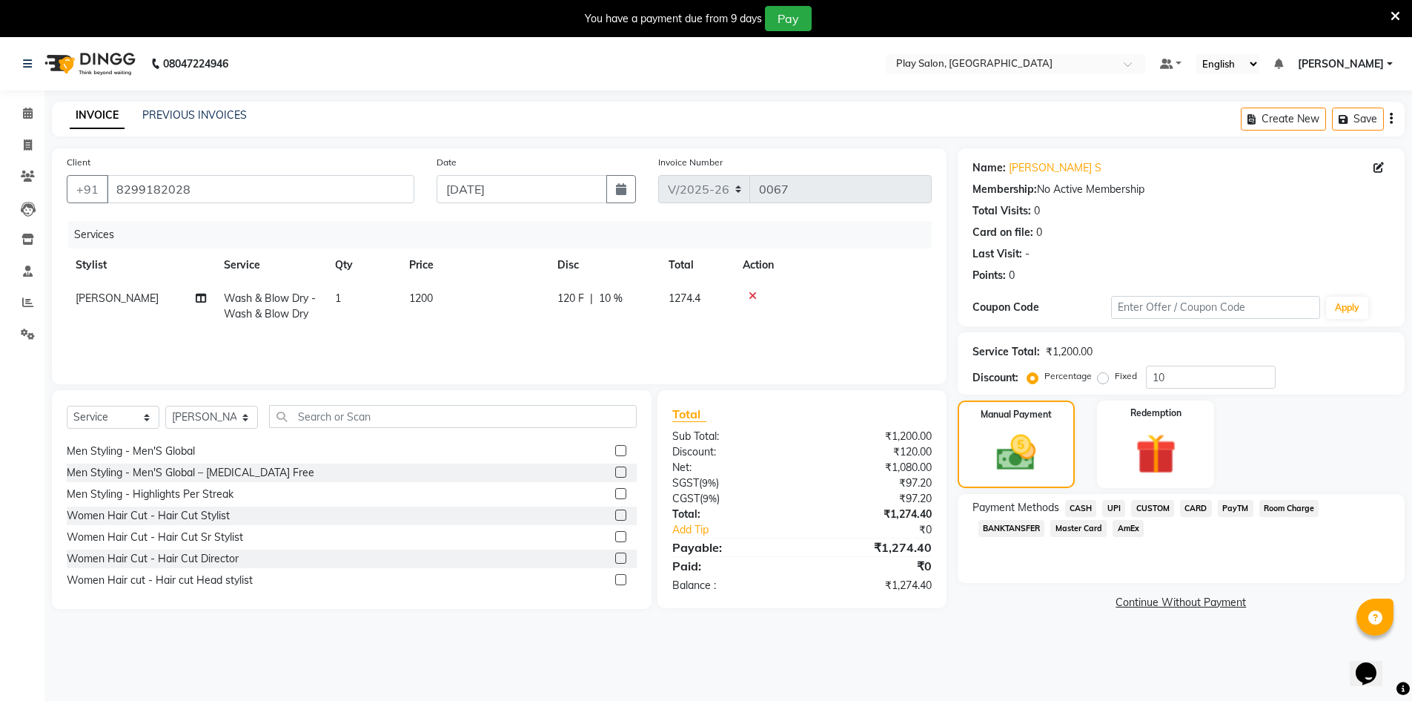
click at [1151, 508] on span "CUSTOM" at bounding box center [1152, 508] width 43 height 17
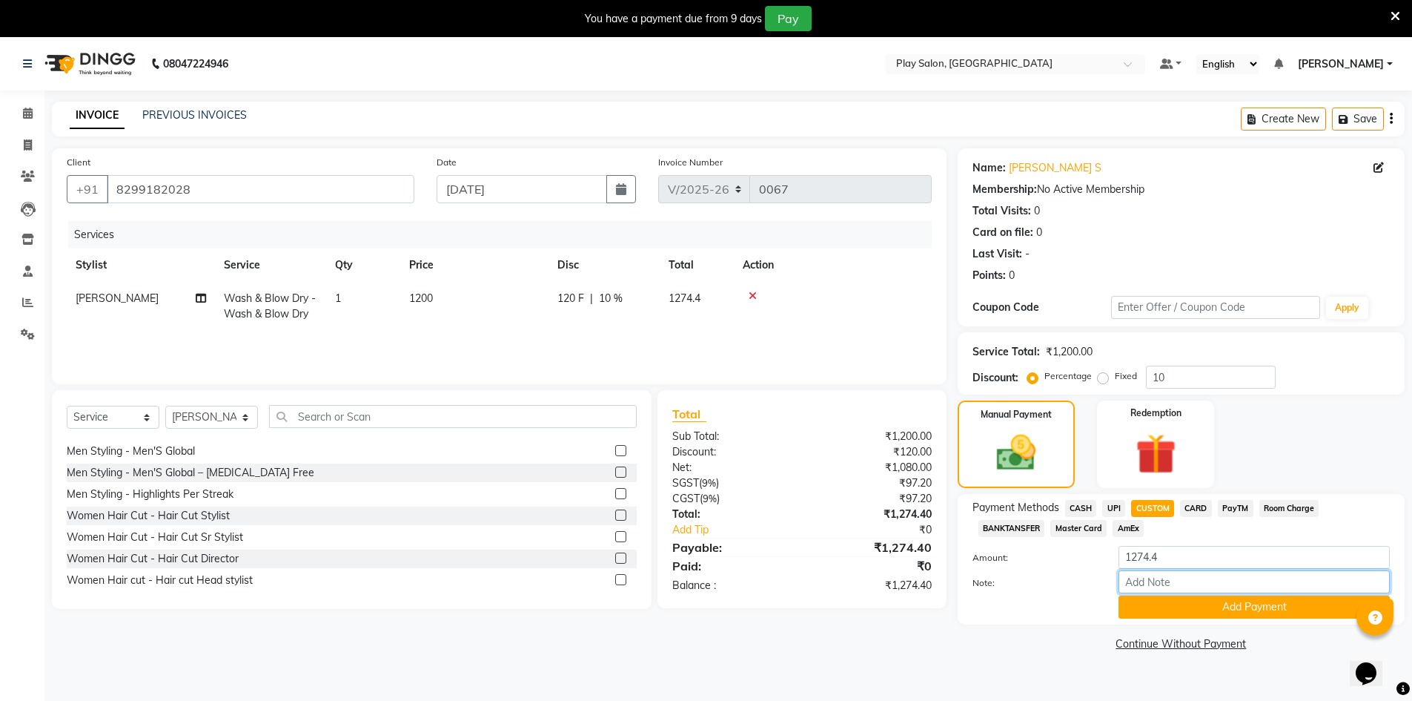
click at [1162, 578] on input "Note:" at bounding box center [1254, 581] width 271 height 23
type input "Upi"
click at [1177, 608] on button "Add Payment" at bounding box center [1254, 606] width 271 height 23
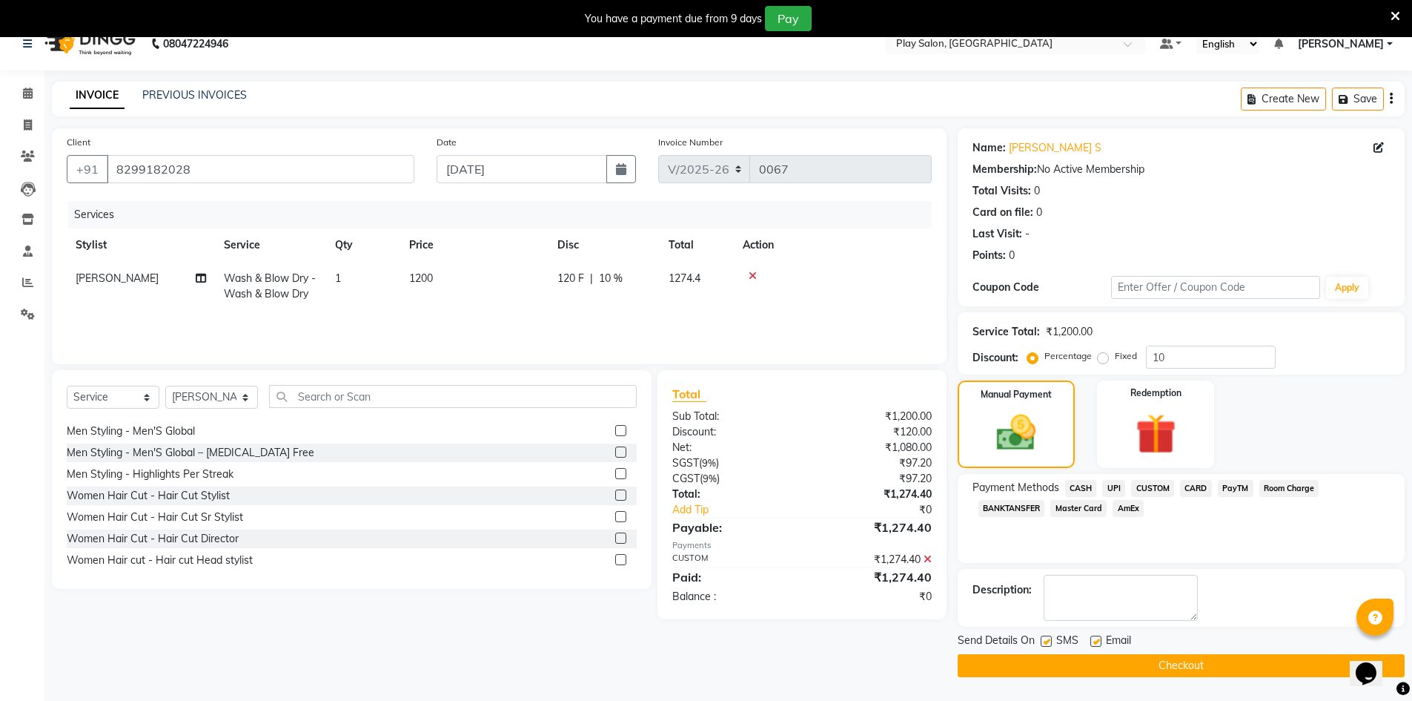
scroll to position [37, 0]
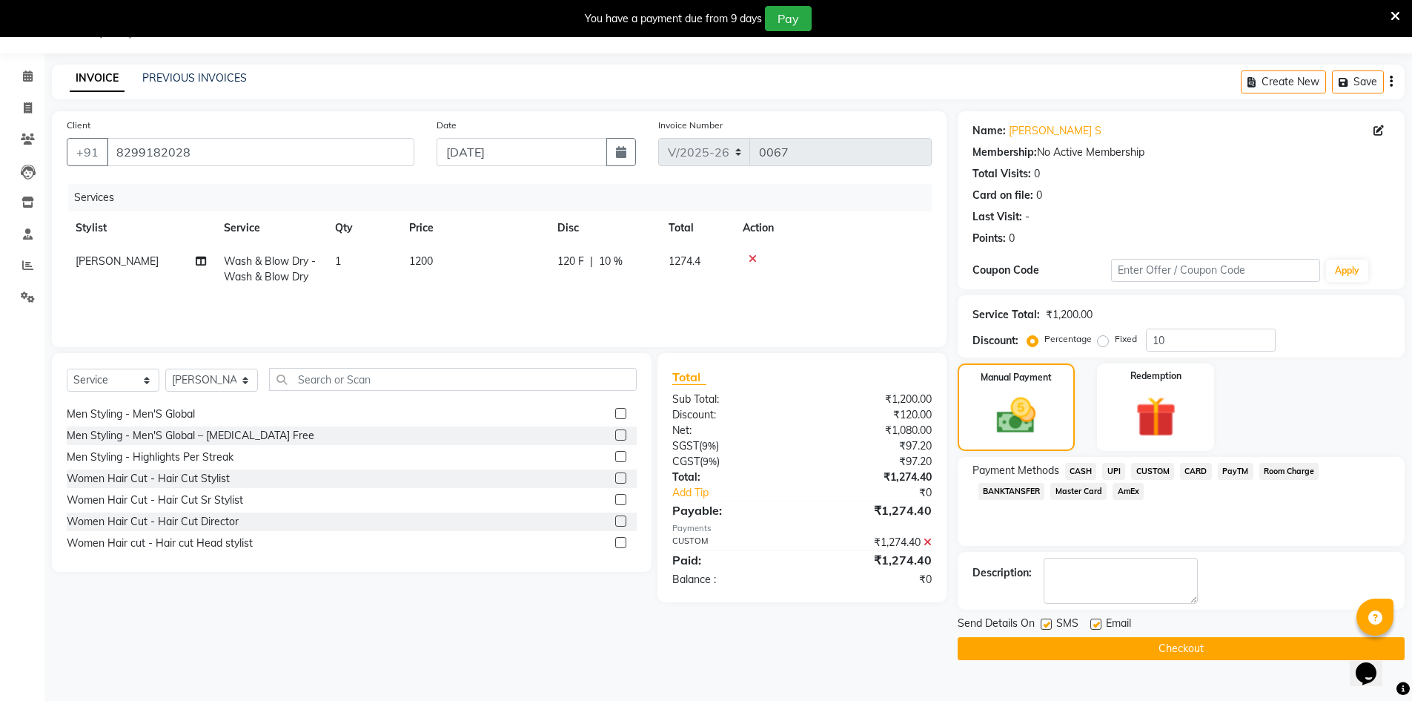
click at [1124, 647] on button "Checkout" at bounding box center [1181, 648] width 447 height 23
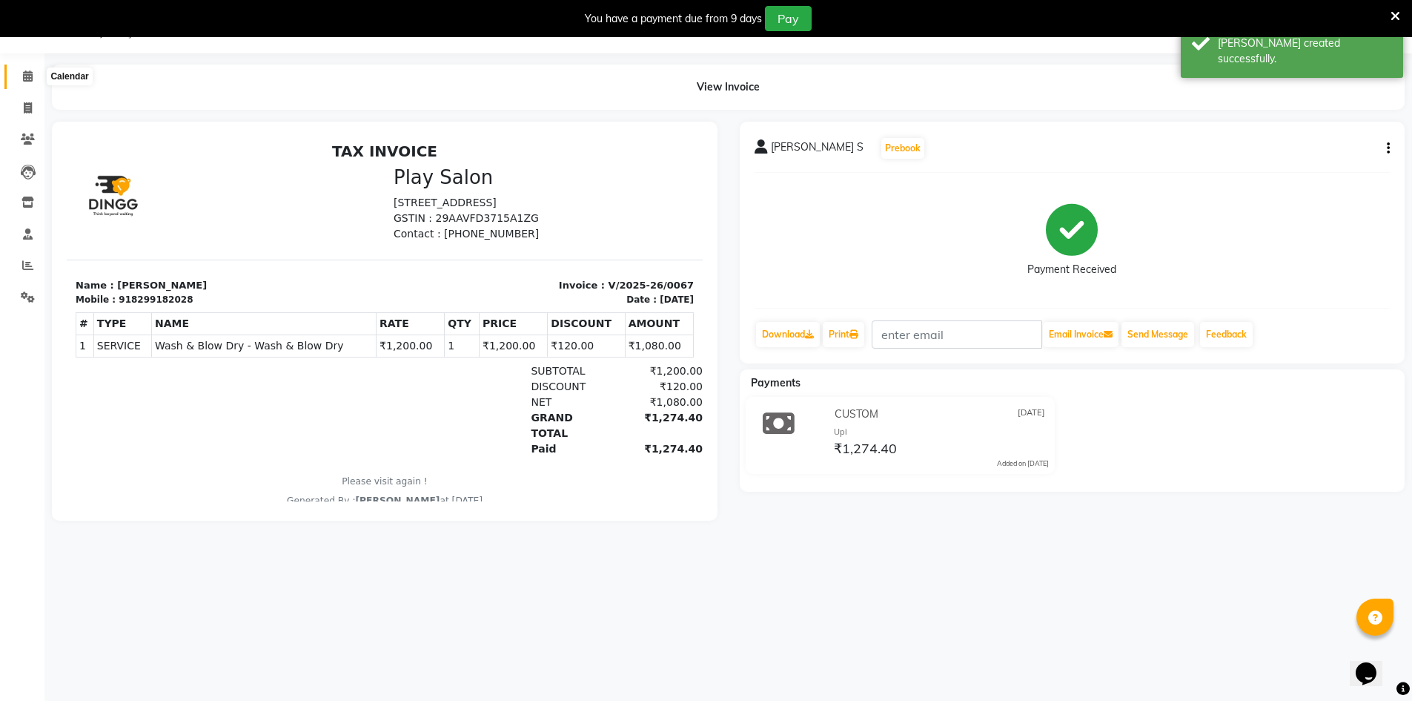
click at [26, 79] on icon at bounding box center [28, 75] width 10 height 11
